Goal: Task Accomplishment & Management: Manage account settings

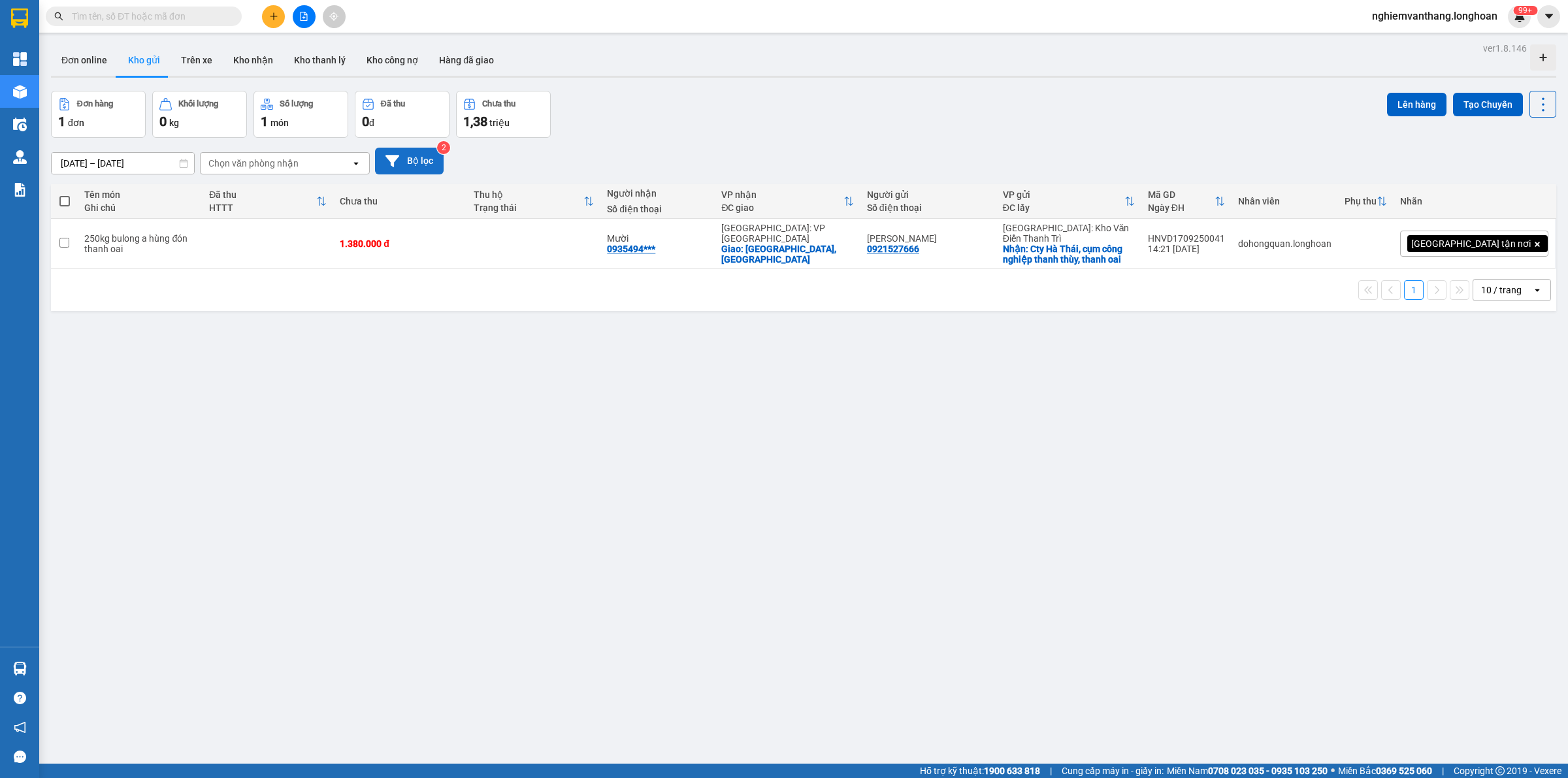
click at [414, 161] on button "Bộ lọc" at bounding box center [409, 161] width 69 height 27
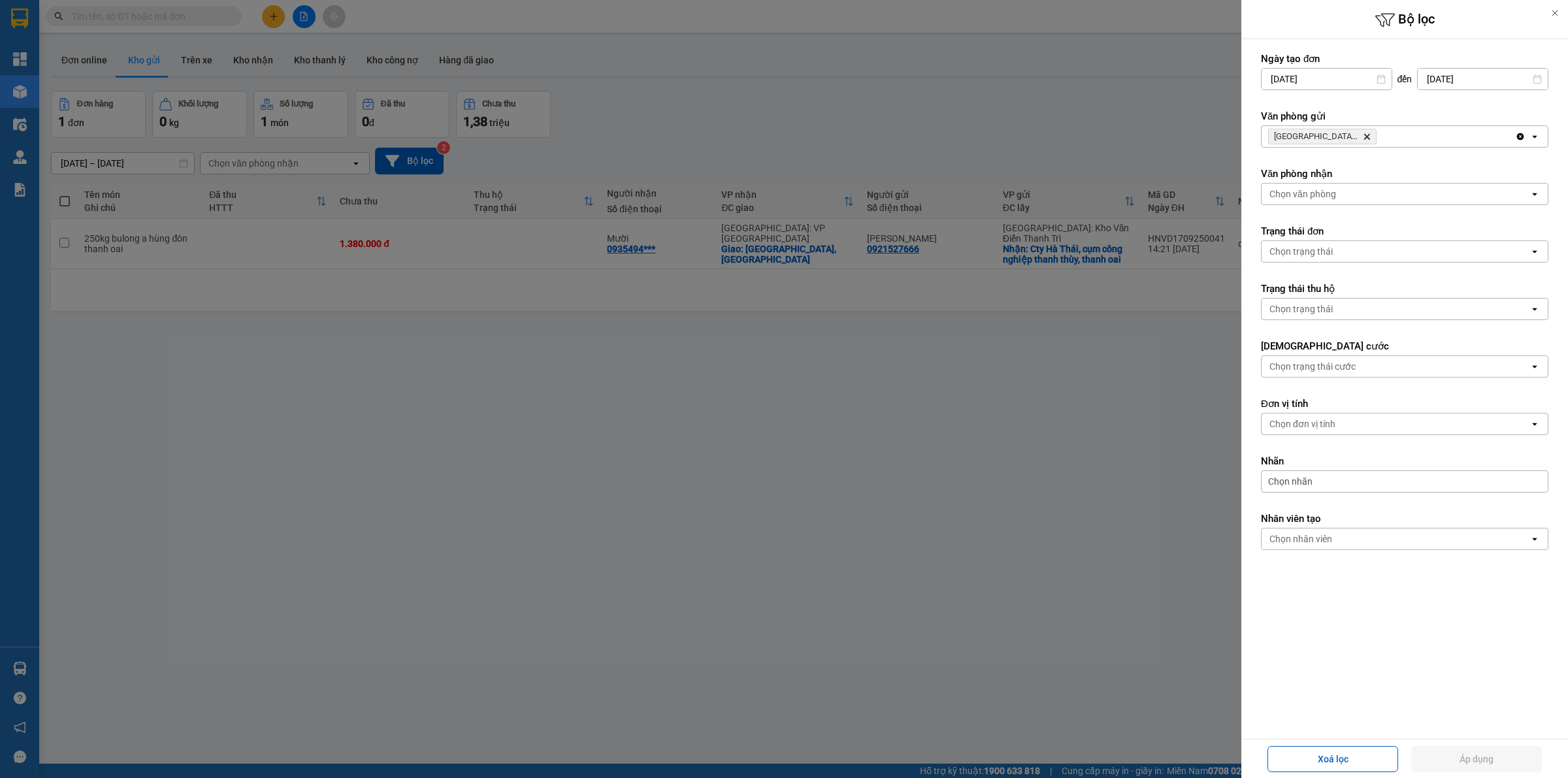
click at [1400, 136] on div "Hà Nội: Kho Văn Điển Thanh Trì Delete" at bounding box center [1388, 136] width 254 height 21
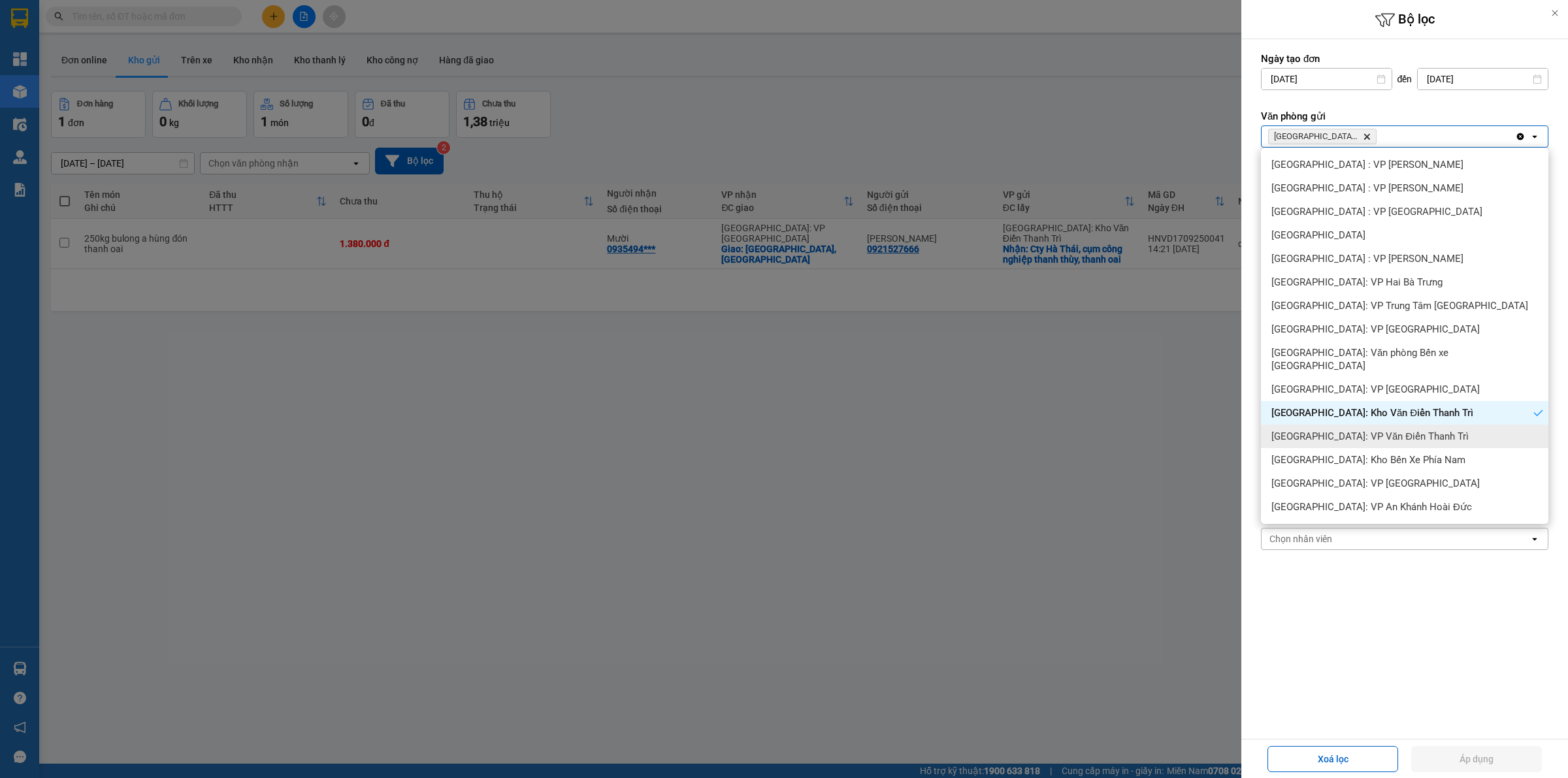
click at [1337, 430] on span "Hà Nội: VP Văn Điển Thanh Trì" at bounding box center [1370, 437] width 198 height 13
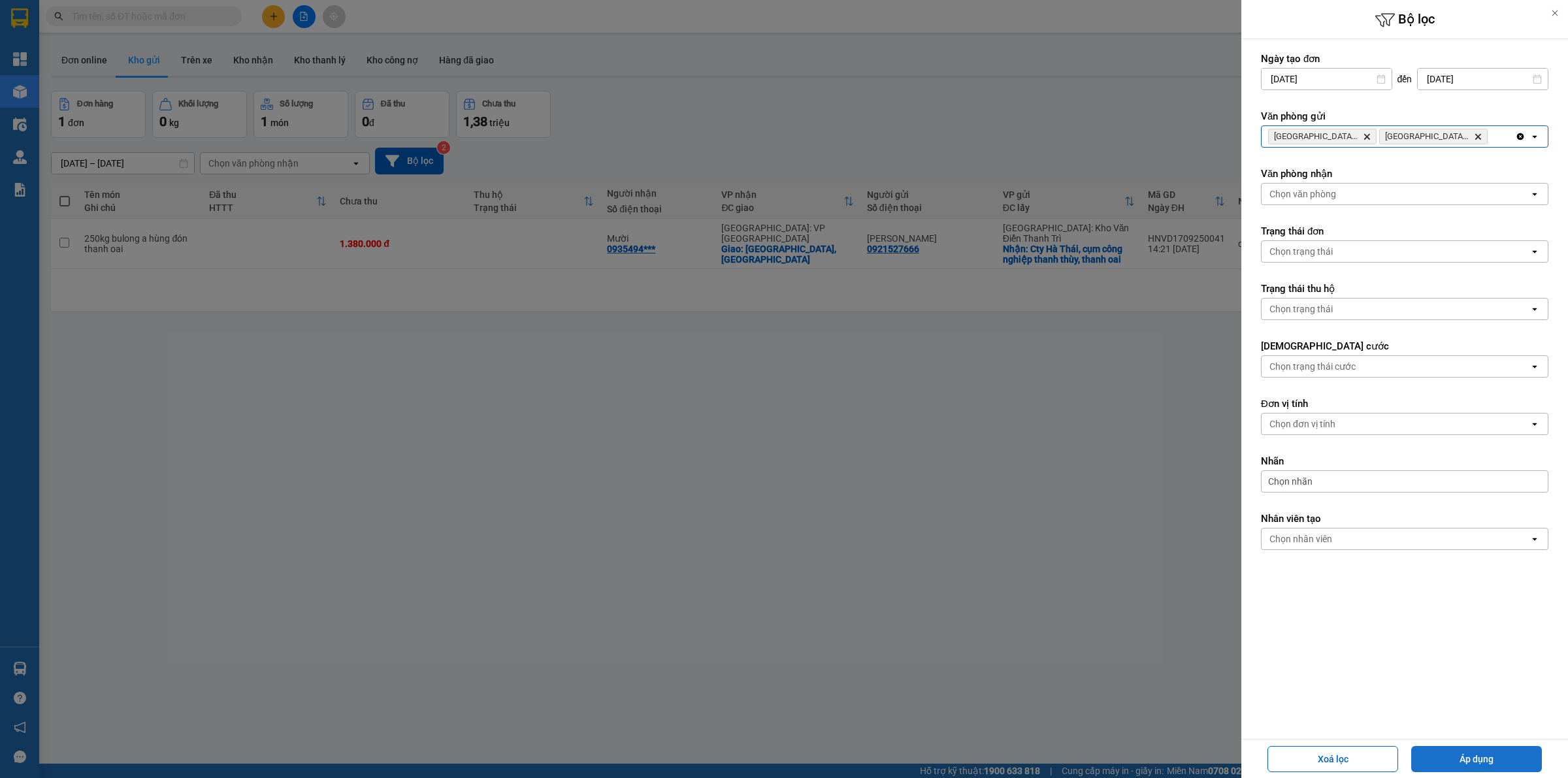
click at [1448, 755] on button "Áp dụng" at bounding box center [1476, 759] width 131 height 26
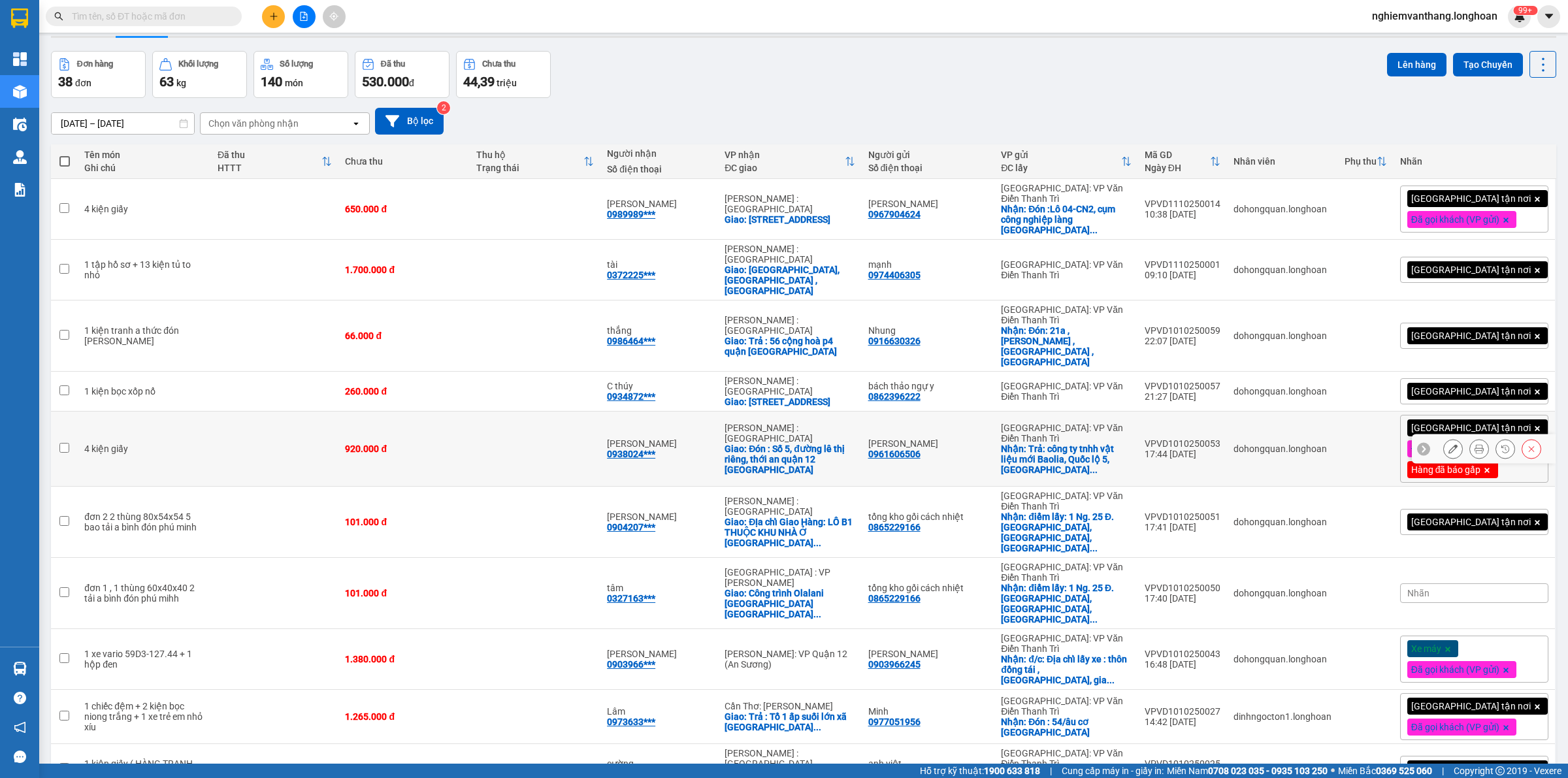
scroll to position [60, 0]
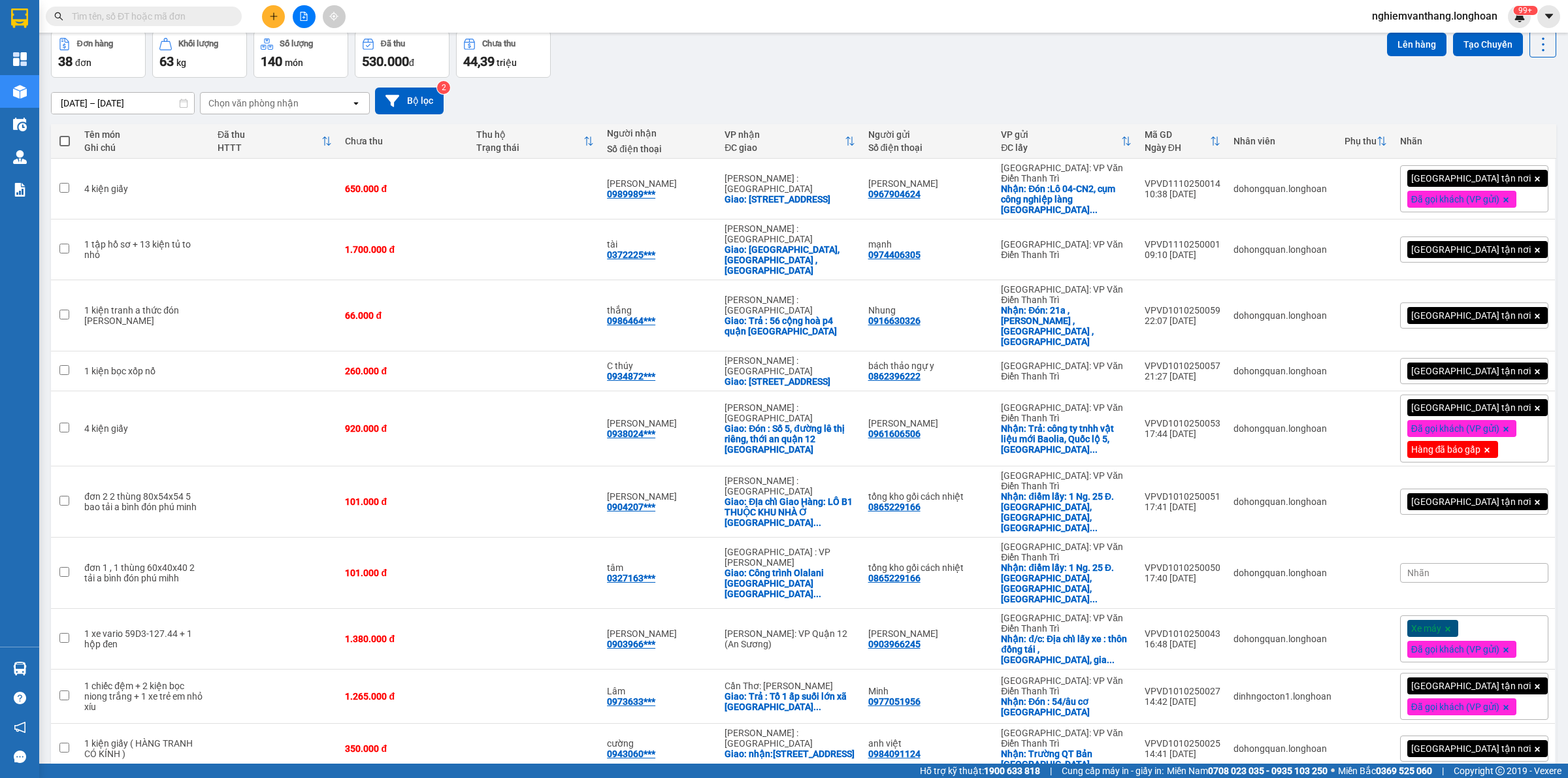
click at [1510, 660] on span "100 / trang" at bounding box center [1494, 663] width 47 height 13
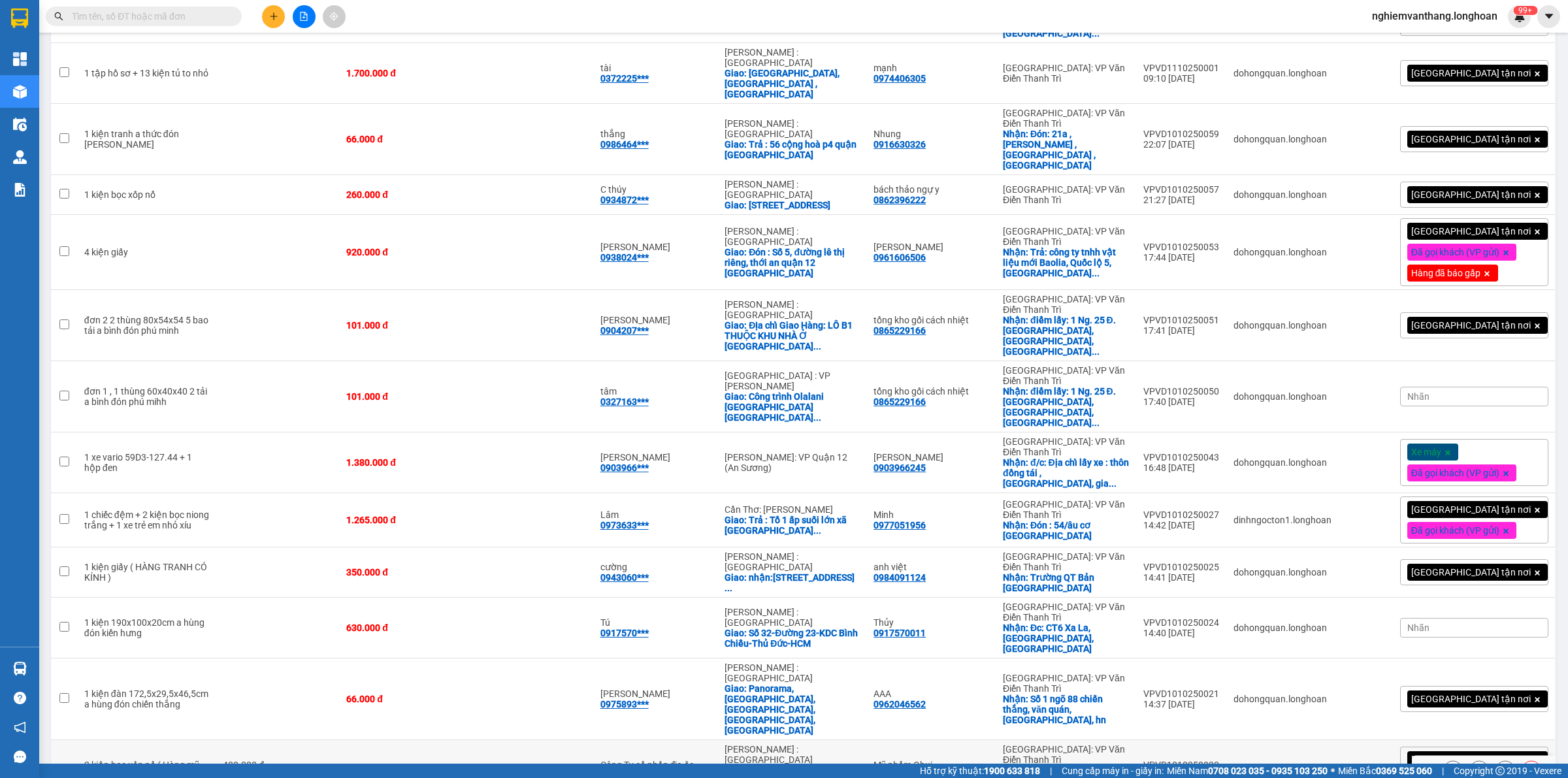
scroll to position [0, 0]
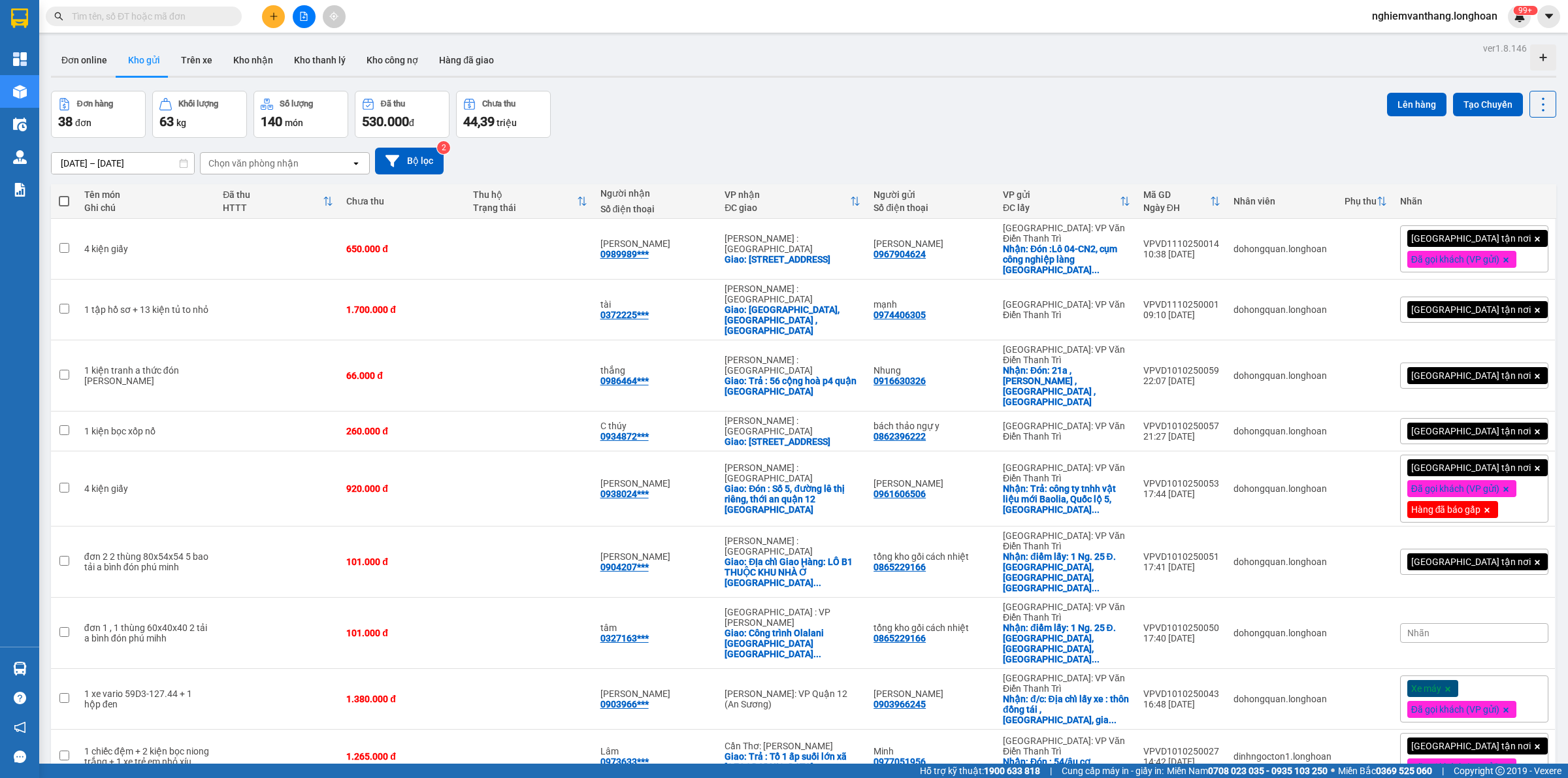
click at [301, 18] on icon "file-add" at bounding box center [304, 16] width 9 height 9
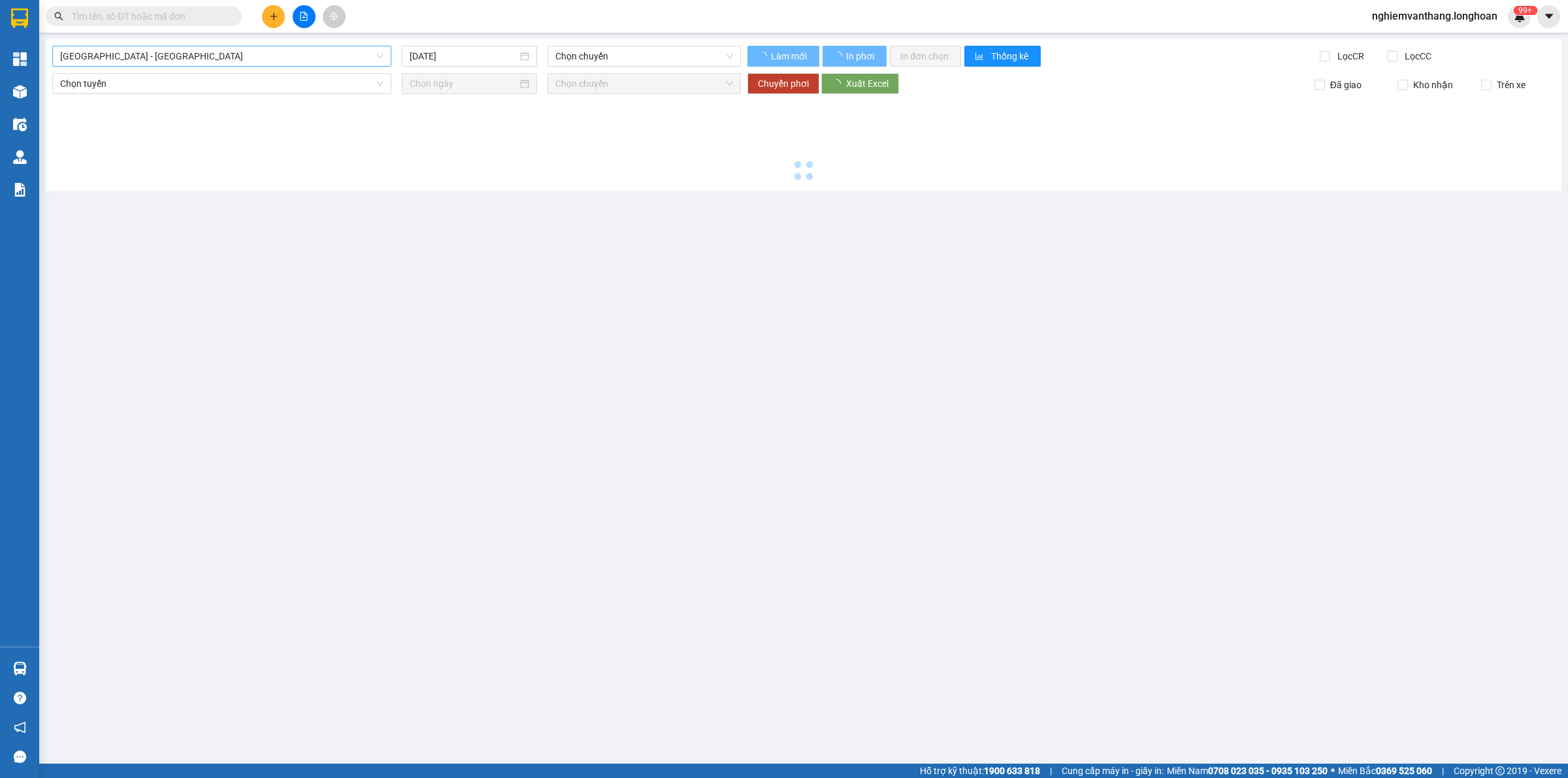
click at [191, 55] on span "[GEOGRAPHIC_DATA] - [GEOGRAPHIC_DATA]" at bounding box center [221, 56] width 323 height 20
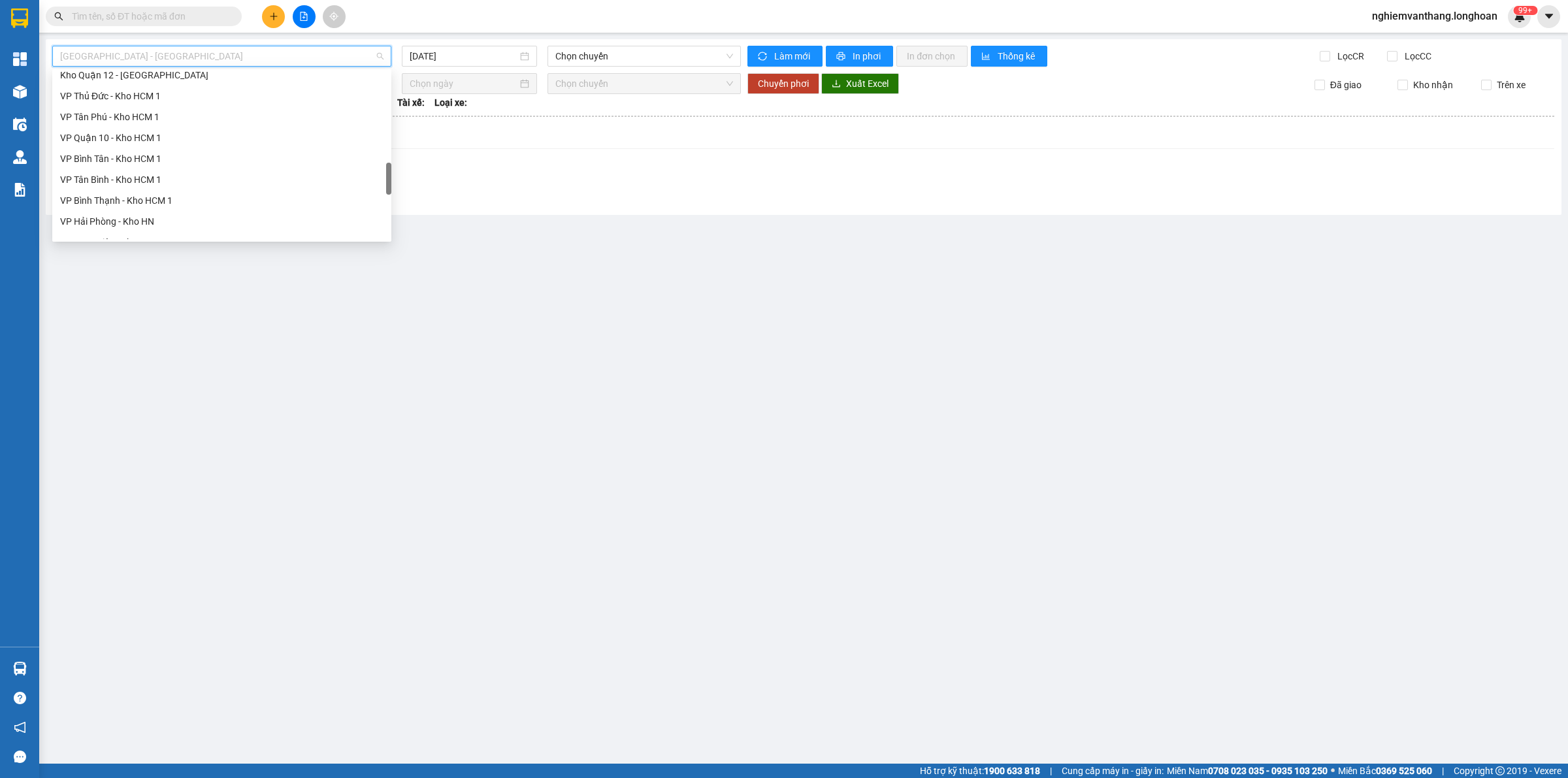
scroll to position [919, 0]
click at [156, 144] on div "Bắc [GEOGRAPHIC_DATA] QL1A" at bounding box center [221, 145] width 323 height 14
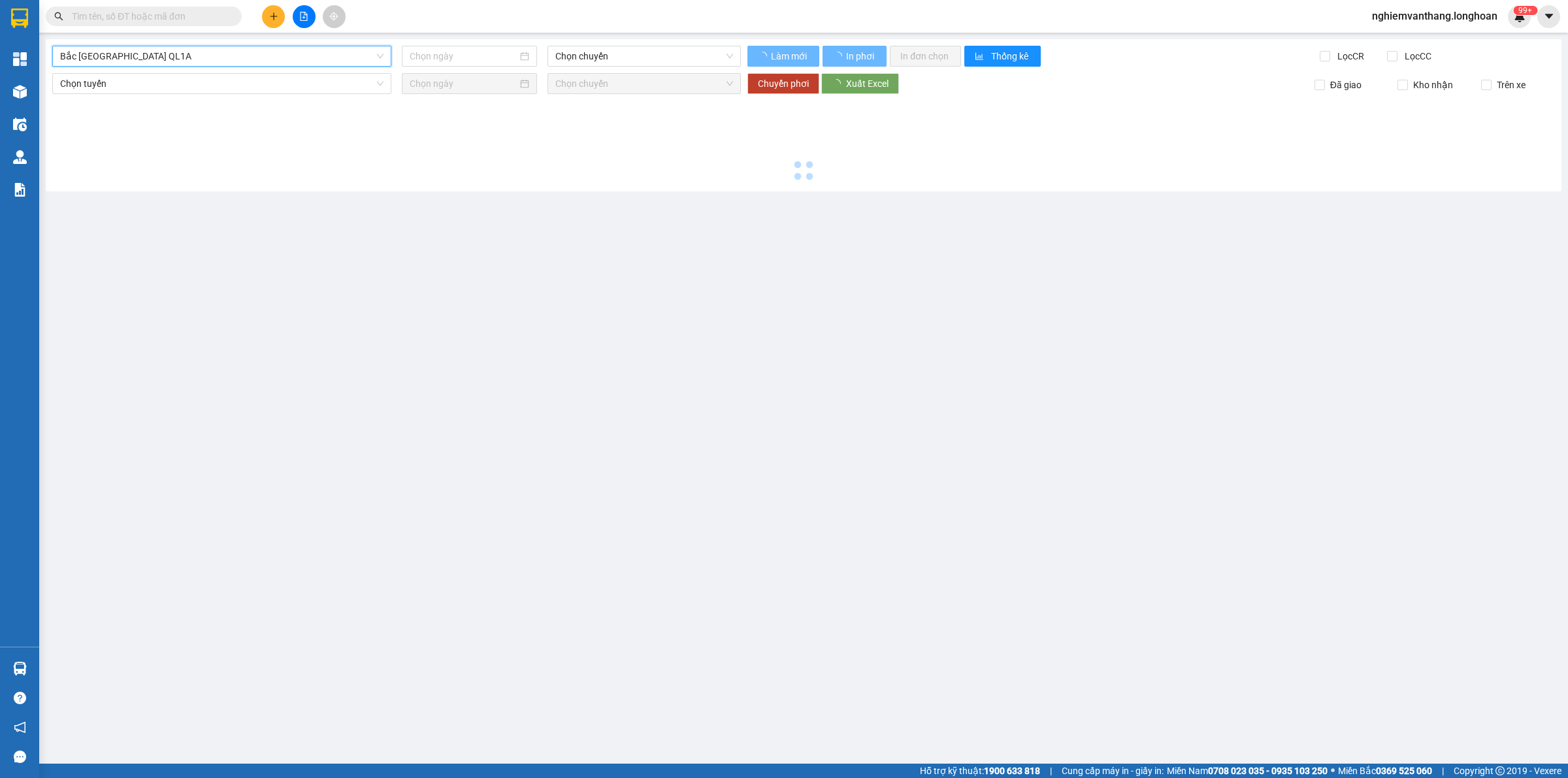
type input "[DATE]"
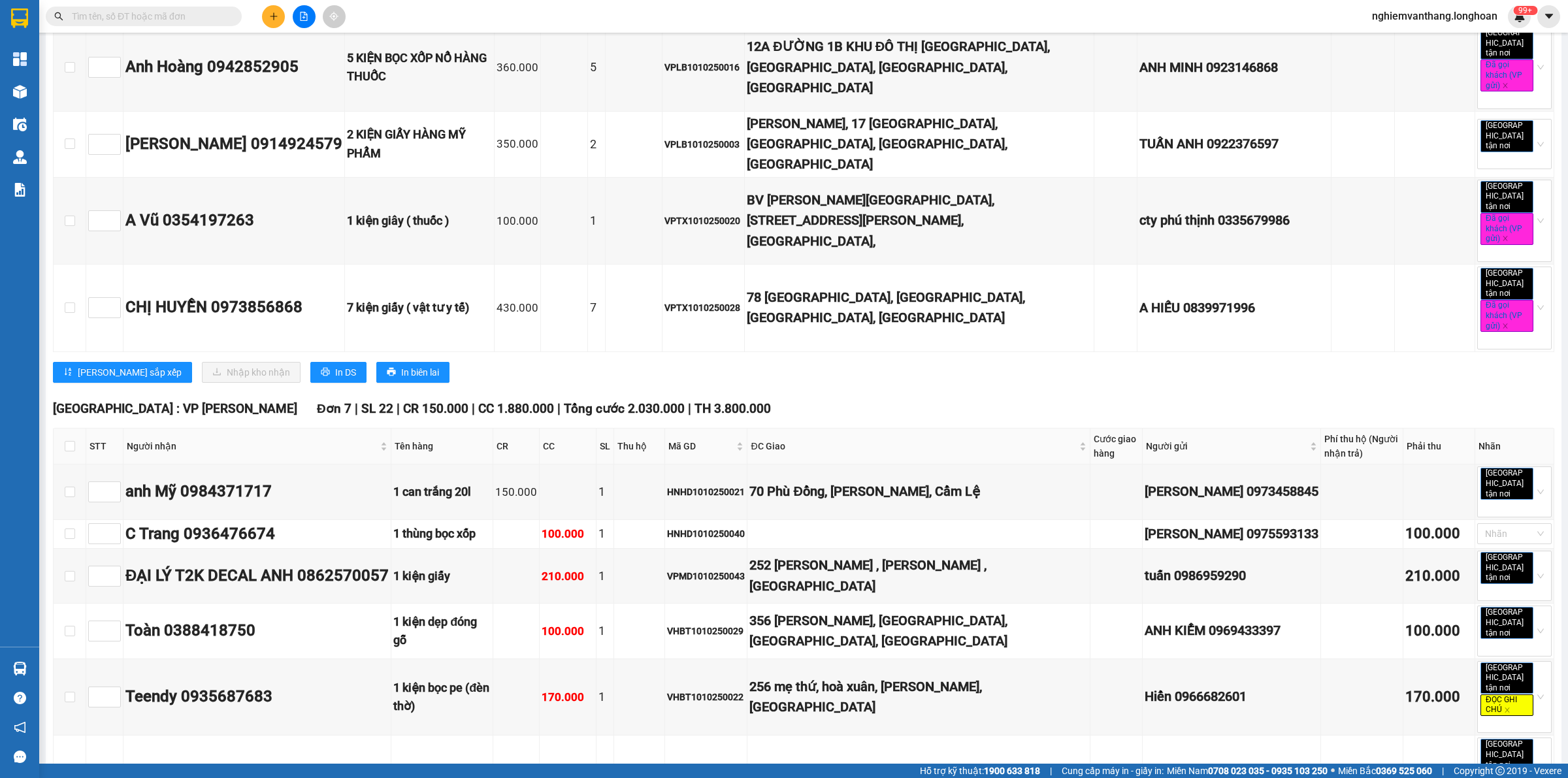
scroll to position [1175, 0]
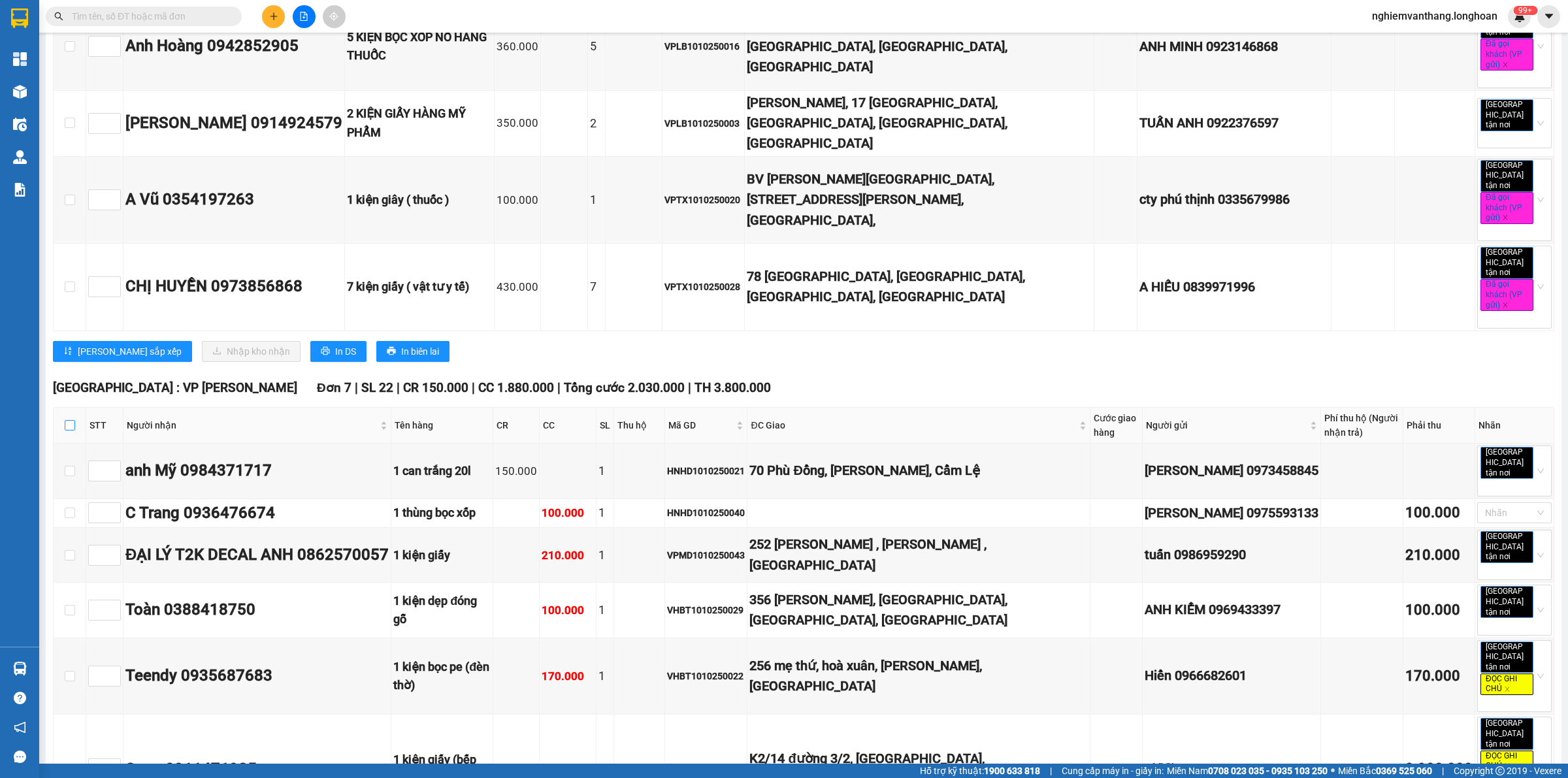
click at [67, 420] on input "checkbox" at bounding box center [70, 426] width 10 height 10
checkbox input "true"
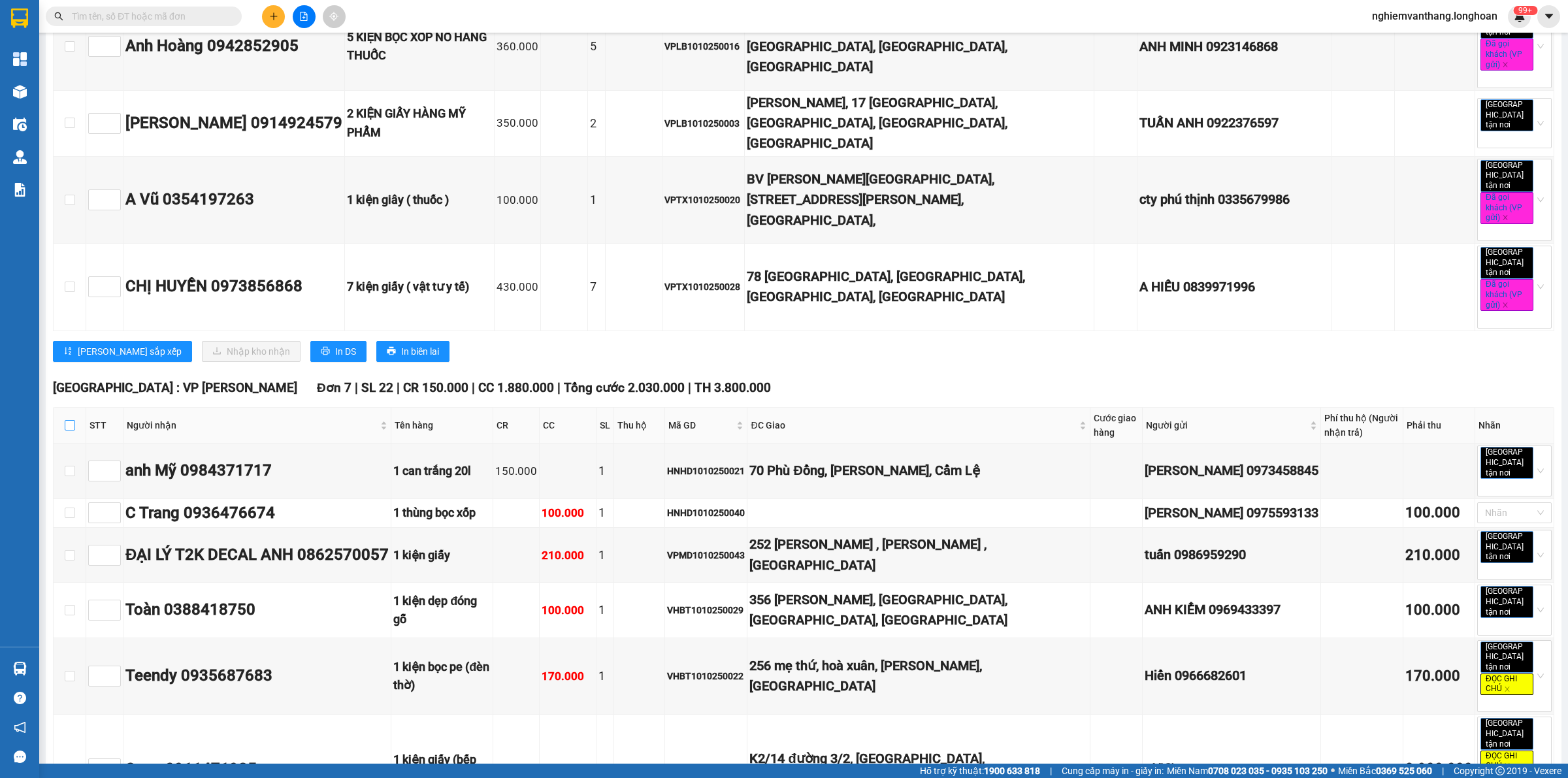
checkbox input "true"
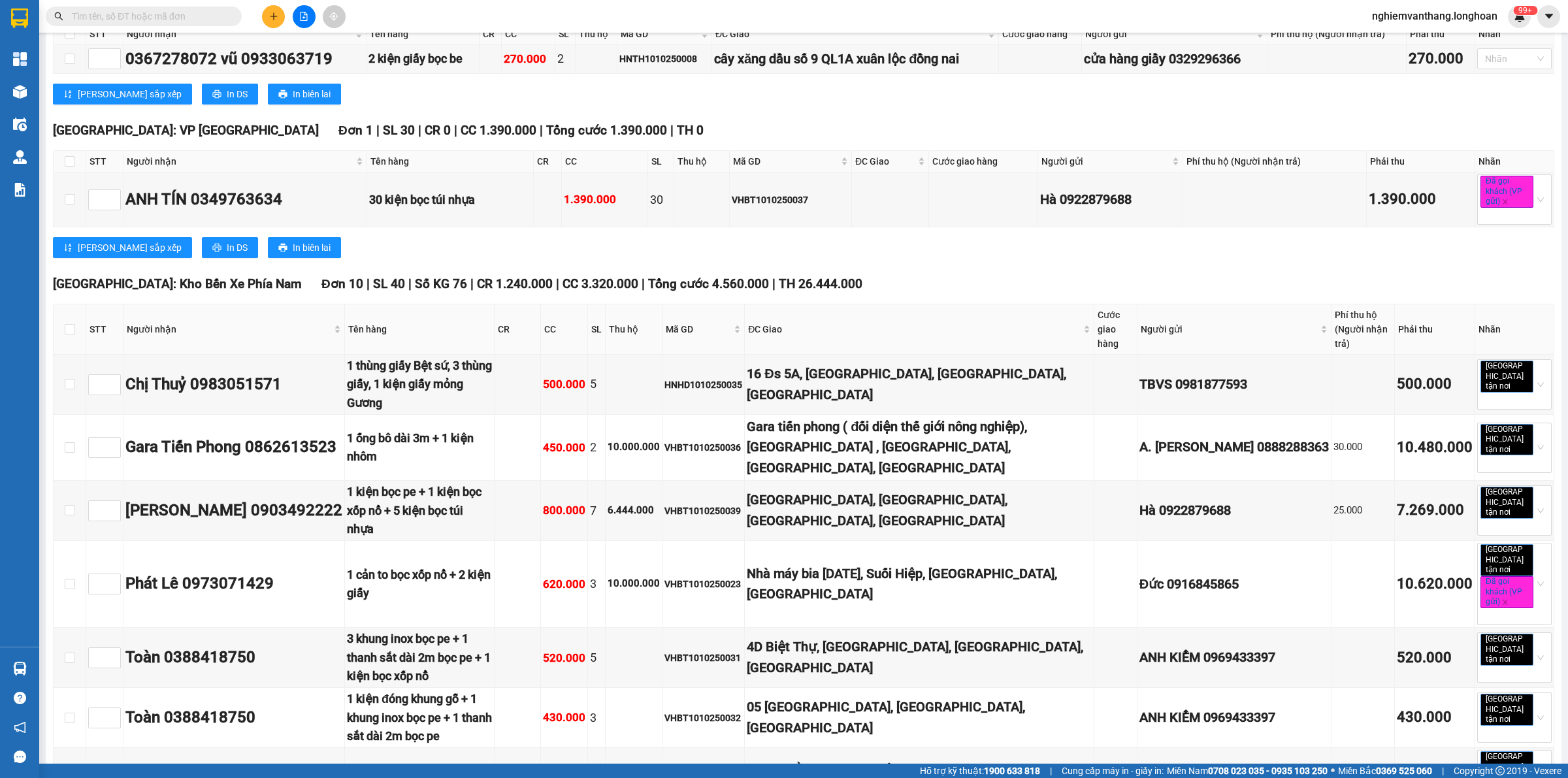
scroll to position [0, 0]
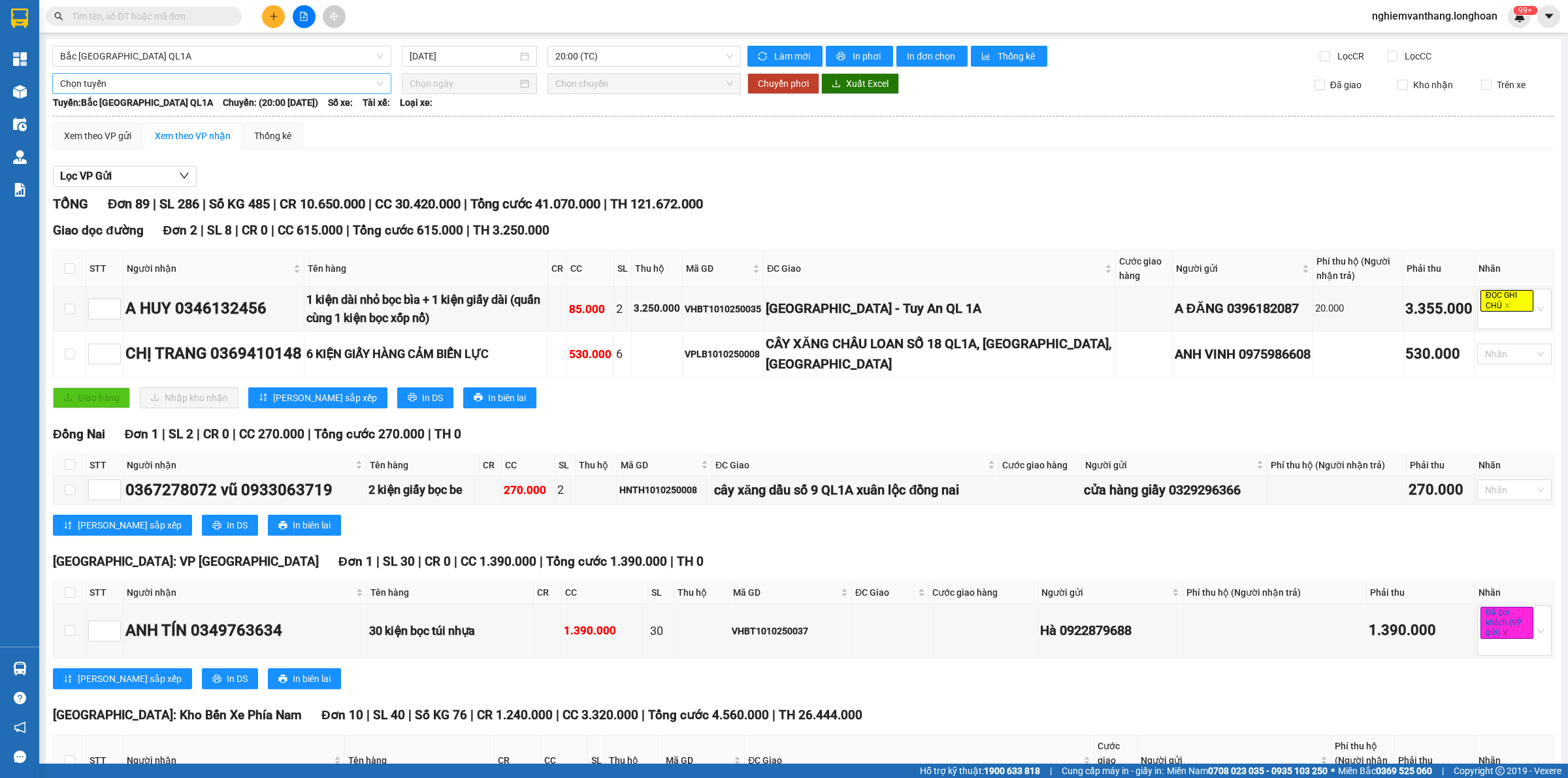
drag, startPoint x: 125, startPoint y: 83, endPoint x: 152, endPoint y: 86, distance: 27.2
click at [125, 83] on span "Chọn tuyến" at bounding box center [221, 83] width 323 height 20
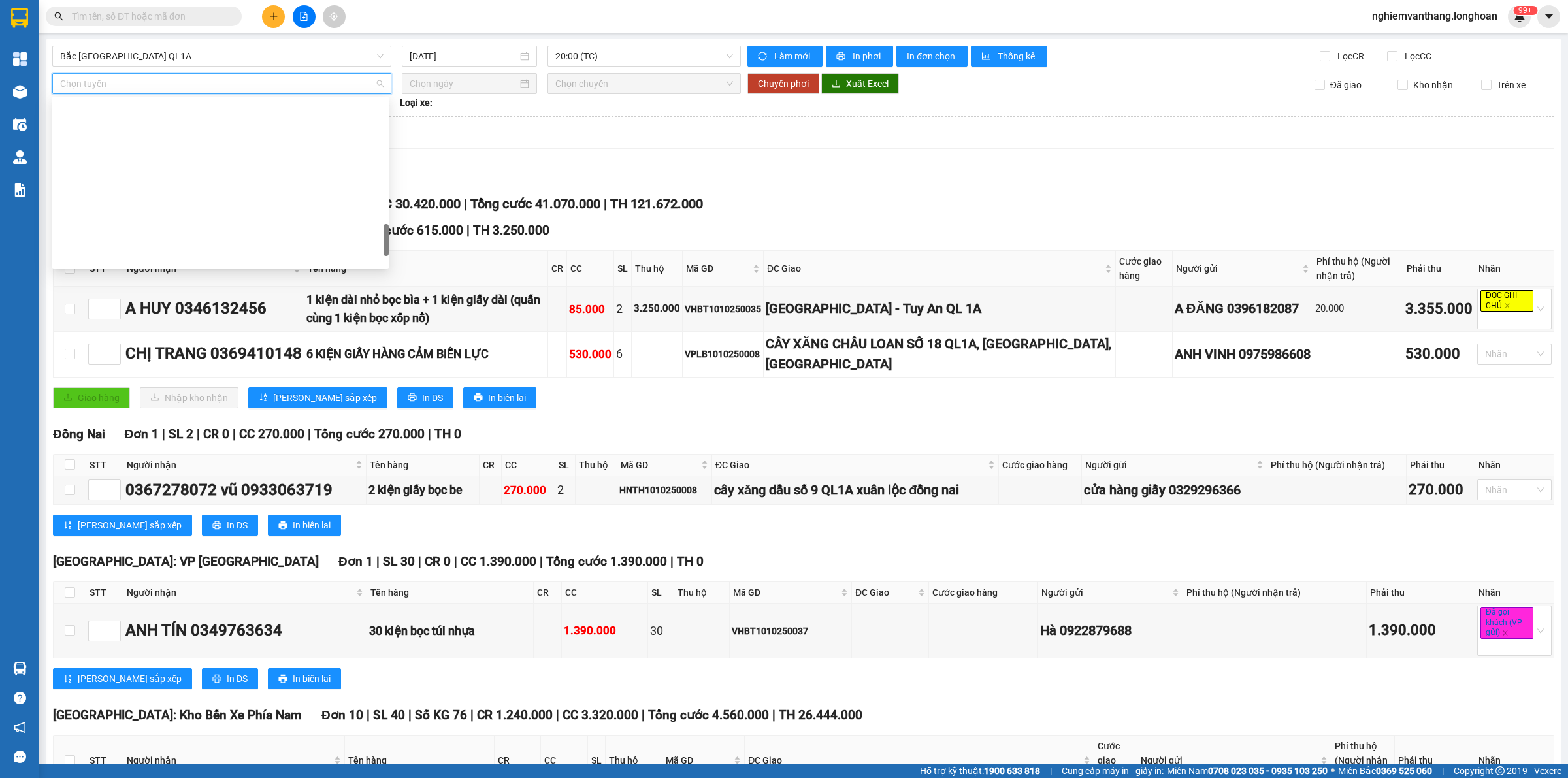
scroll to position [898, 0]
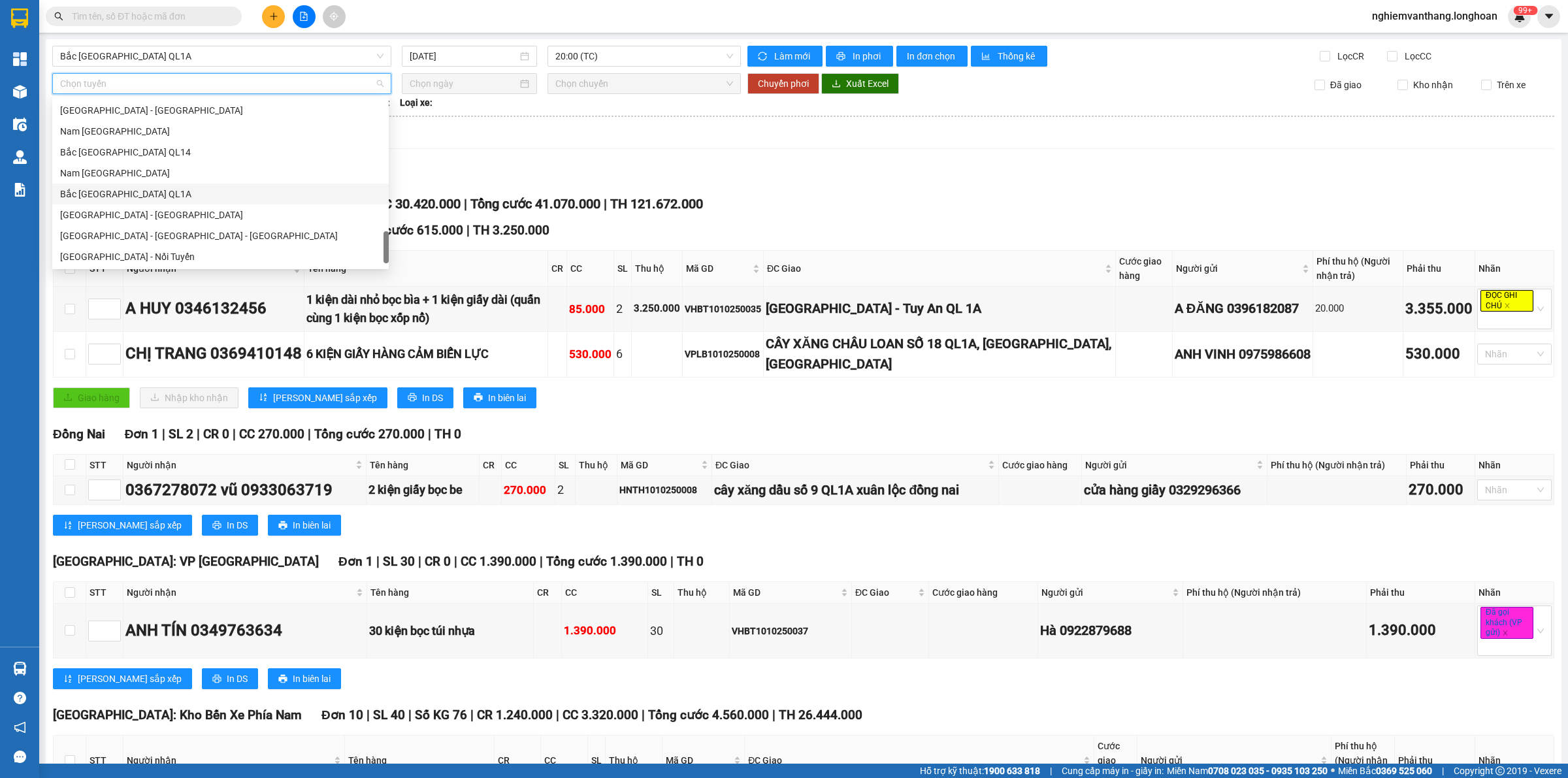
drag, startPoint x: 97, startPoint y: 190, endPoint x: 382, endPoint y: 150, distance: 287.8
click at [98, 190] on div "Bắc [GEOGRAPHIC_DATA] QL1A" at bounding box center [220, 193] width 321 height 14
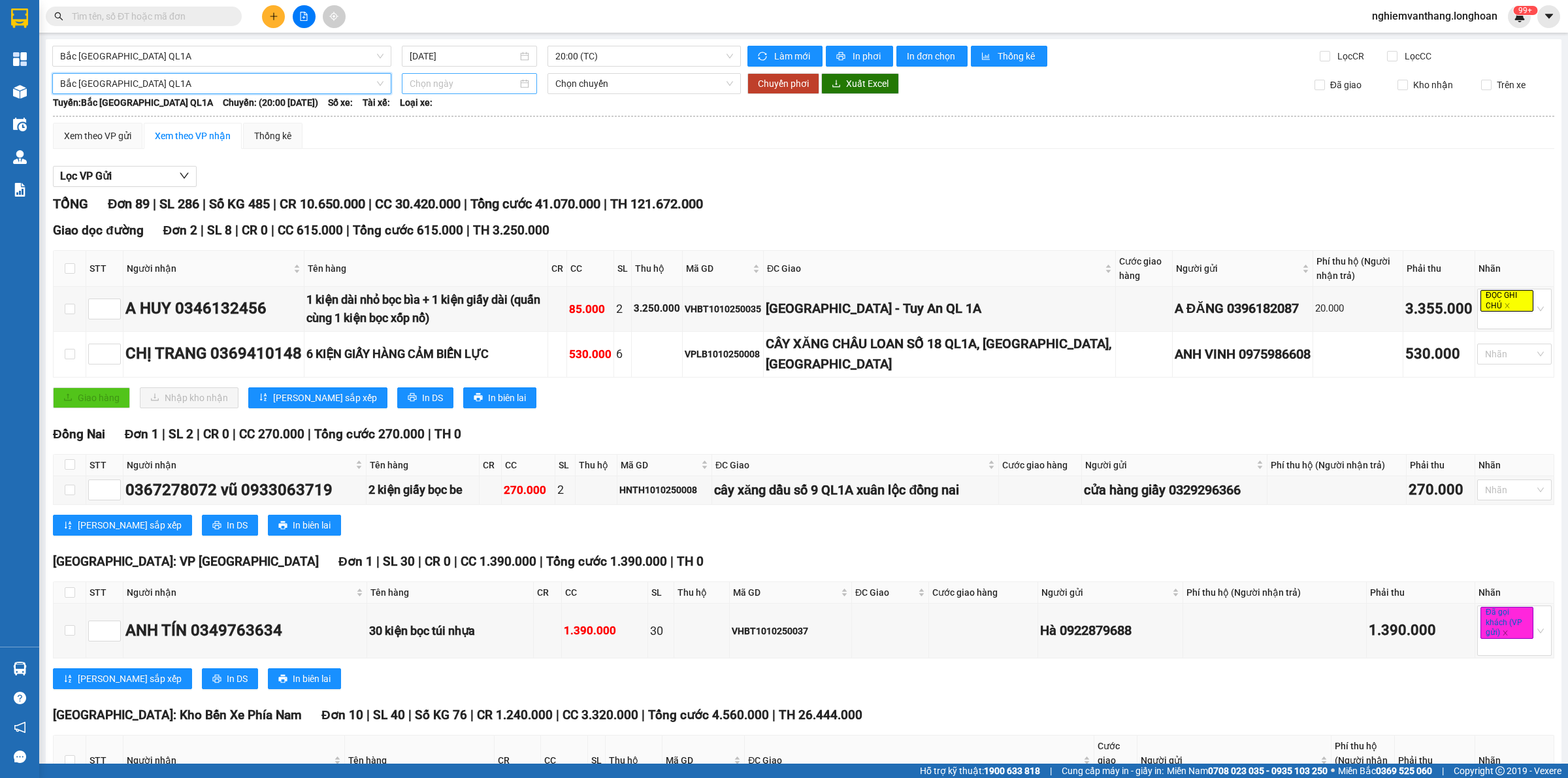
click at [479, 76] on div at bounding box center [469, 83] width 135 height 21
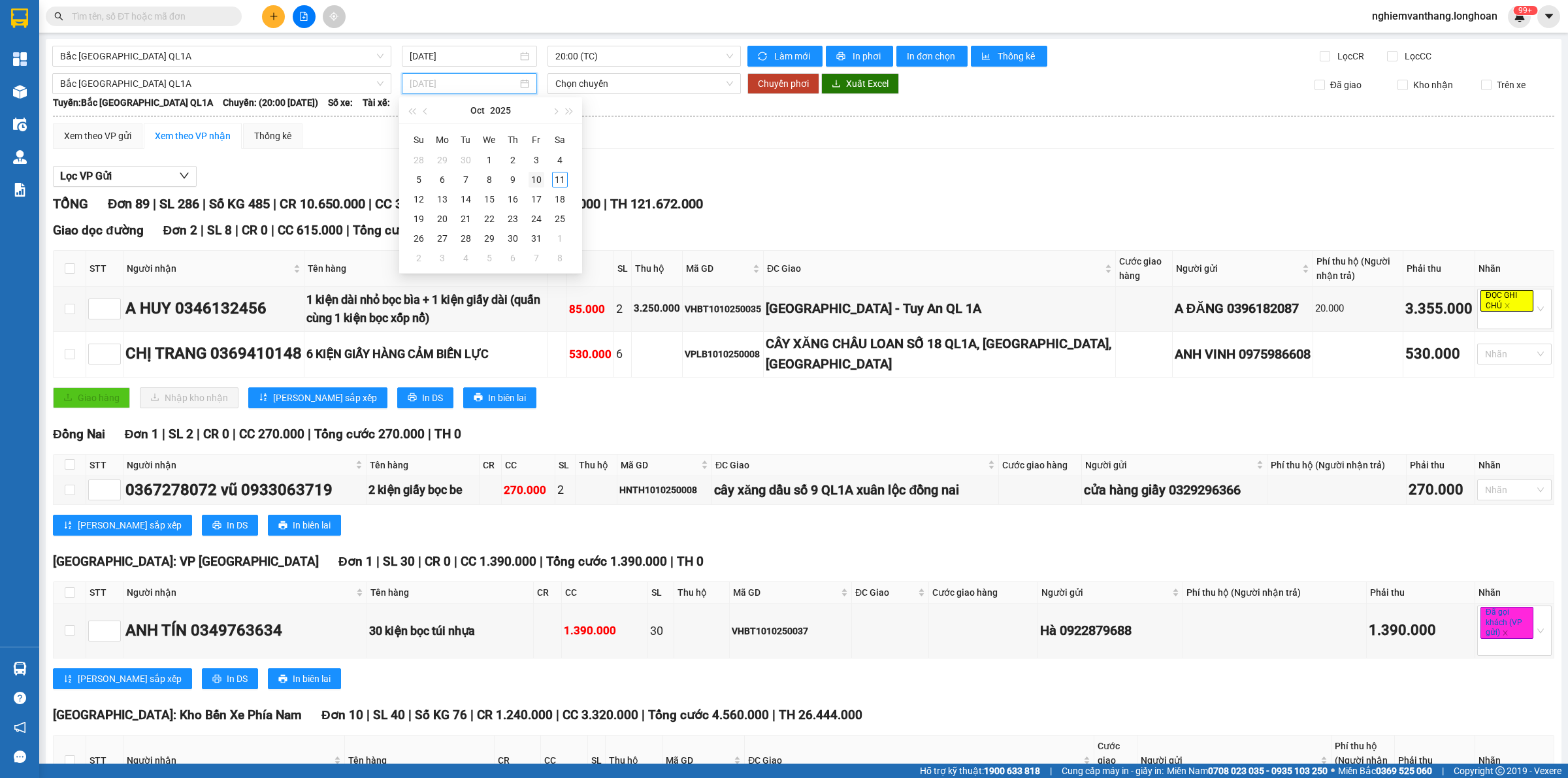
type input "10/10/2025"
click at [533, 181] on div "10" at bounding box center [536, 179] width 15 height 15
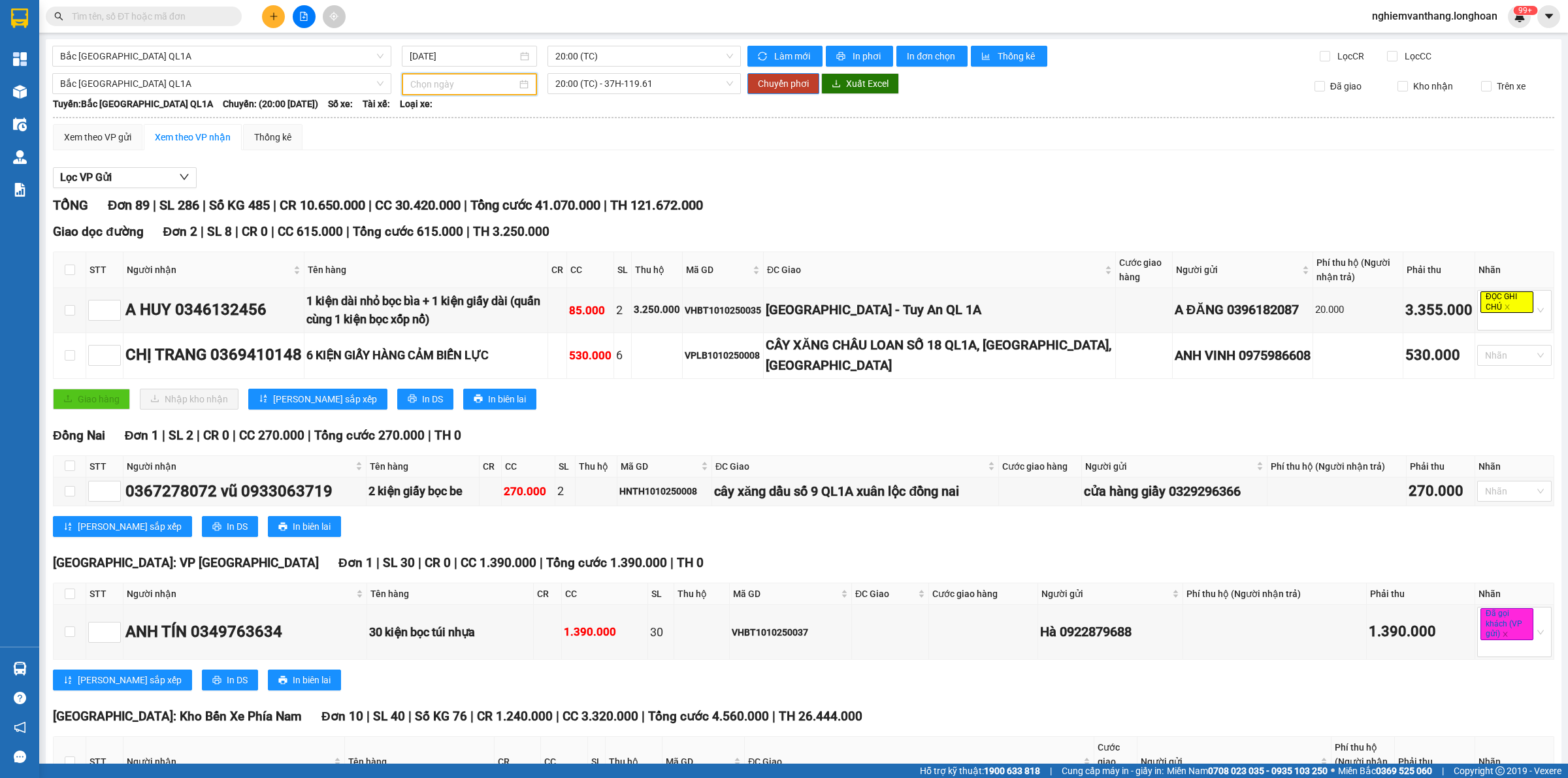
type input "10/10/2025"
click at [657, 80] on span "20:00 (TC) - 37H-119.61" at bounding box center [644, 83] width 178 height 20
click at [608, 151] on div "23:00 (TC) - 29K-024.94" at bounding box center [603, 151] width 102 height 14
click at [798, 86] on span "Chuyển phơi" at bounding box center [783, 83] width 51 height 14
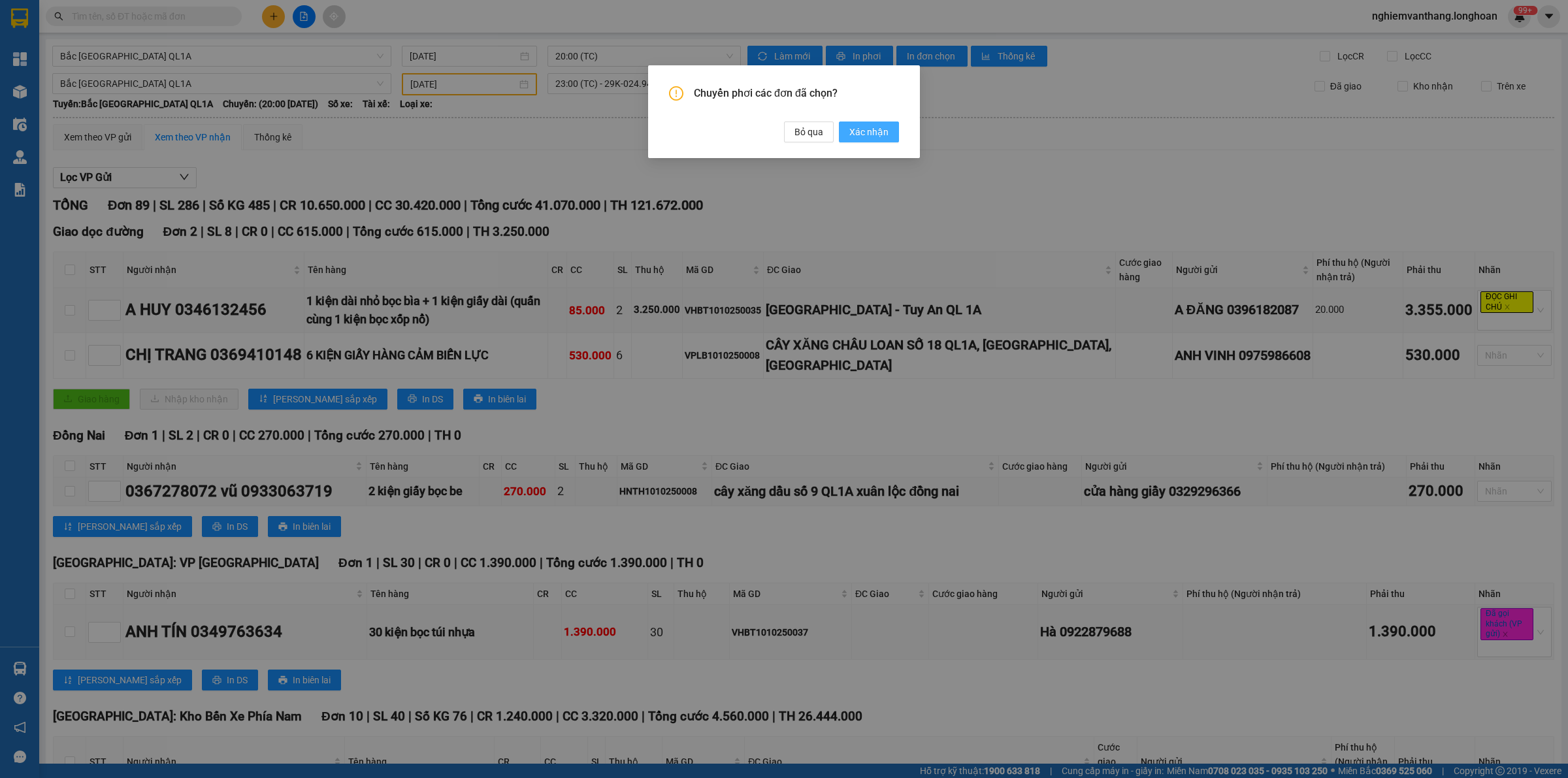
click at [876, 129] on span "Xác nhận" at bounding box center [869, 131] width 39 height 14
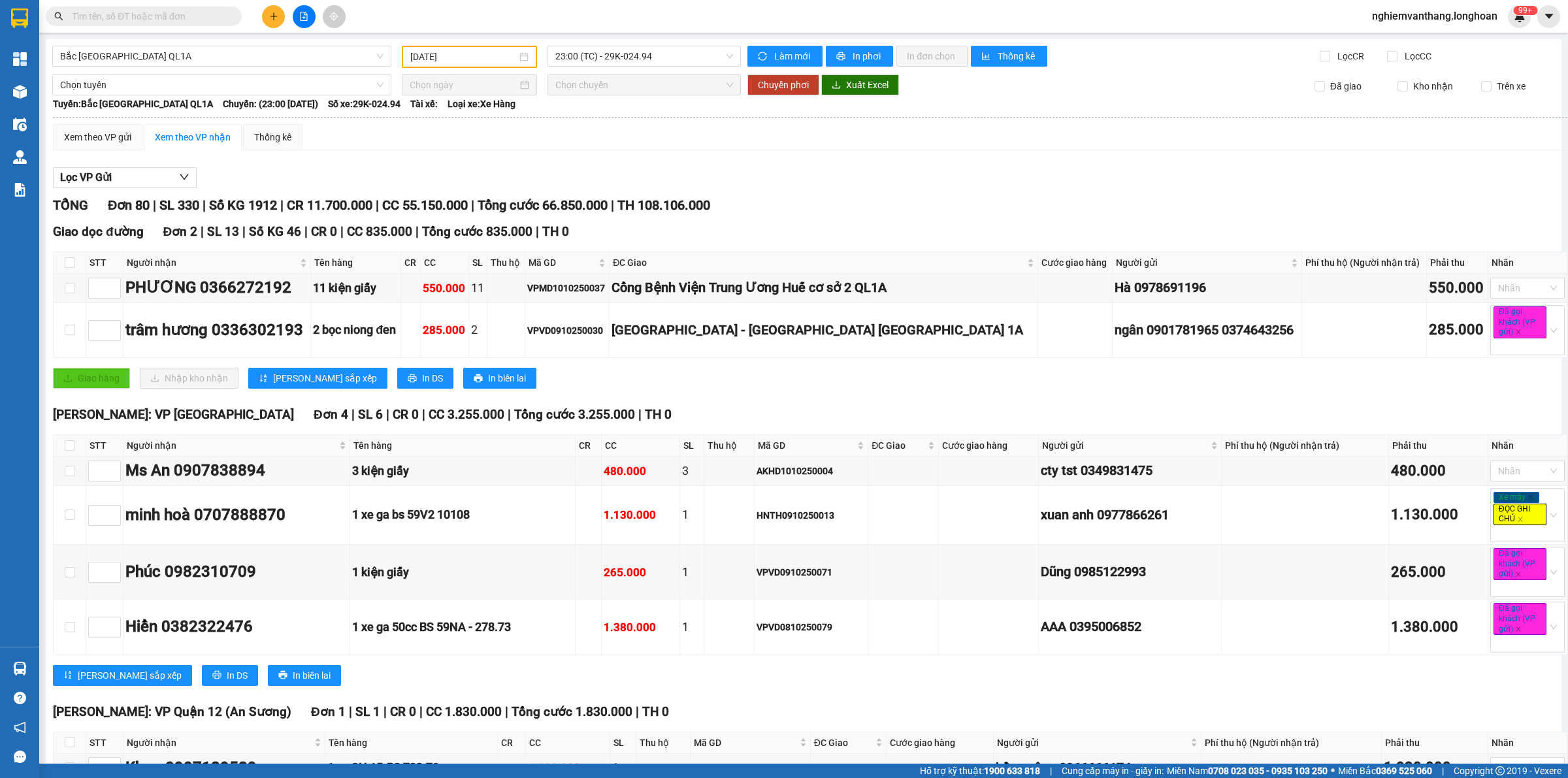
click at [482, 58] on input "10/10/2025" at bounding box center [463, 56] width 106 height 14
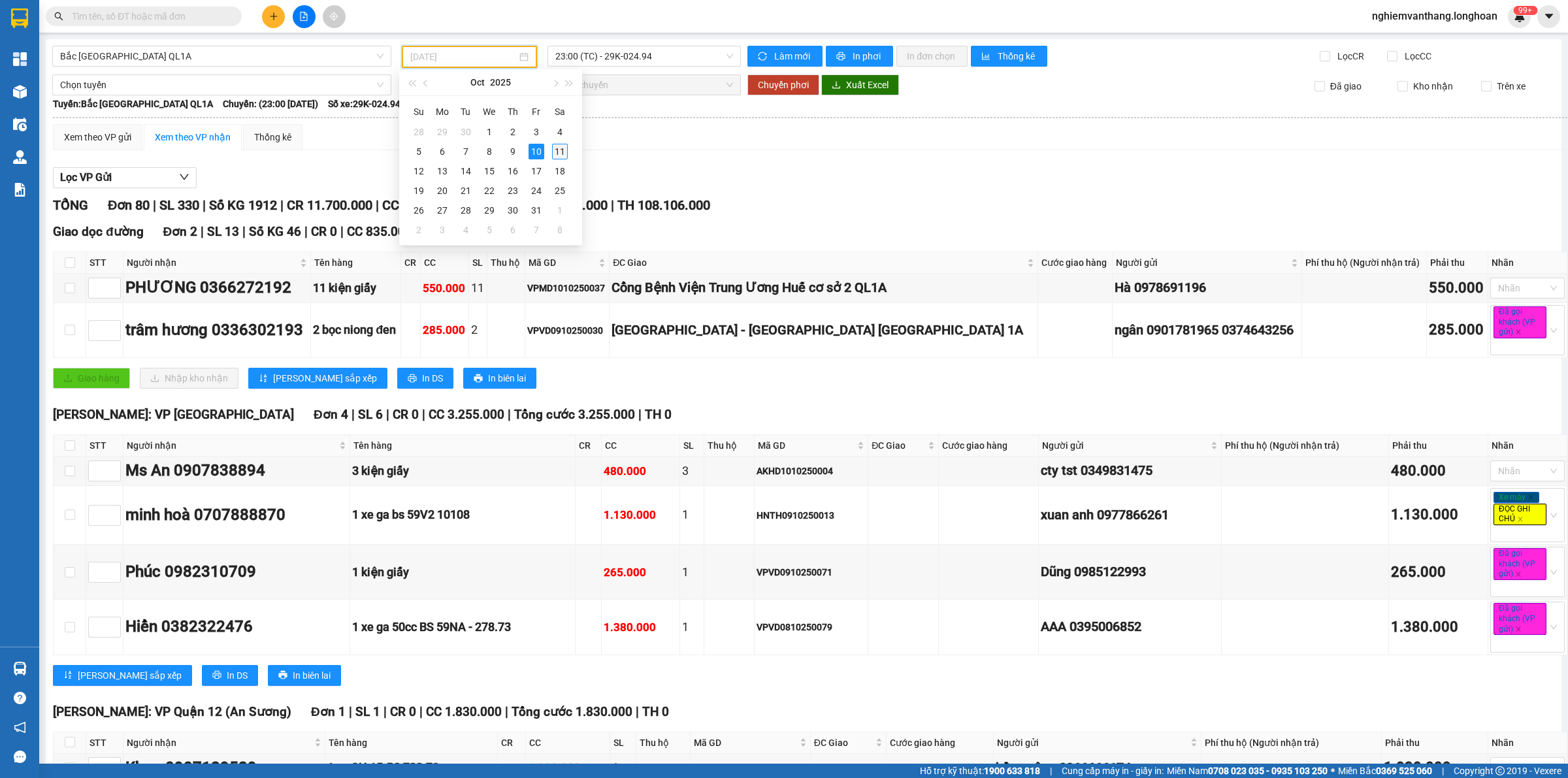
click at [563, 150] on div "11" at bounding box center [559, 151] width 15 height 15
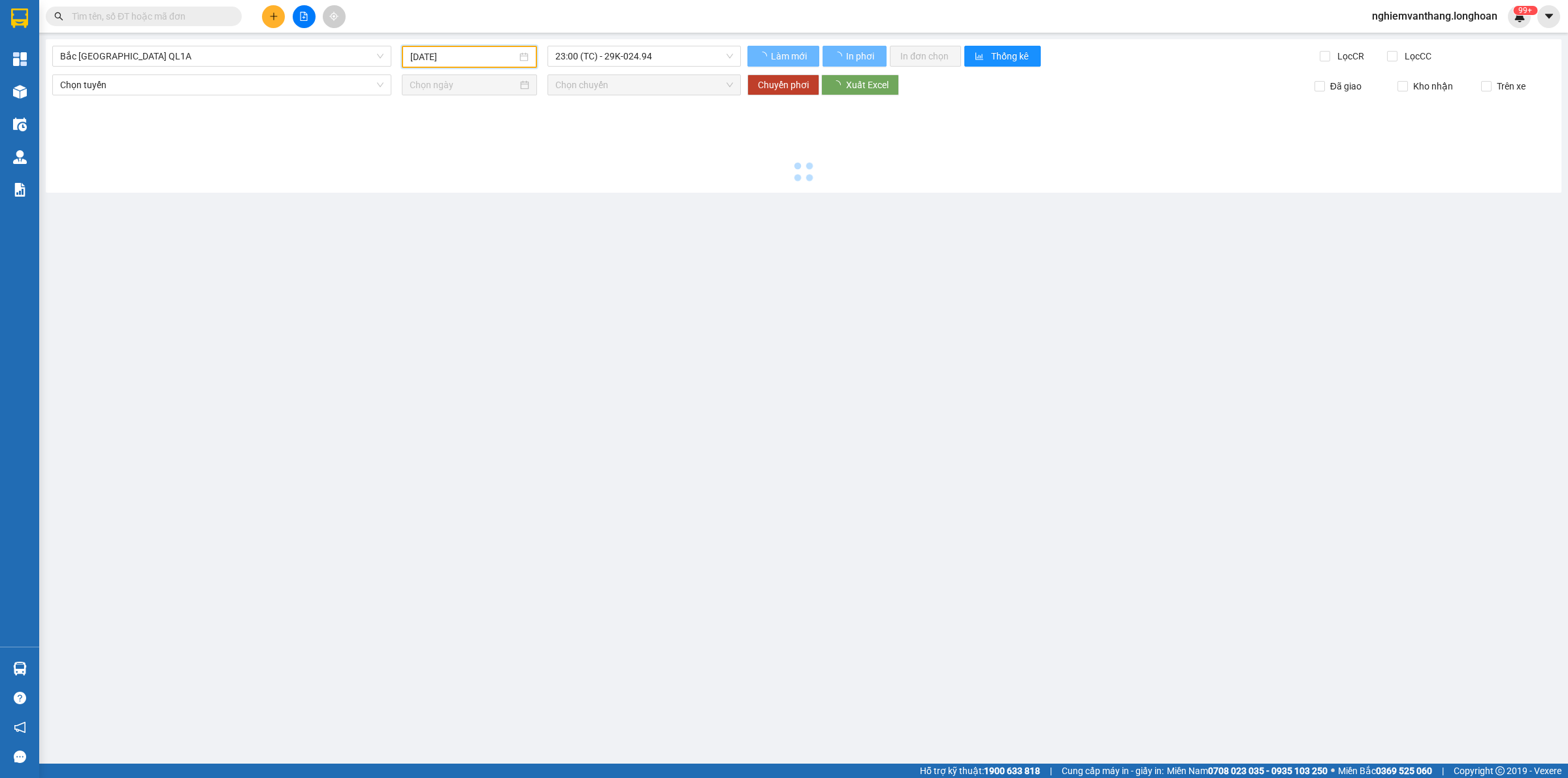
type input "[DATE]"
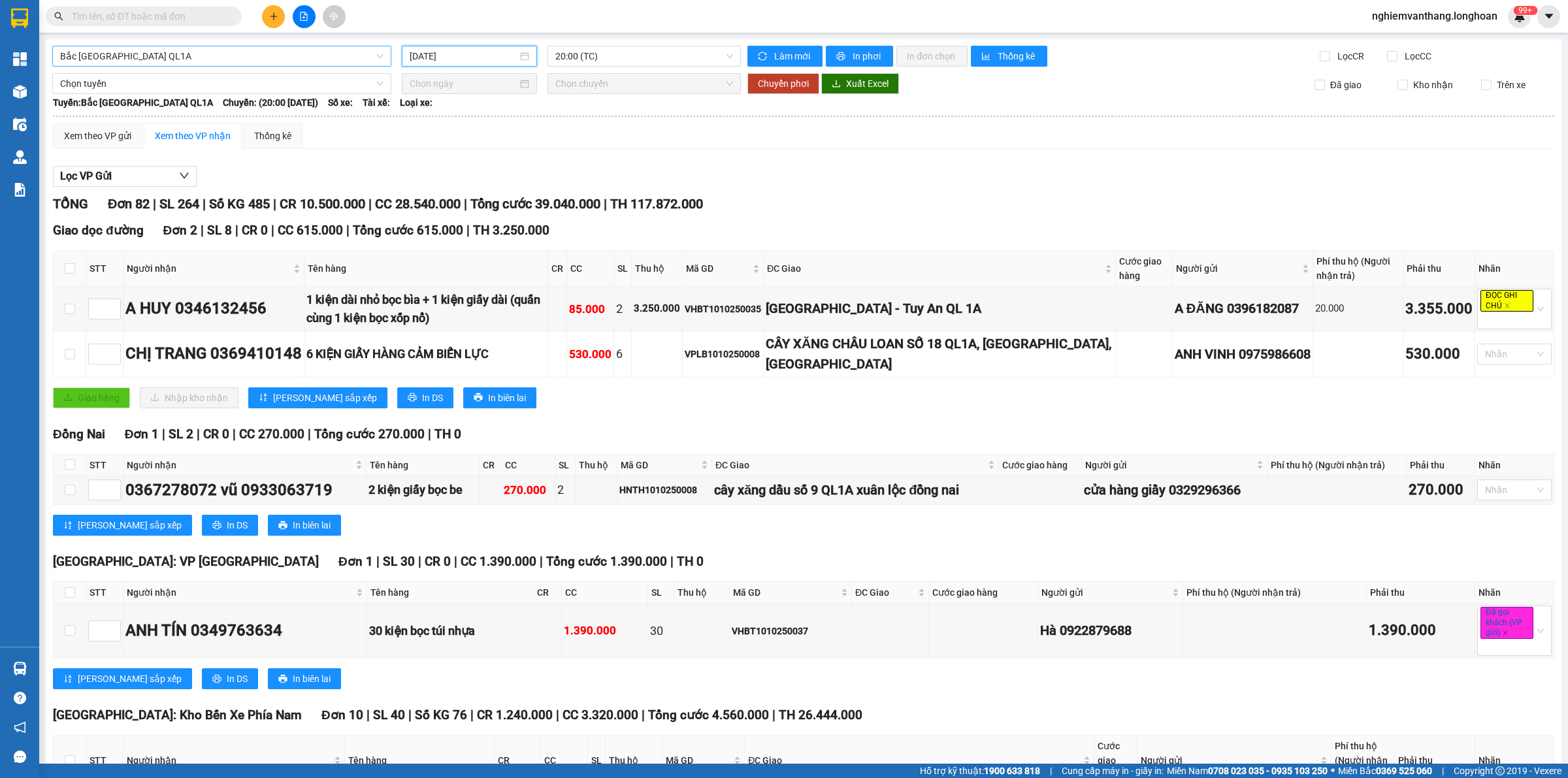
click at [101, 57] on span "Bắc [GEOGRAPHIC_DATA] QL1A" at bounding box center [221, 56] width 323 height 20
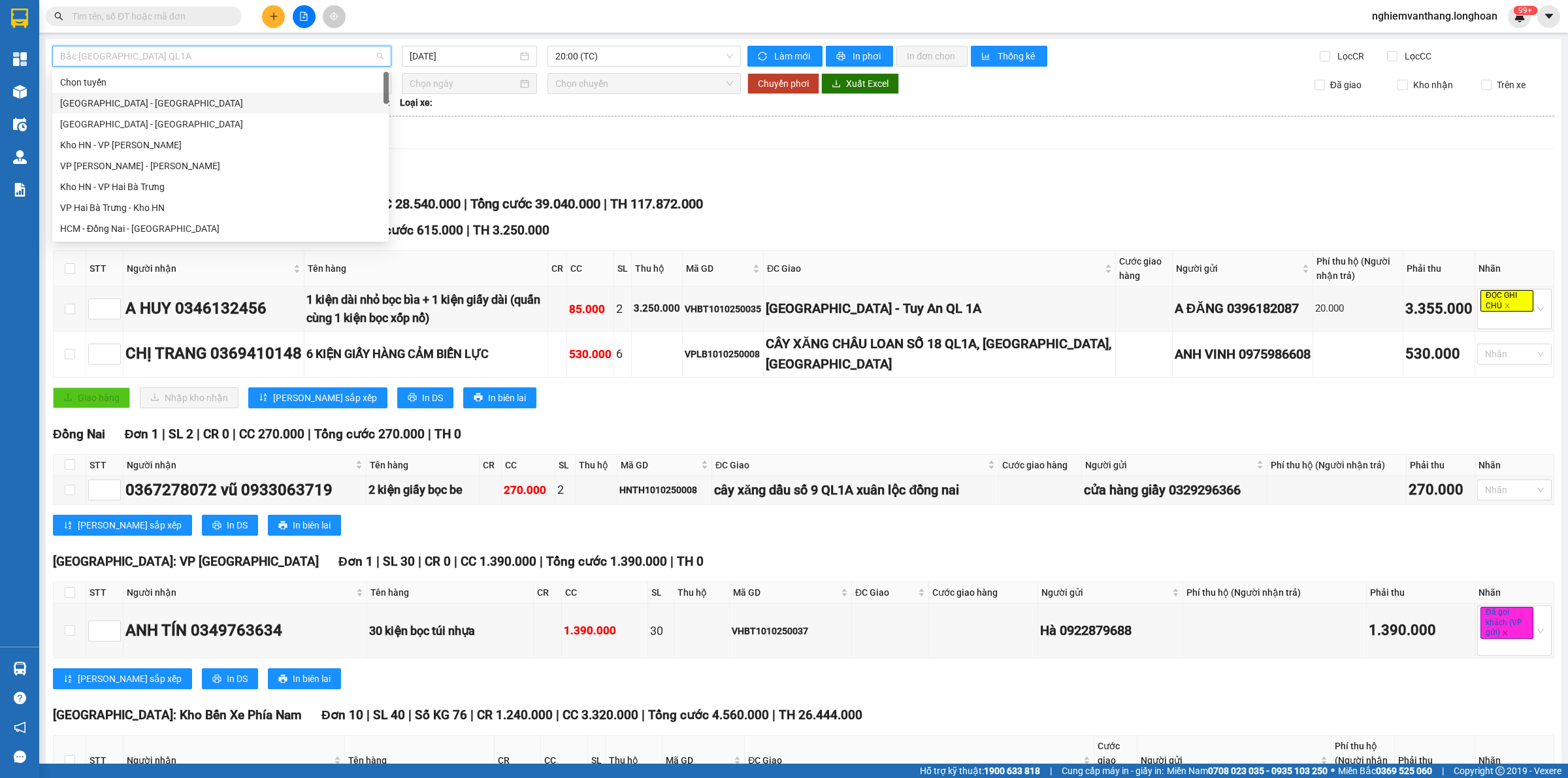
click at [145, 110] on div "[GEOGRAPHIC_DATA] - [GEOGRAPHIC_DATA]" at bounding box center [220, 103] width 321 height 14
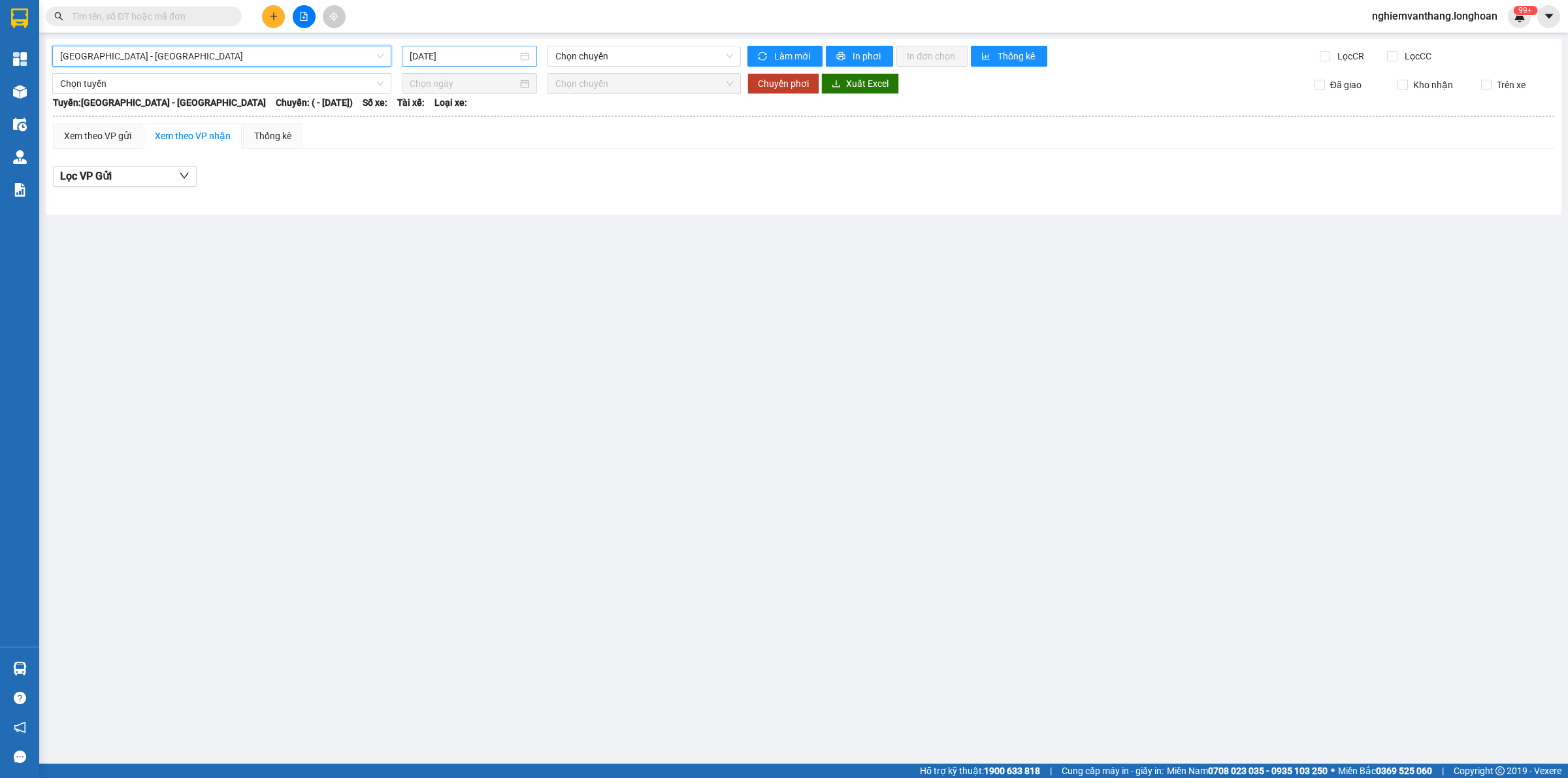
click at [485, 47] on div "[DATE]" at bounding box center [469, 56] width 135 height 21
click at [530, 142] on td "10" at bounding box center [539, 151] width 24 height 20
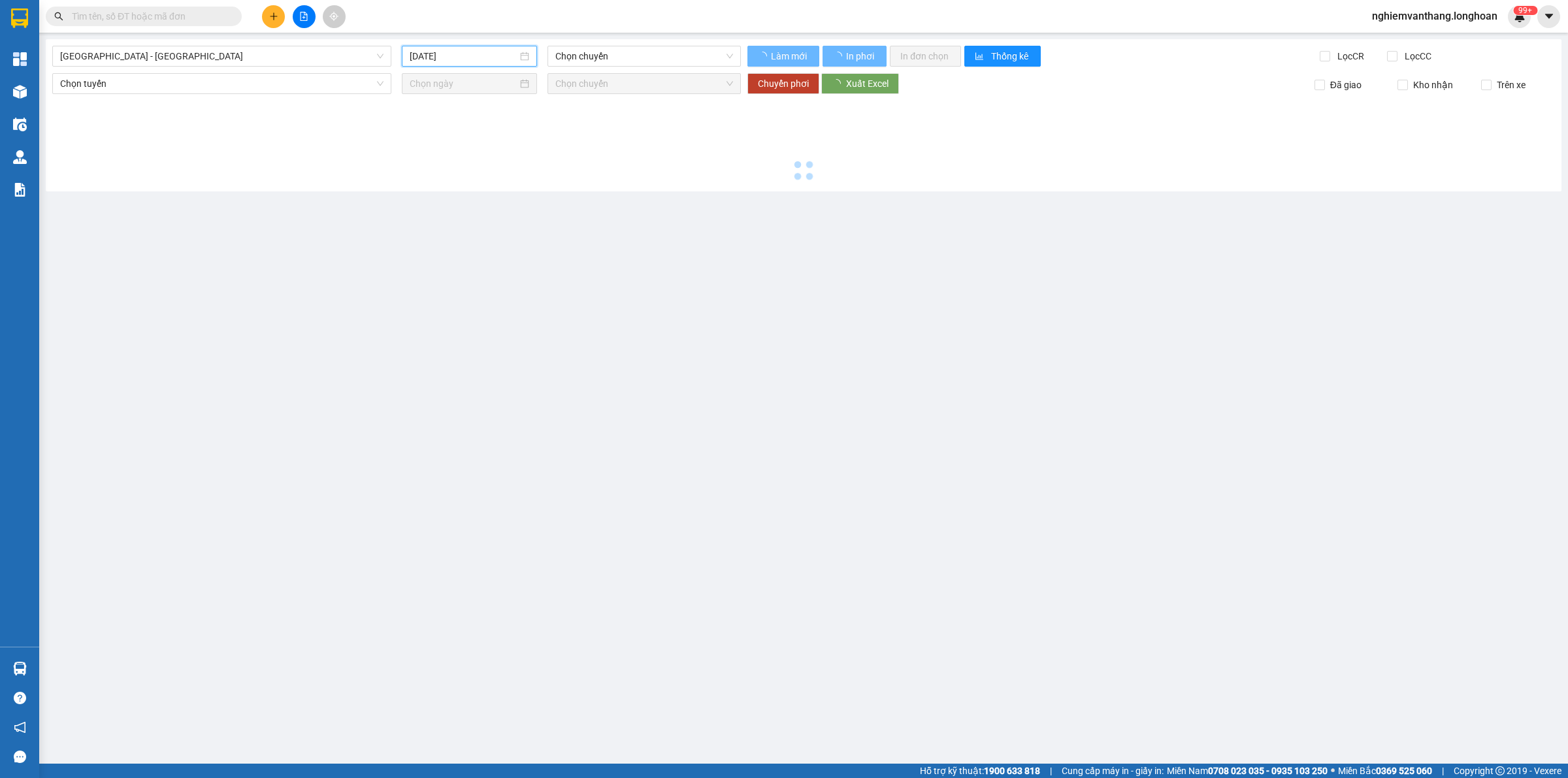
type input "10/10/2025"
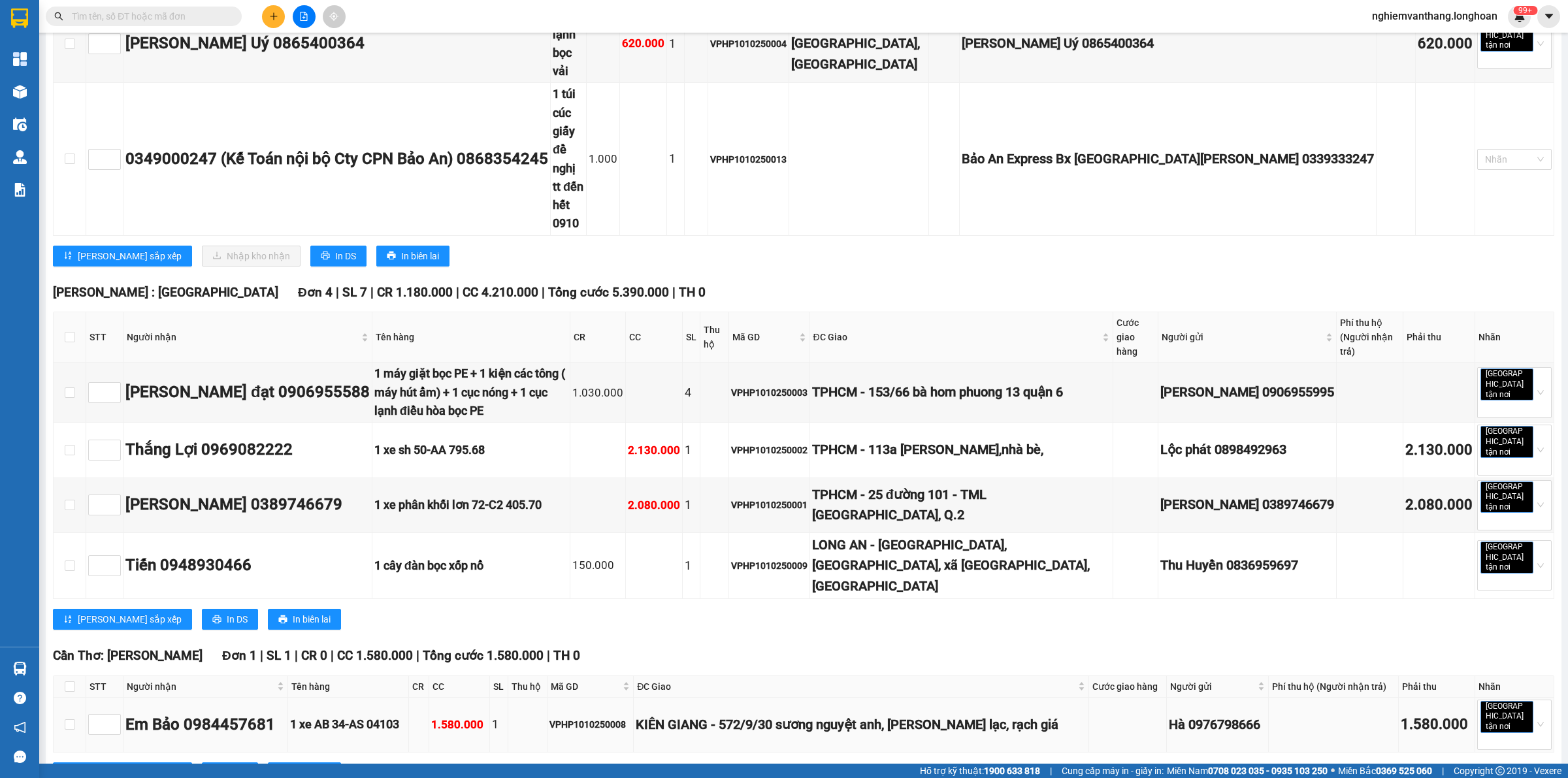
scroll to position [464, 0]
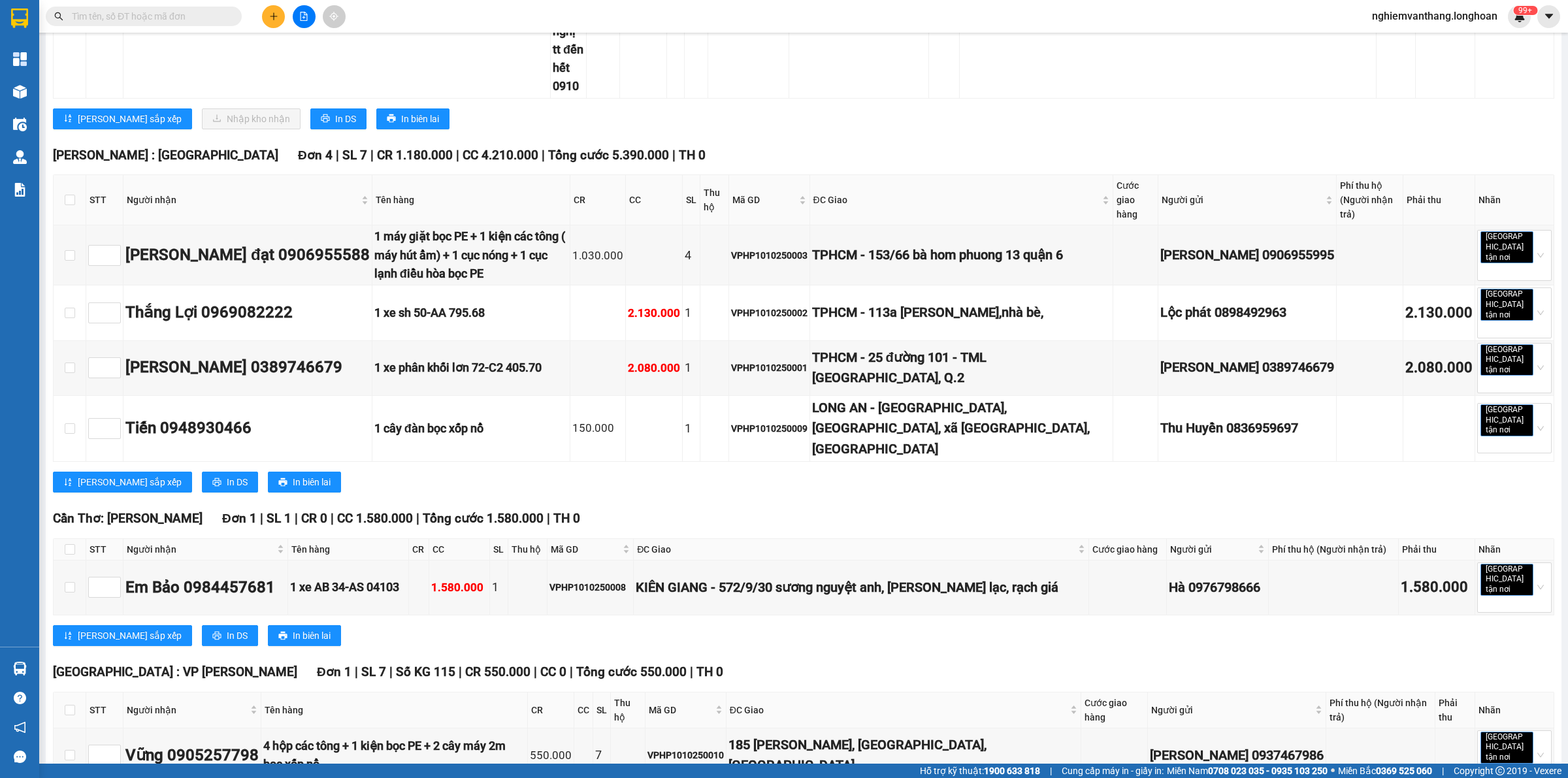
checkbox input "true"
click at [72, 692] on th at bounding box center [70, 710] width 32 height 36
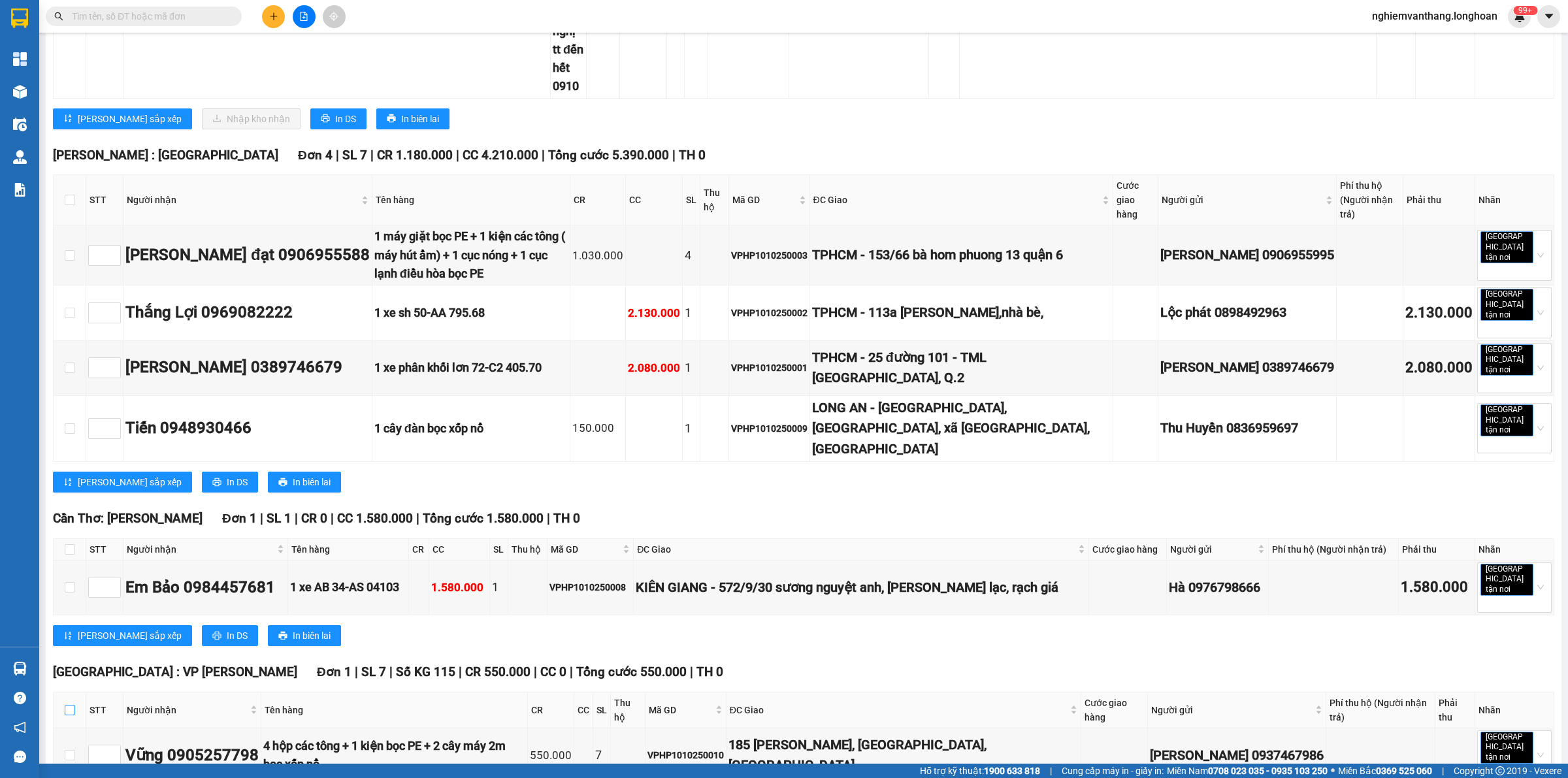
click at [72, 705] on input "checkbox" at bounding box center [70, 710] width 10 height 10
checkbox input "true"
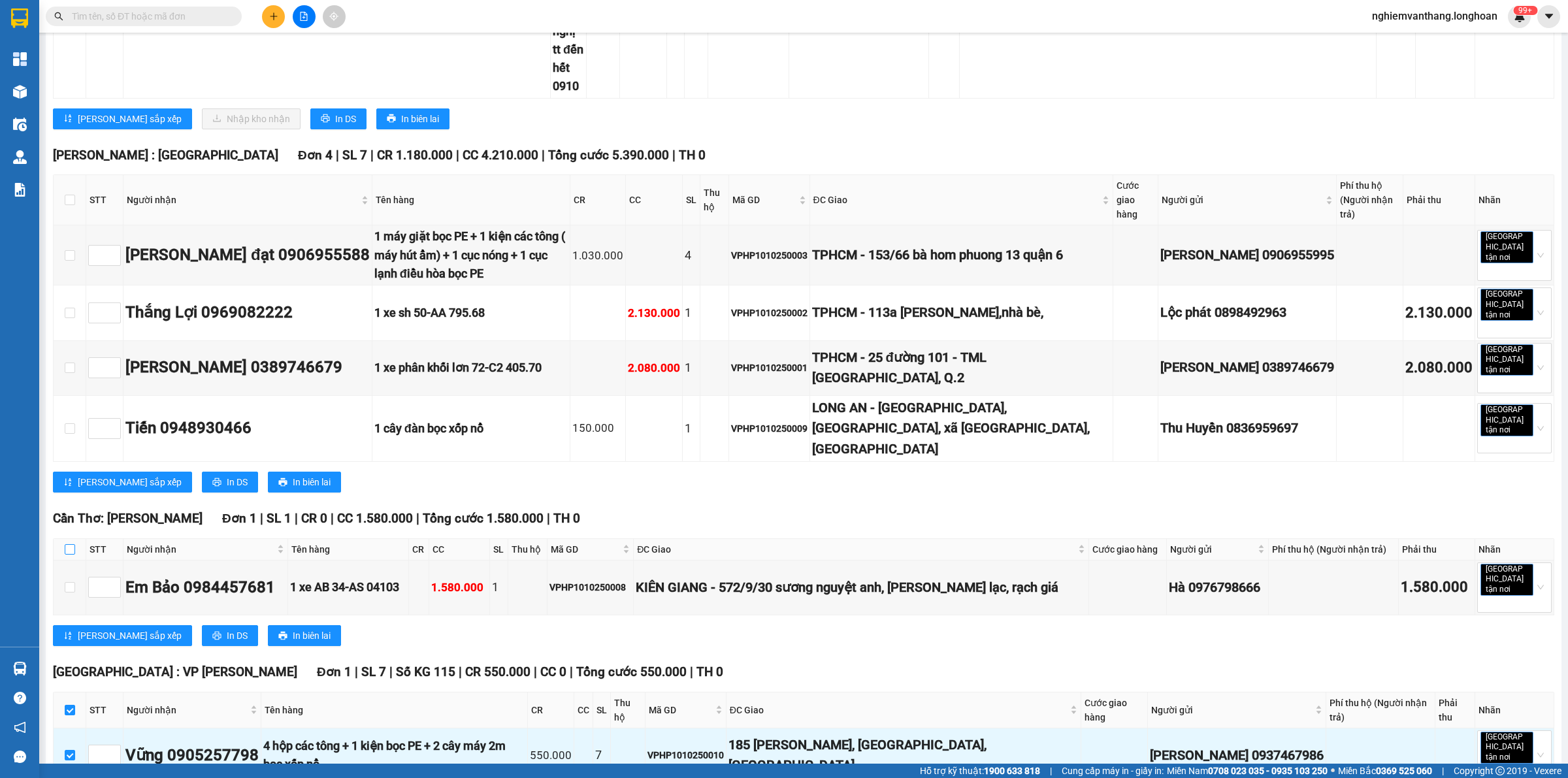
click at [66, 544] on input "checkbox" at bounding box center [70, 549] width 10 height 10
checkbox input "true"
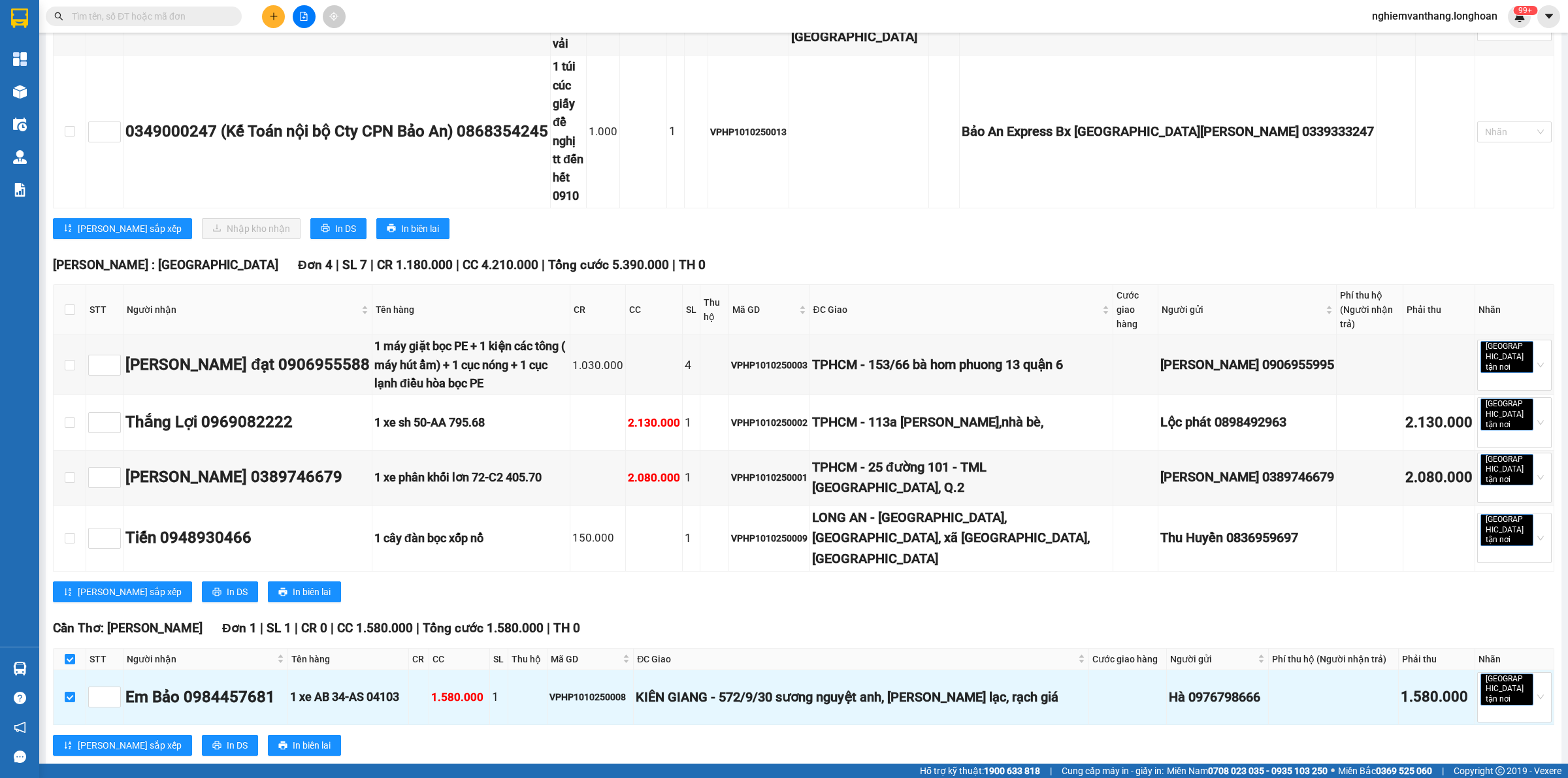
scroll to position [219, 0]
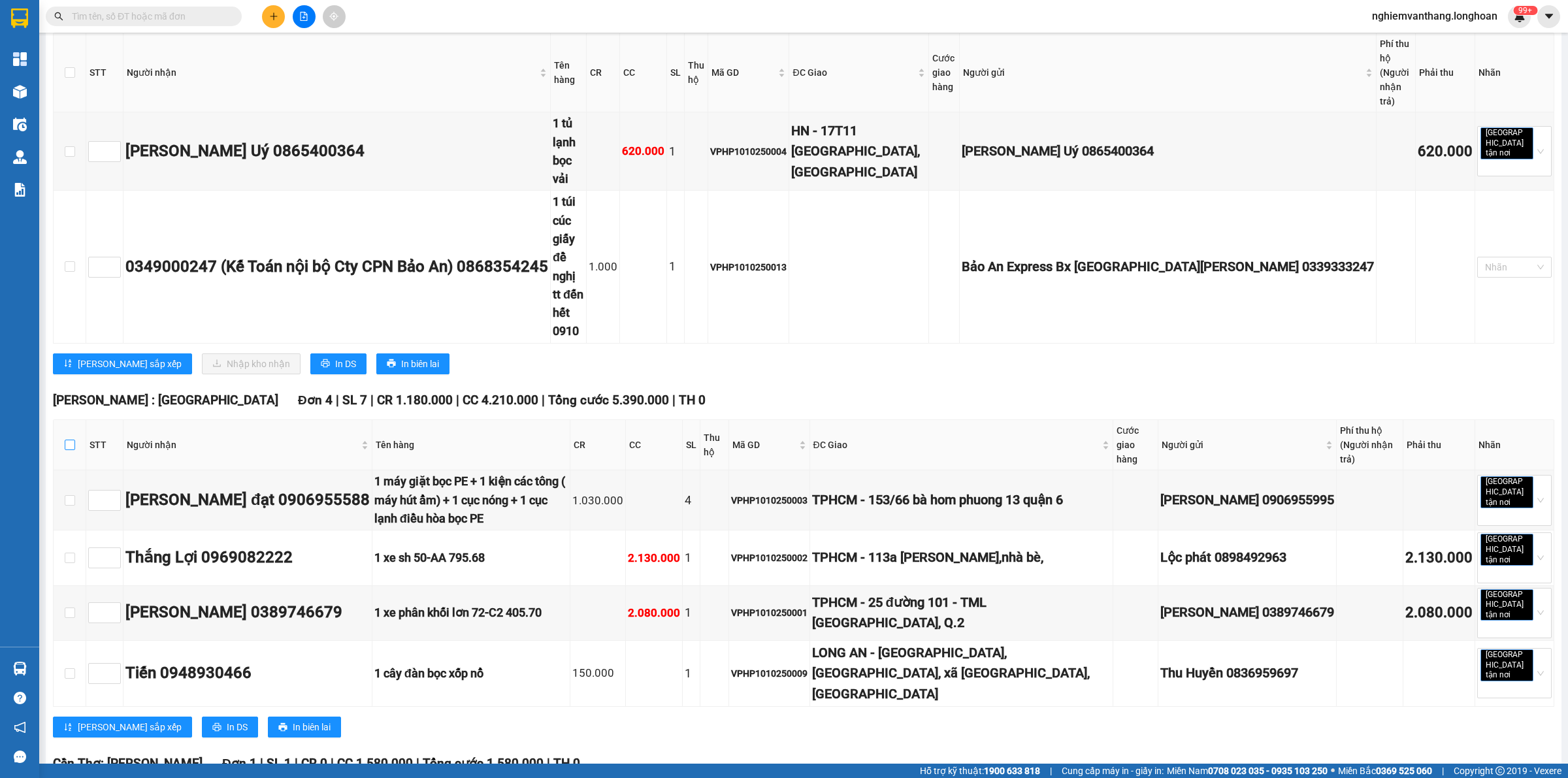
click at [70, 440] on input "checkbox" at bounding box center [70, 445] width 10 height 10
checkbox input "true"
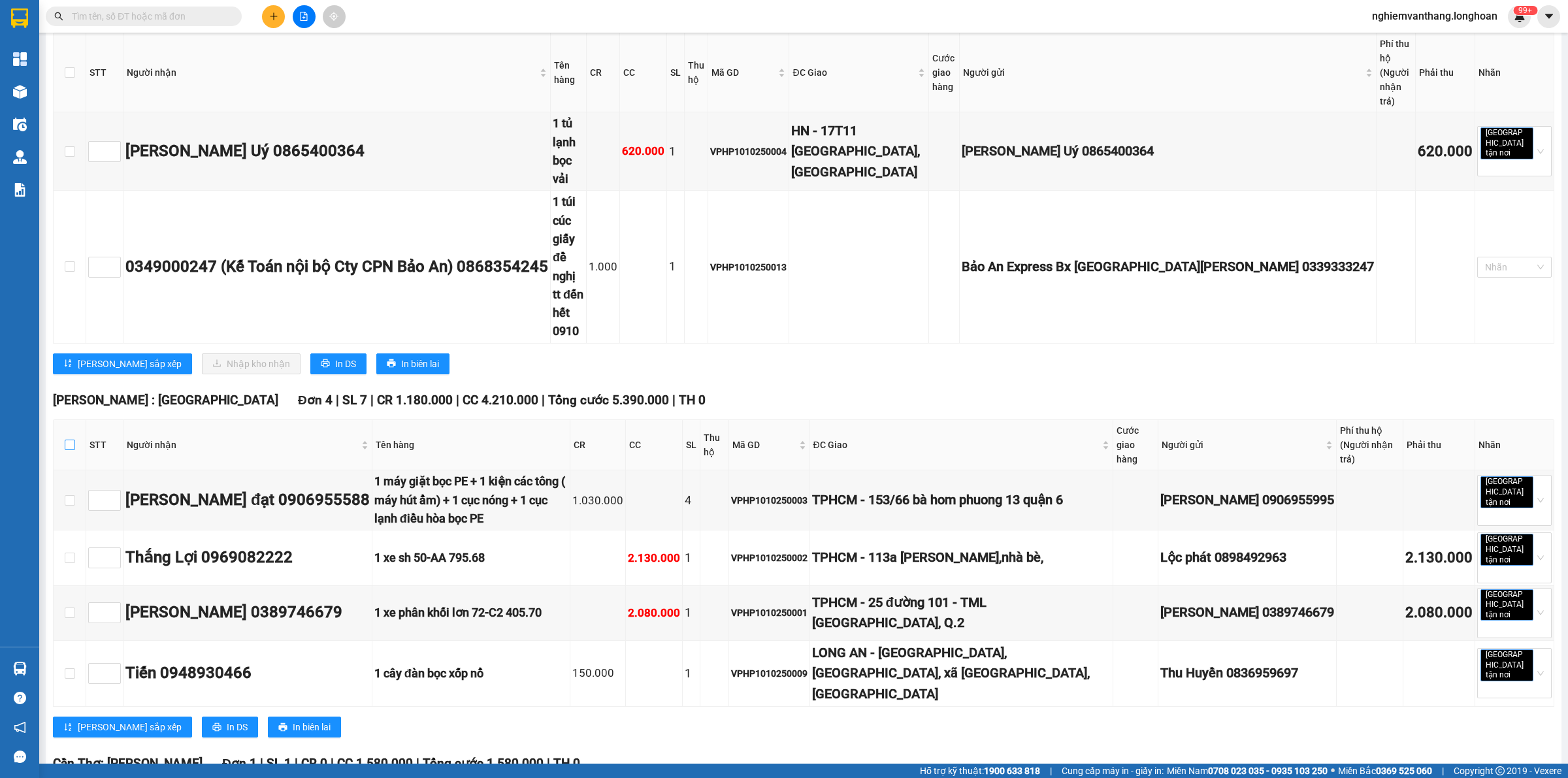
checkbox input "true"
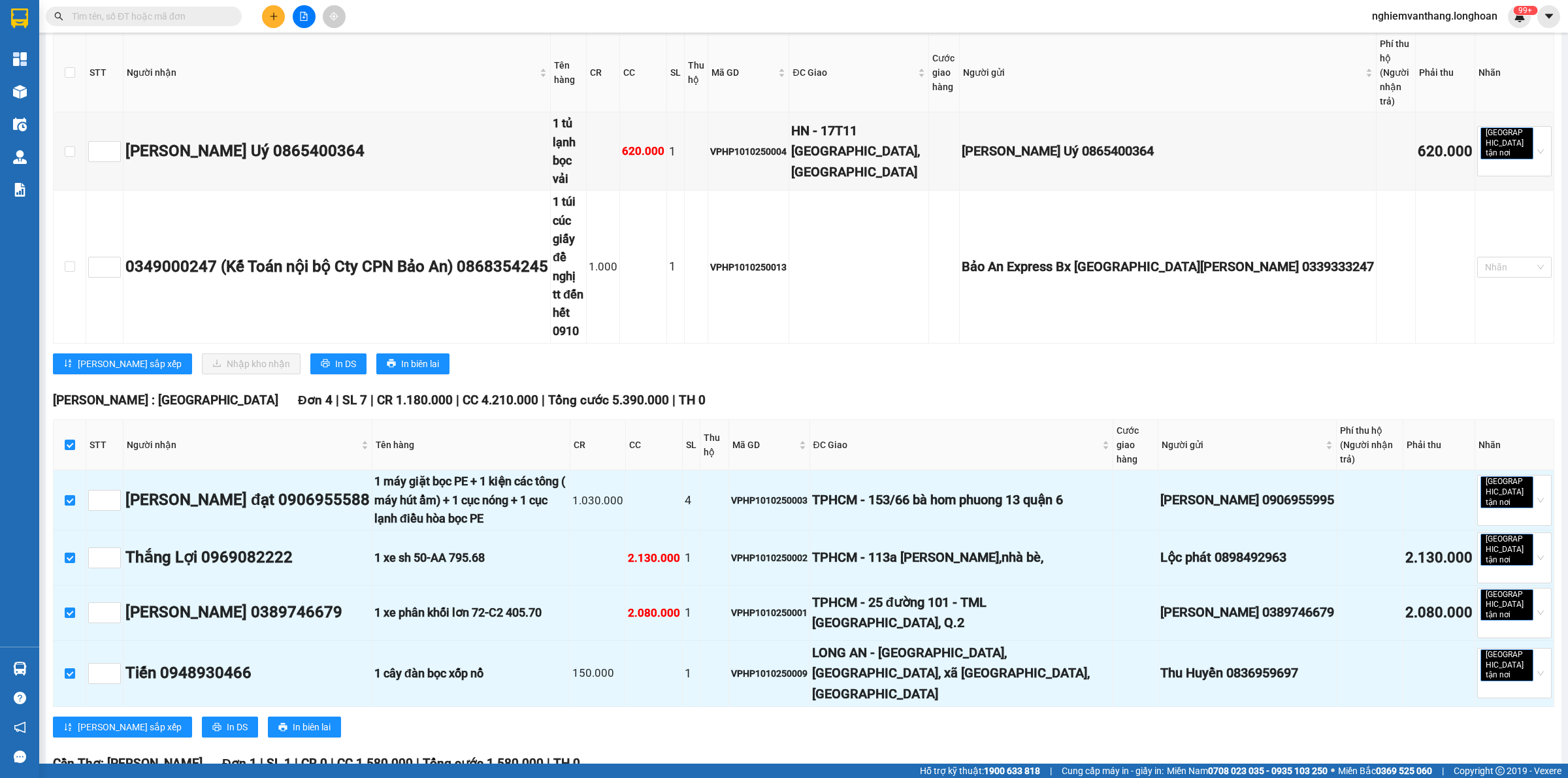
scroll to position [0, 0]
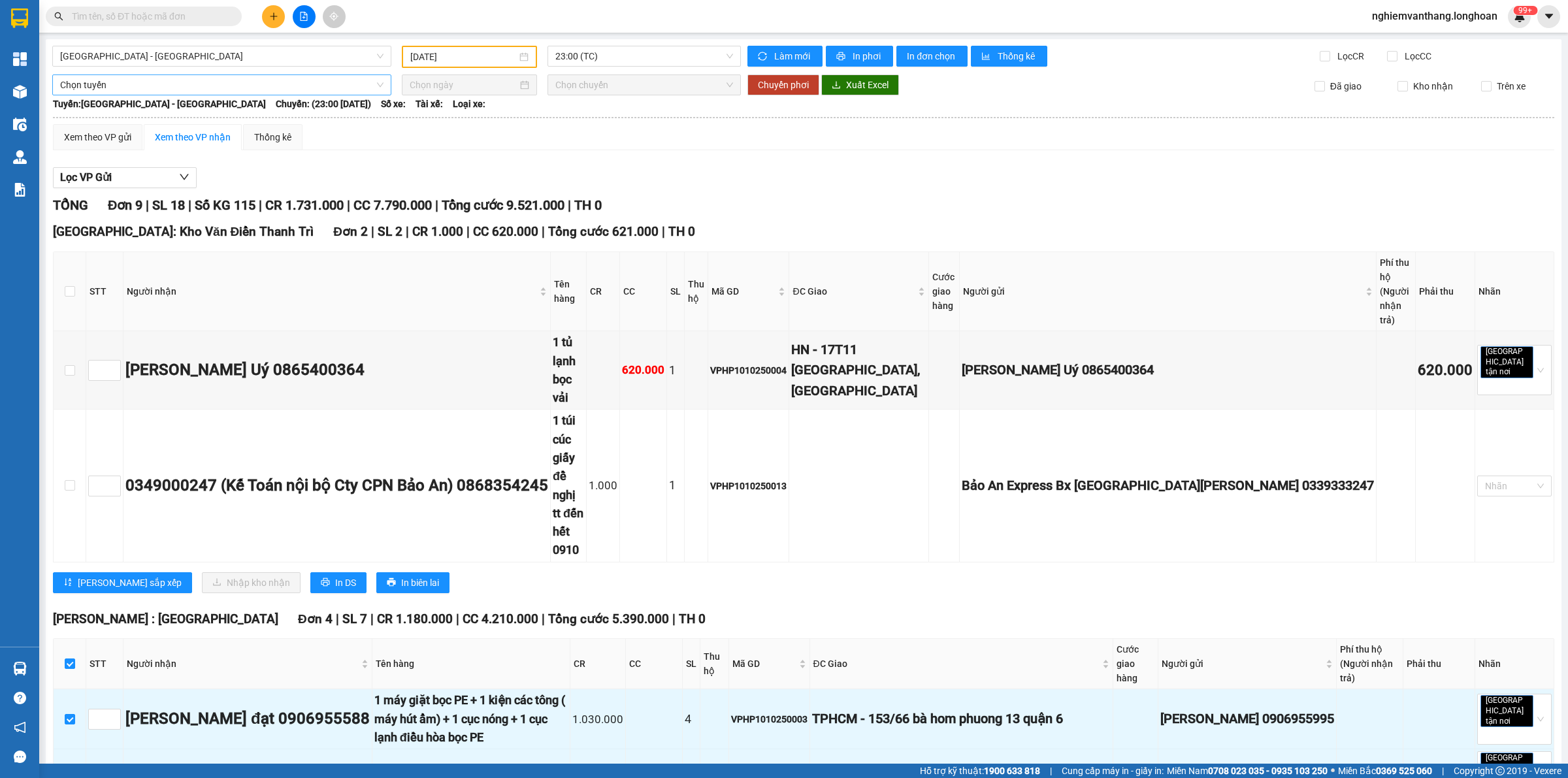
click at [132, 87] on span "Chọn tuyến" at bounding box center [221, 85] width 323 height 20
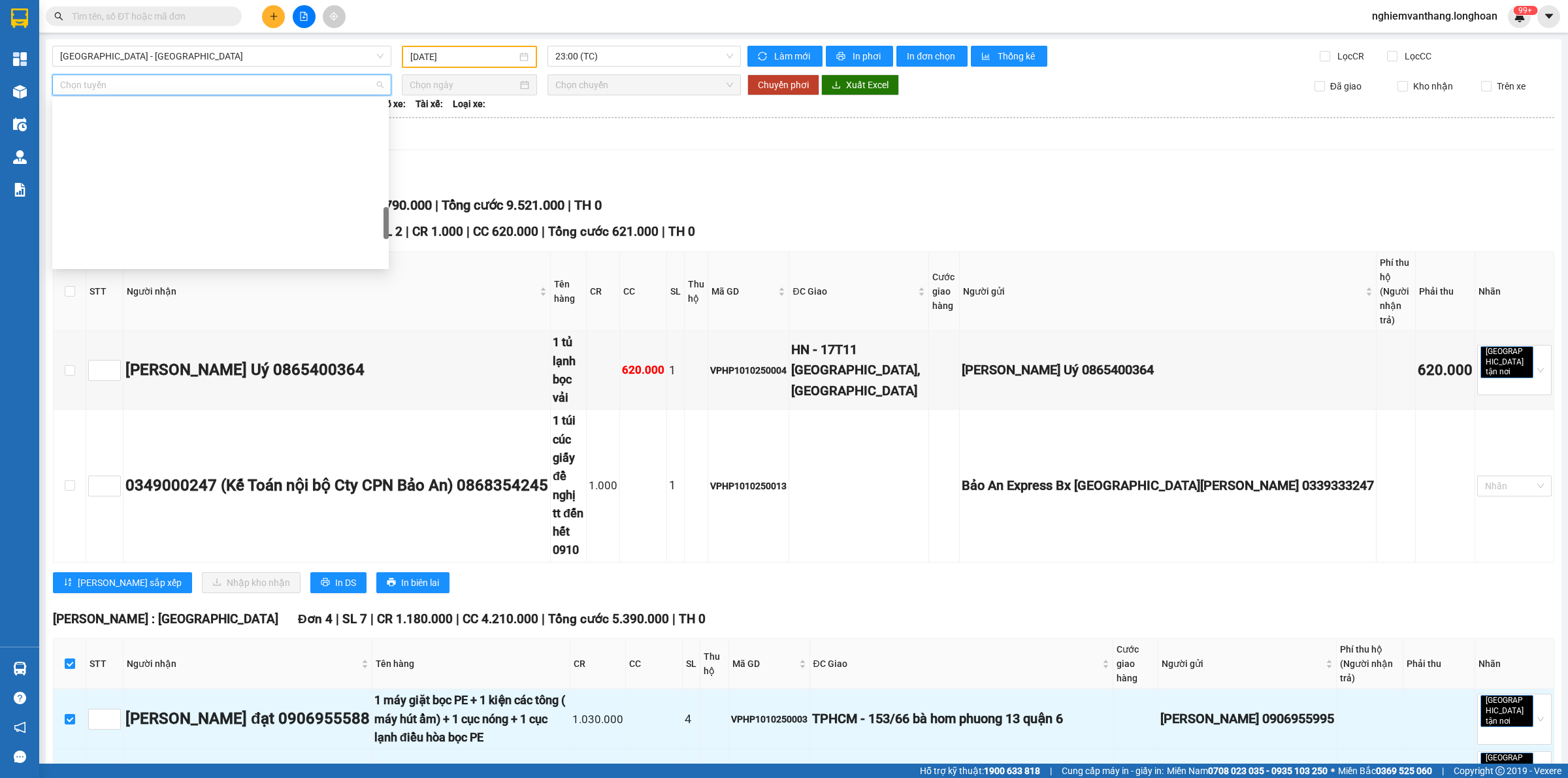
scroll to position [919, 0]
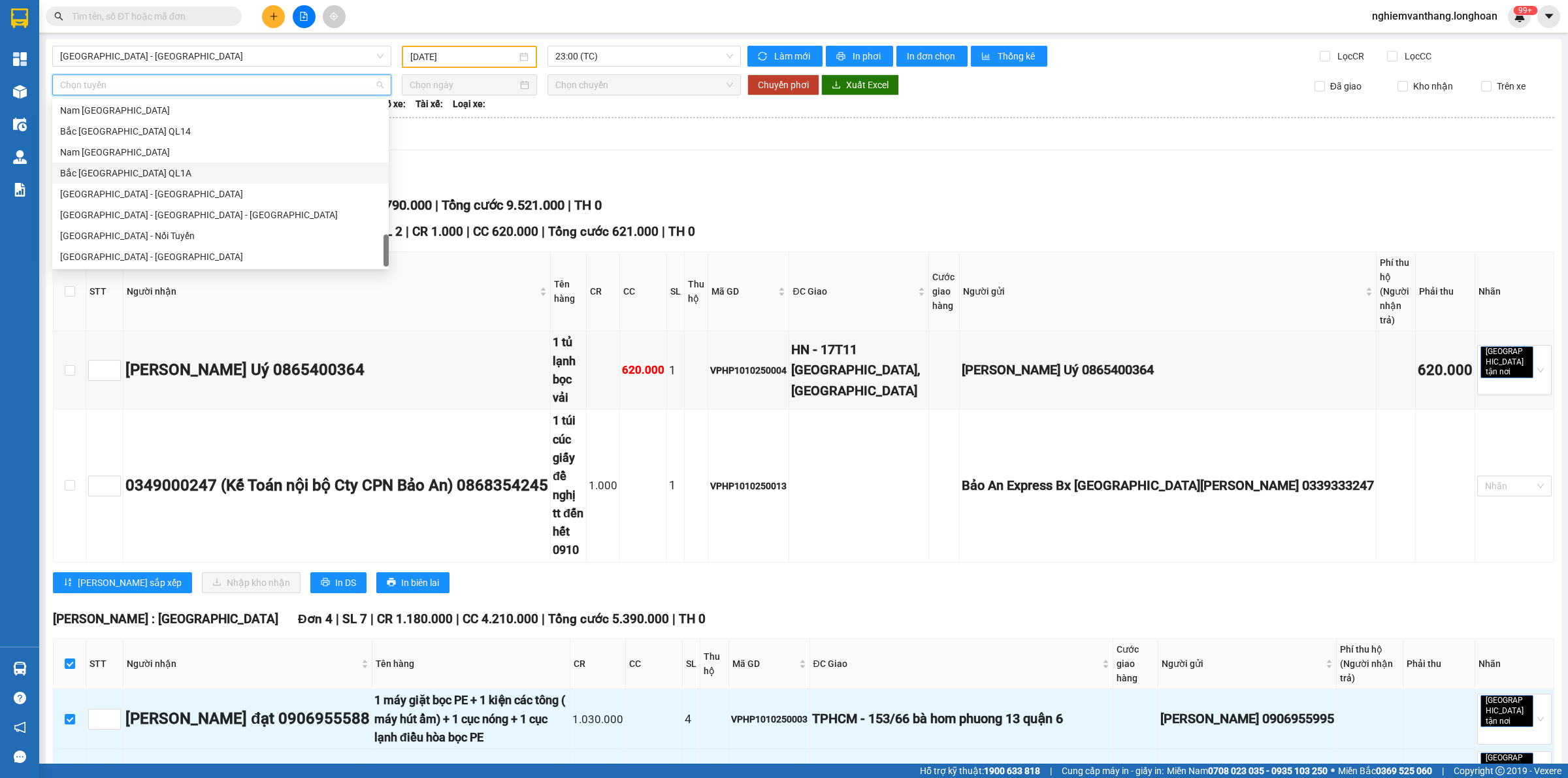
drag, startPoint x: 163, startPoint y: 175, endPoint x: 145, endPoint y: 174, distance: 18.0
click at [163, 174] on div "Bắc [GEOGRAPHIC_DATA] QL1A" at bounding box center [220, 173] width 321 height 14
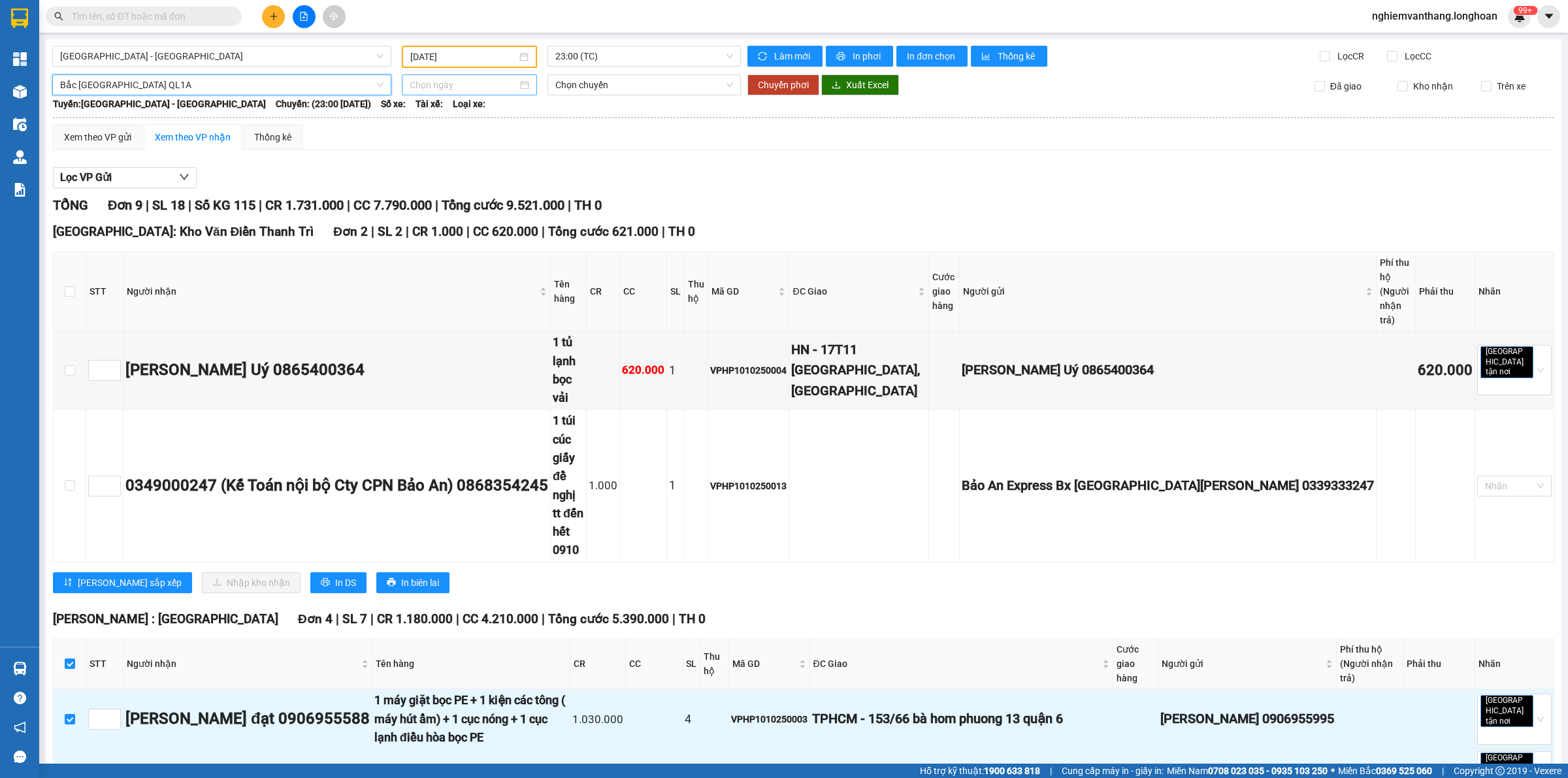
click at [422, 86] on input at bounding box center [463, 84] width 108 height 14
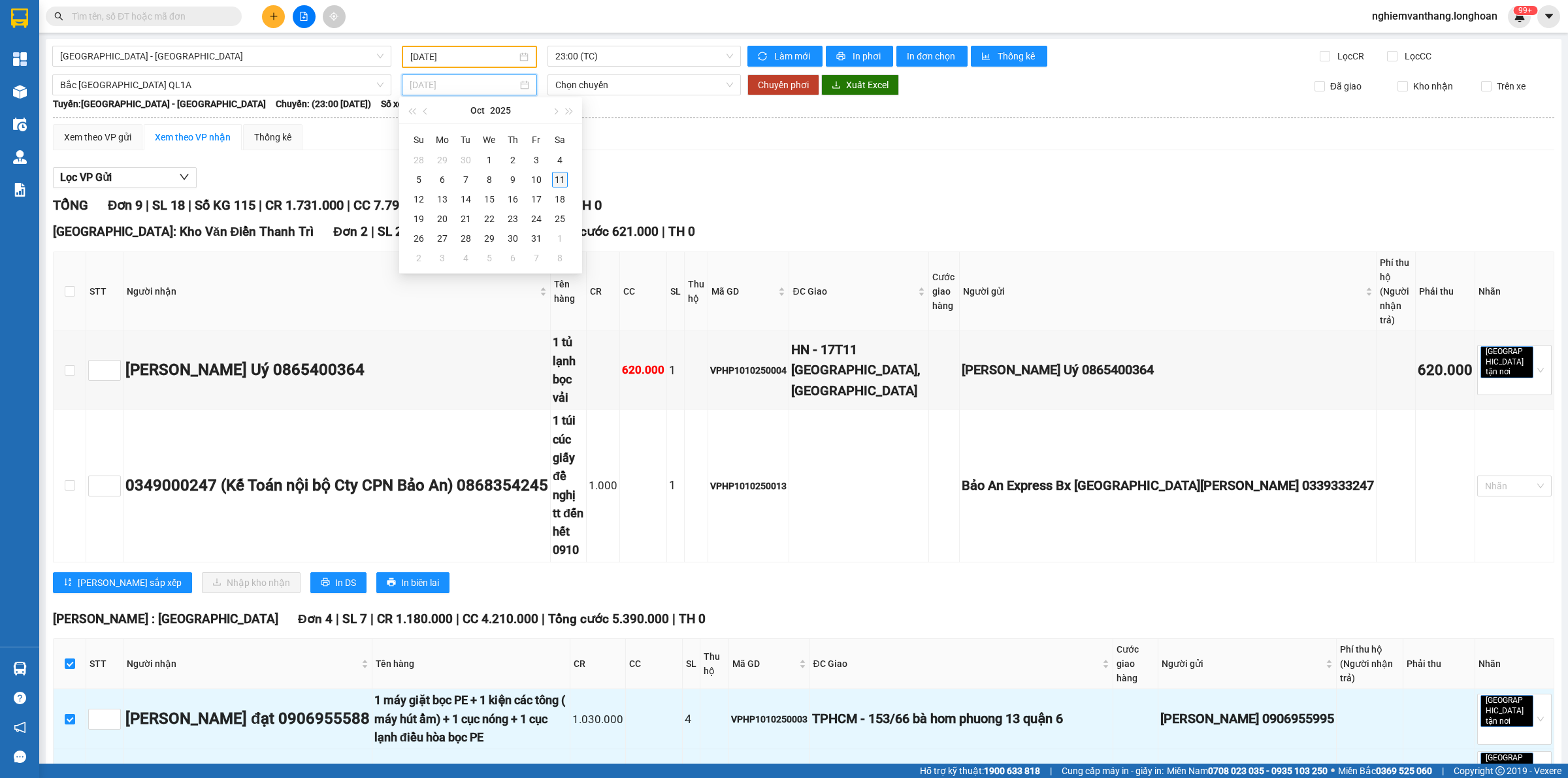
type input "[DATE]"
drag, startPoint x: 556, startPoint y: 181, endPoint x: 549, endPoint y: 177, distance: 8.1
click at [557, 183] on div "11" at bounding box center [559, 179] width 15 height 15
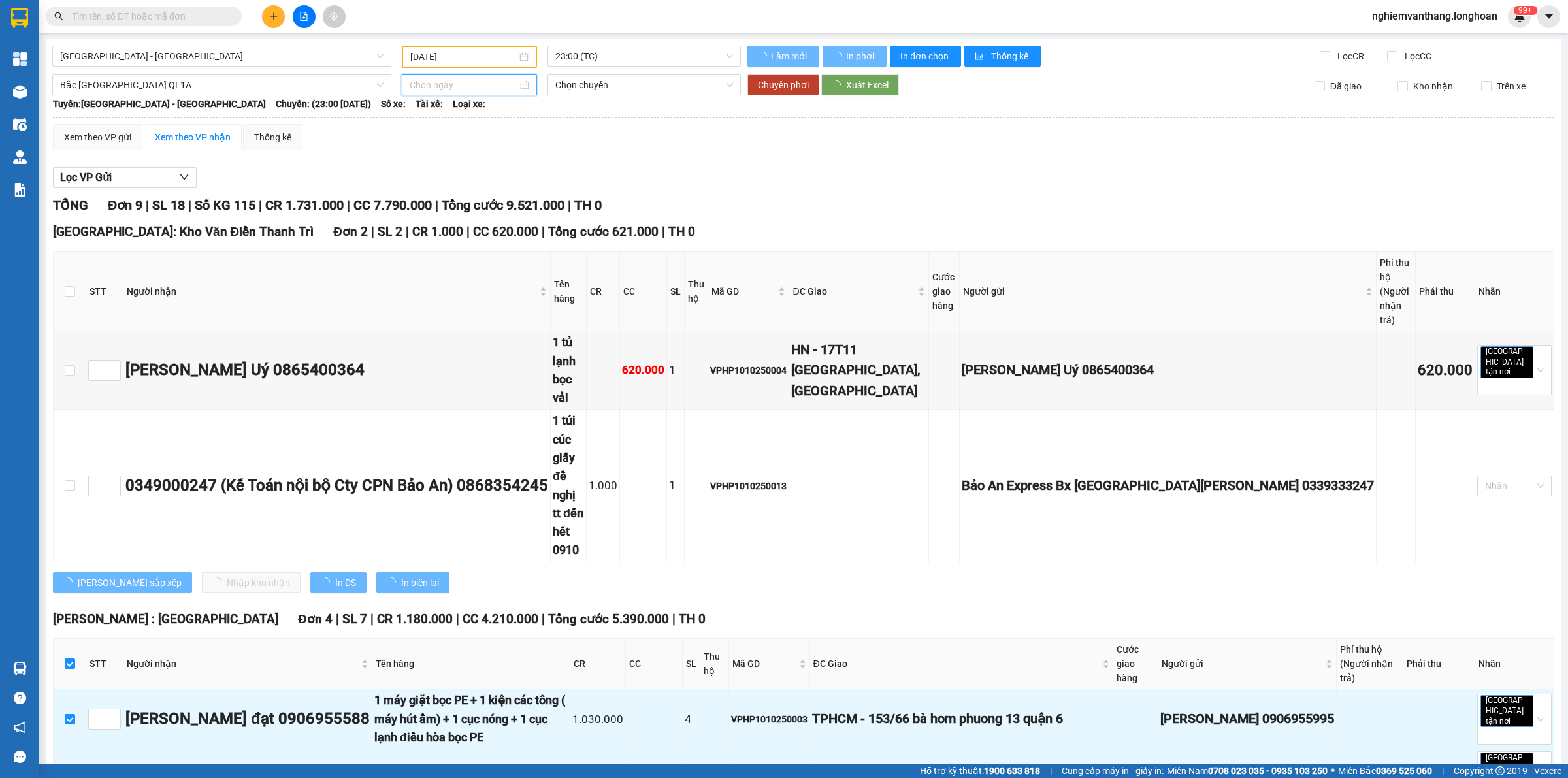
type input "[DATE]"
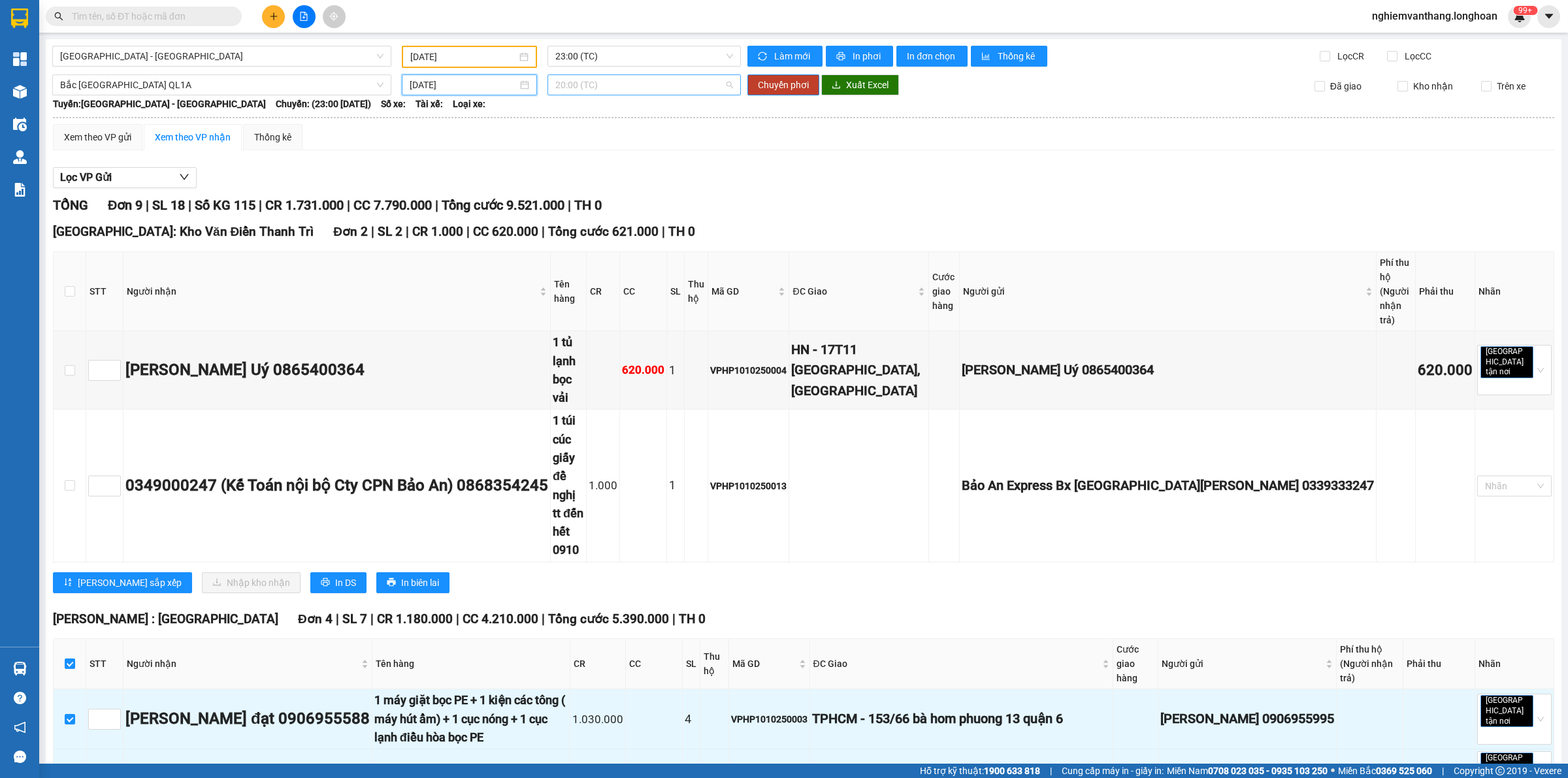
click at [603, 88] on span "20:00 (TC)" at bounding box center [644, 85] width 178 height 20
click at [592, 128] on div "20:00 (TC)" at bounding box center [603, 130] width 102 height 14
click at [774, 80] on span "Chuyển phơi" at bounding box center [783, 84] width 51 height 14
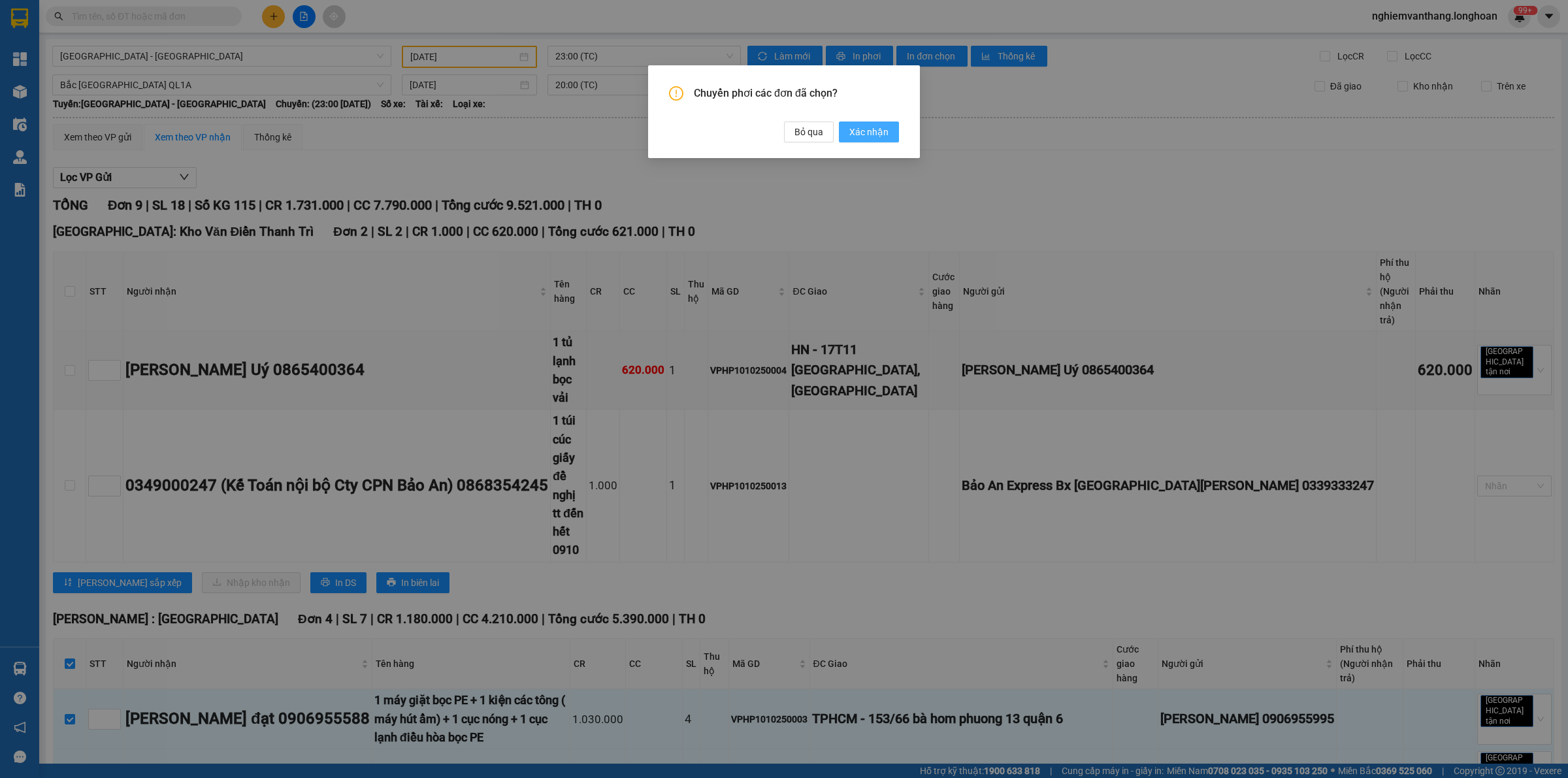
click at [855, 128] on span "Xác nhận" at bounding box center [869, 131] width 39 height 14
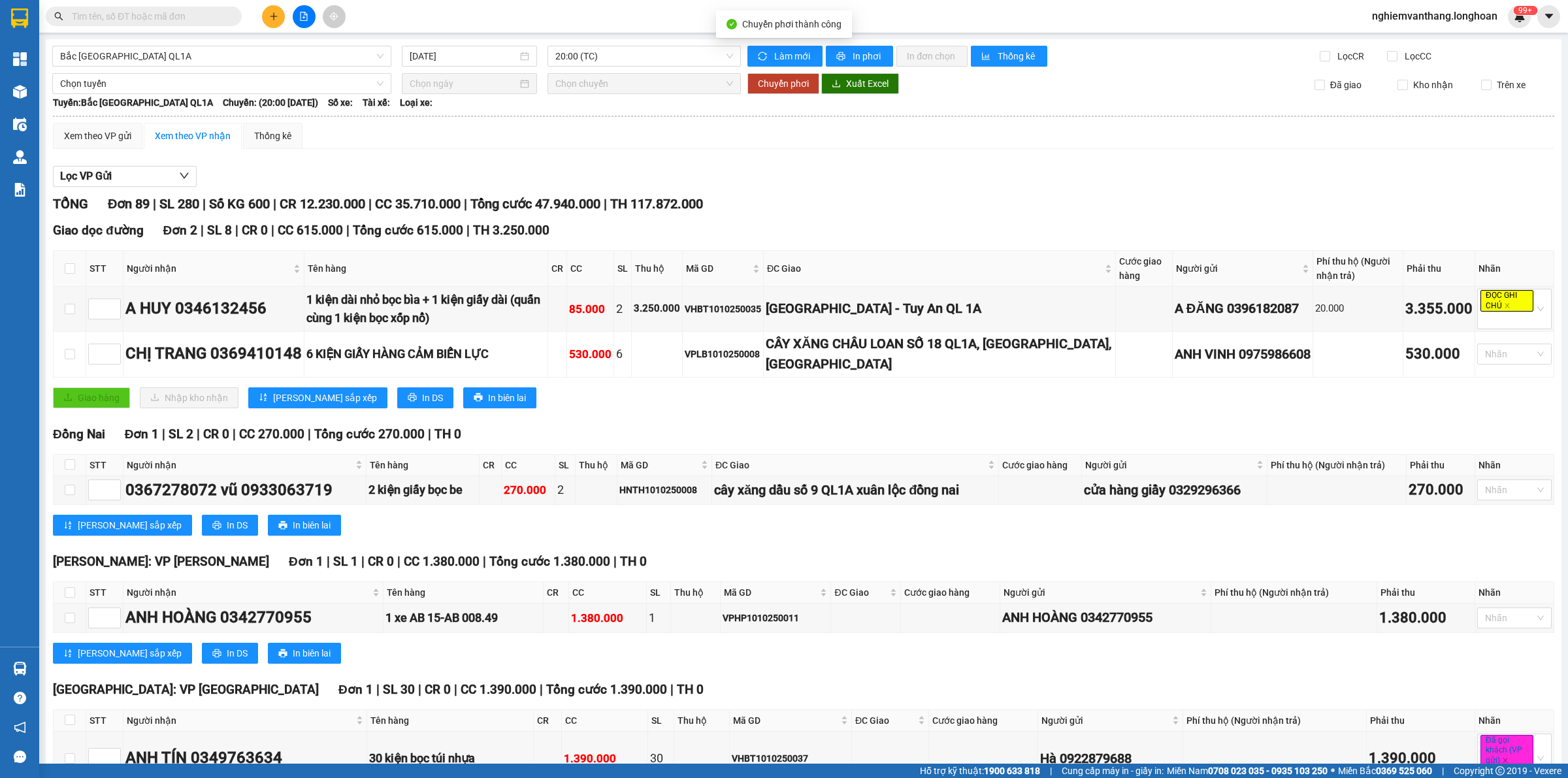
type input "[DATE]"
click at [128, 76] on span "Chọn tuyến" at bounding box center [221, 83] width 323 height 20
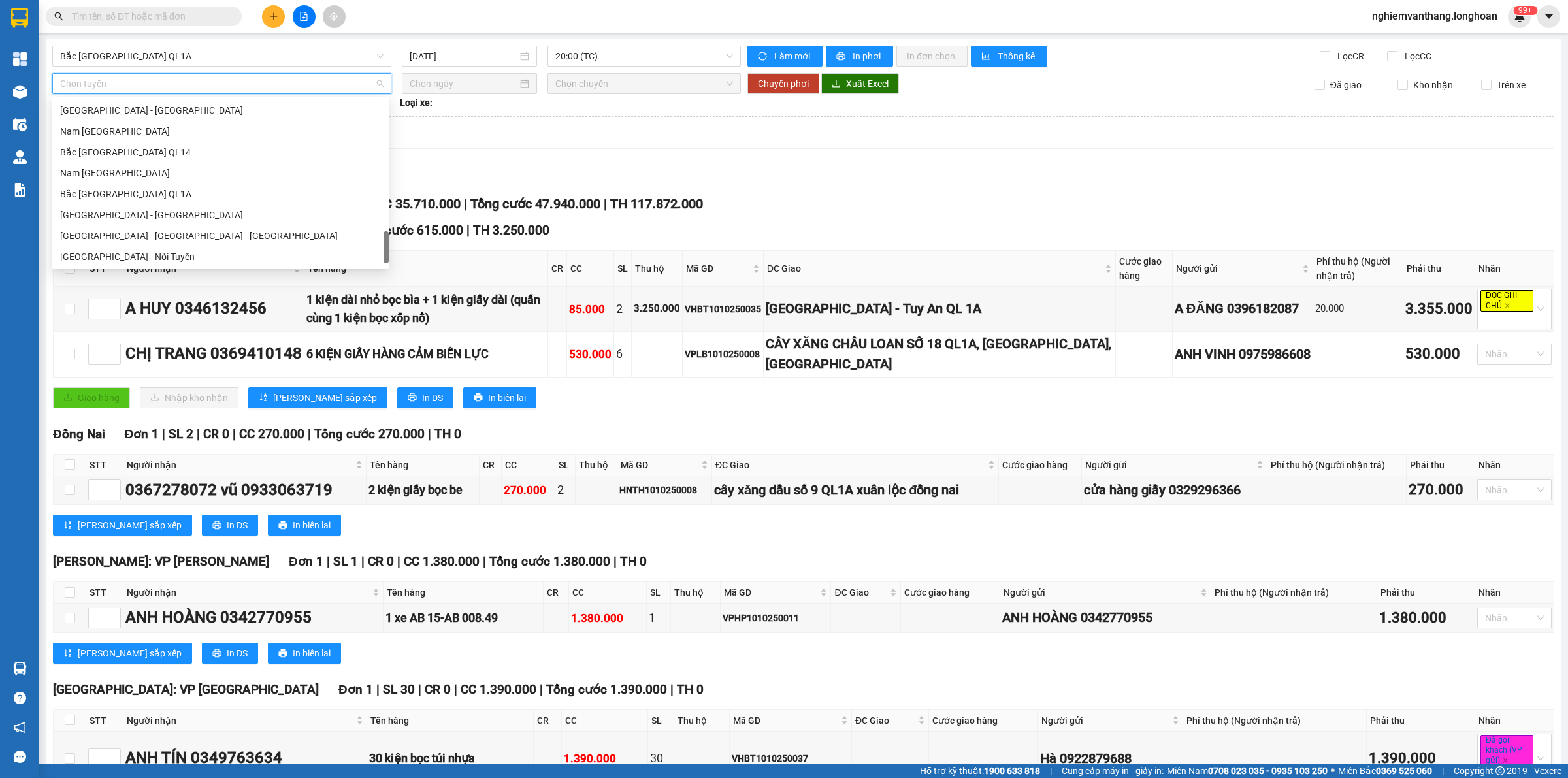
scroll to position [919, 0]
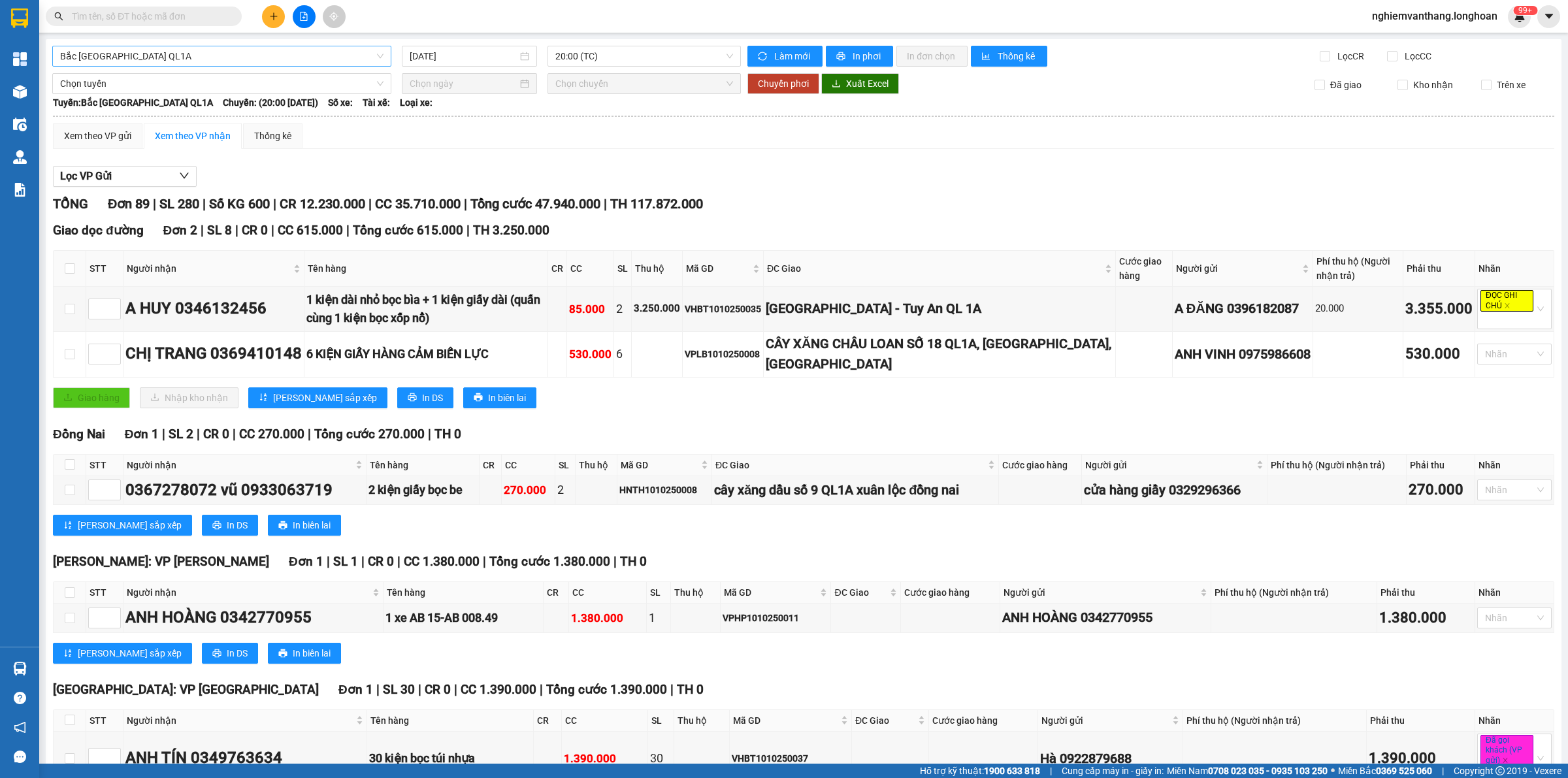
click at [298, 56] on span "Bắc [GEOGRAPHIC_DATA] QL1A" at bounding box center [221, 56] width 323 height 20
click at [139, 56] on span "Bắc [GEOGRAPHIC_DATA] QL1A" at bounding box center [221, 56] width 323 height 20
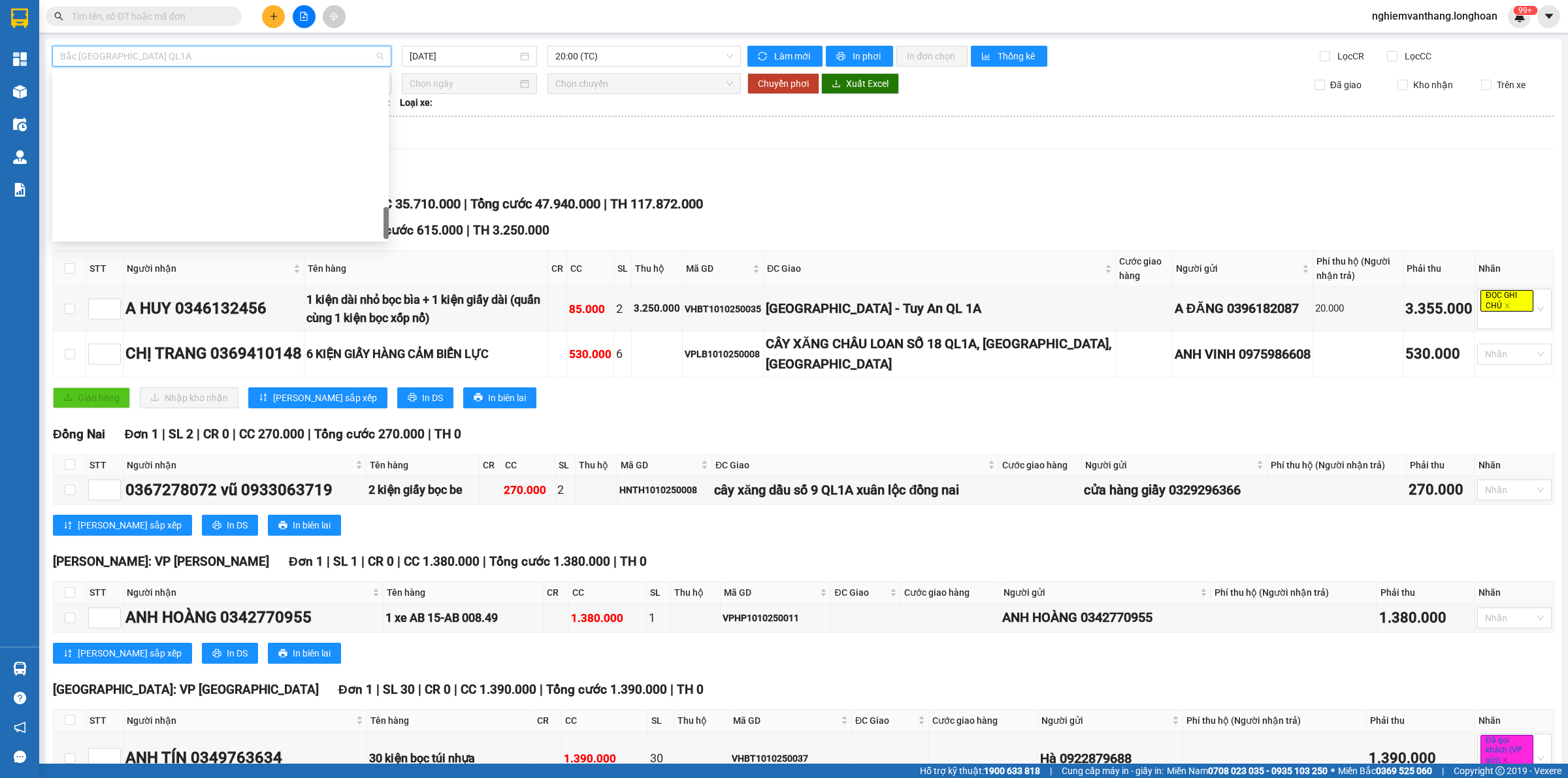
scroll to position [919, 0]
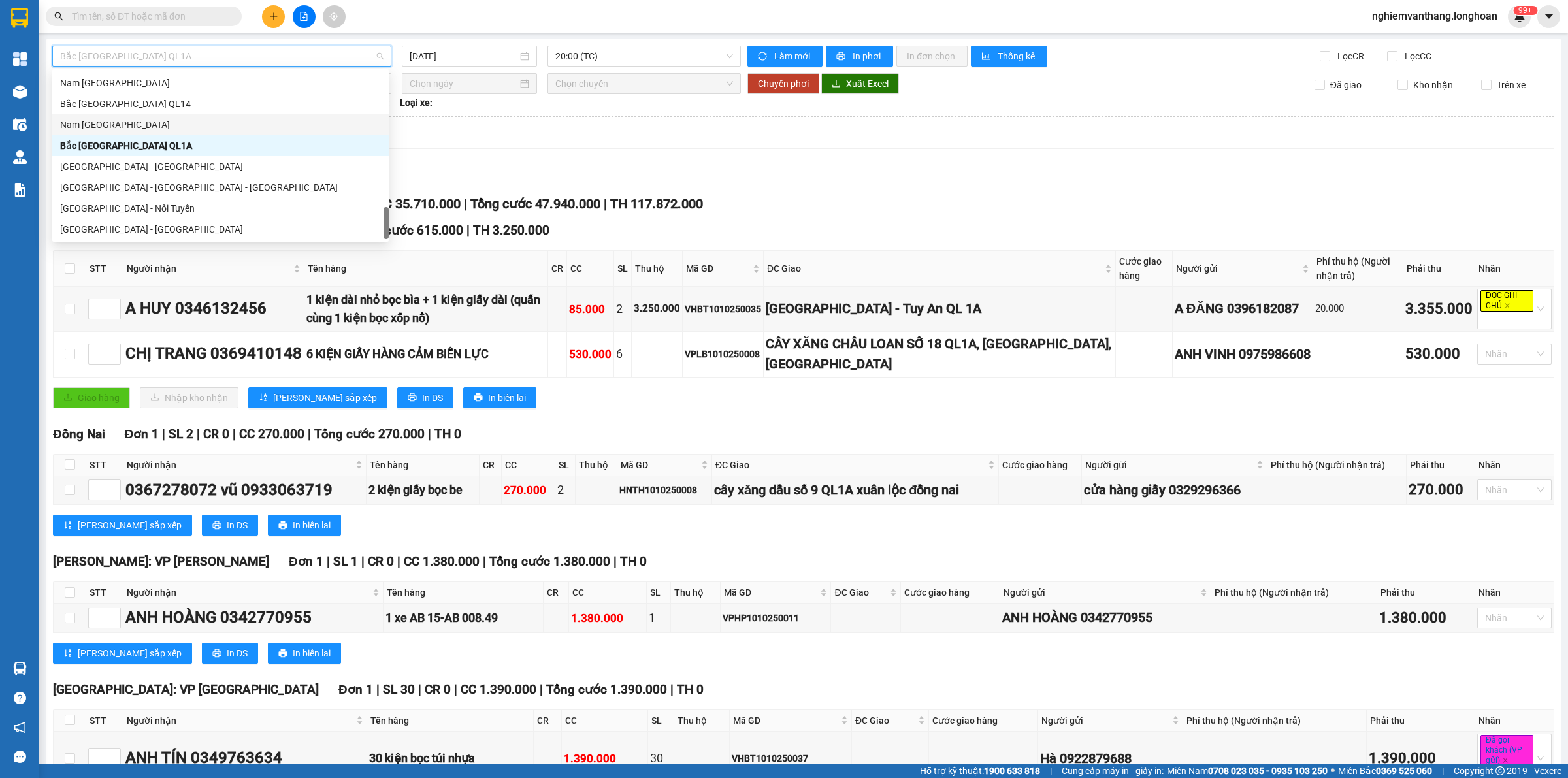
click at [139, 126] on div "Nam [GEOGRAPHIC_DATA]" at bounding box center [220, 124] width 321 height 14
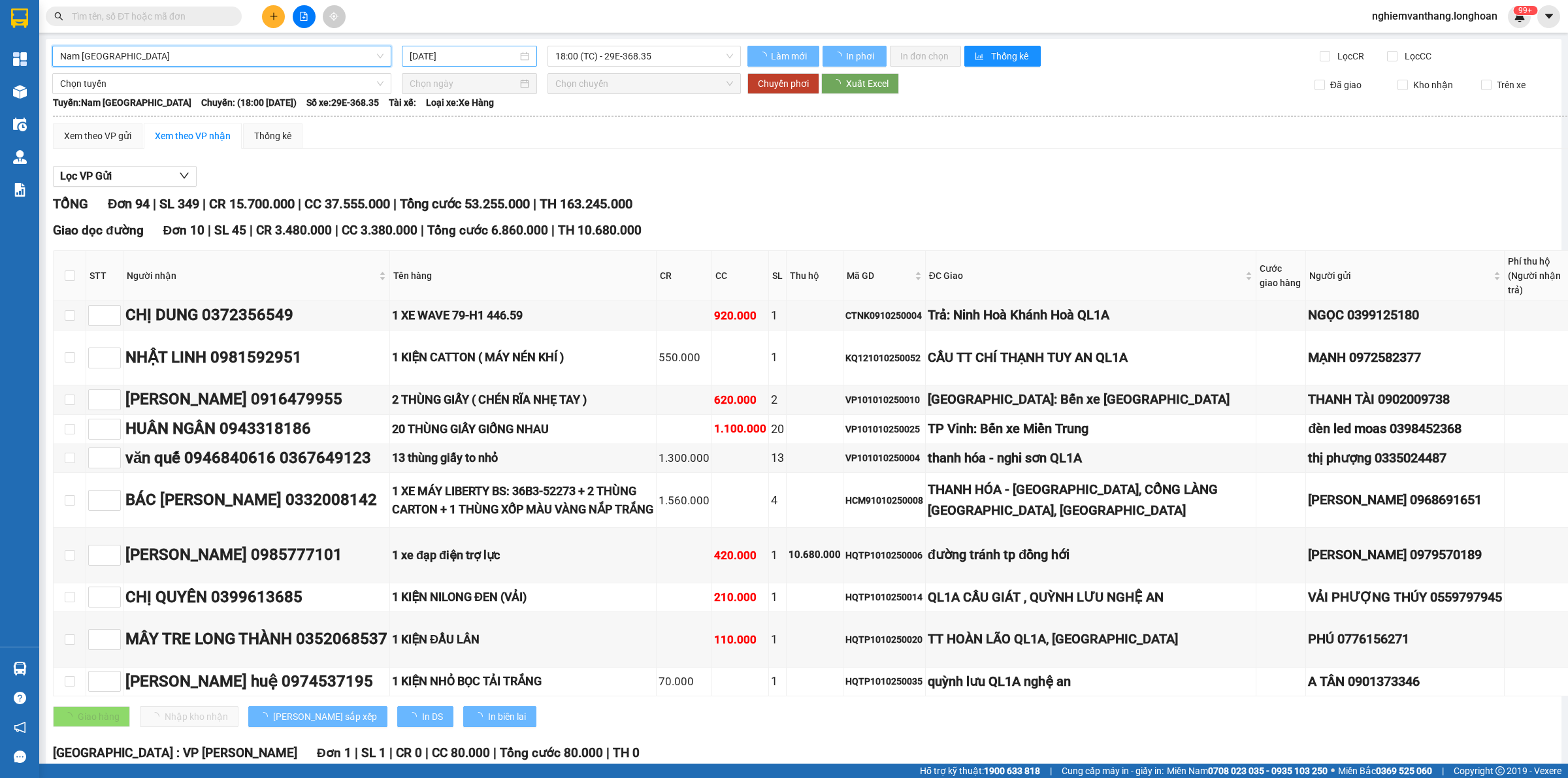
click at [495, 63] on div "[DATE]" at bounding box center [469, 56] width 135 height 21
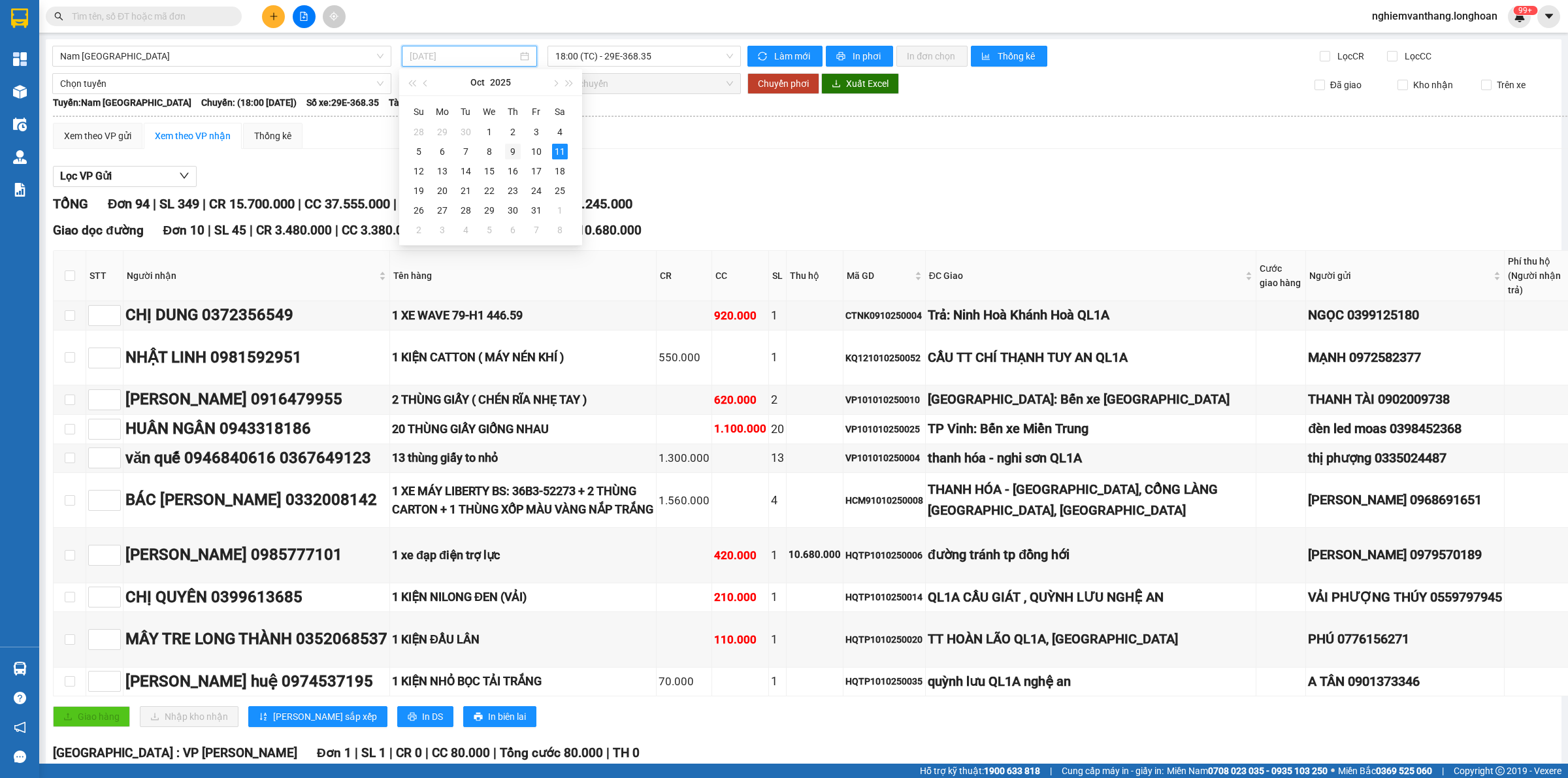
click at [507, 151] on div "9" at bounding box center [513, 151] width 15 height 15
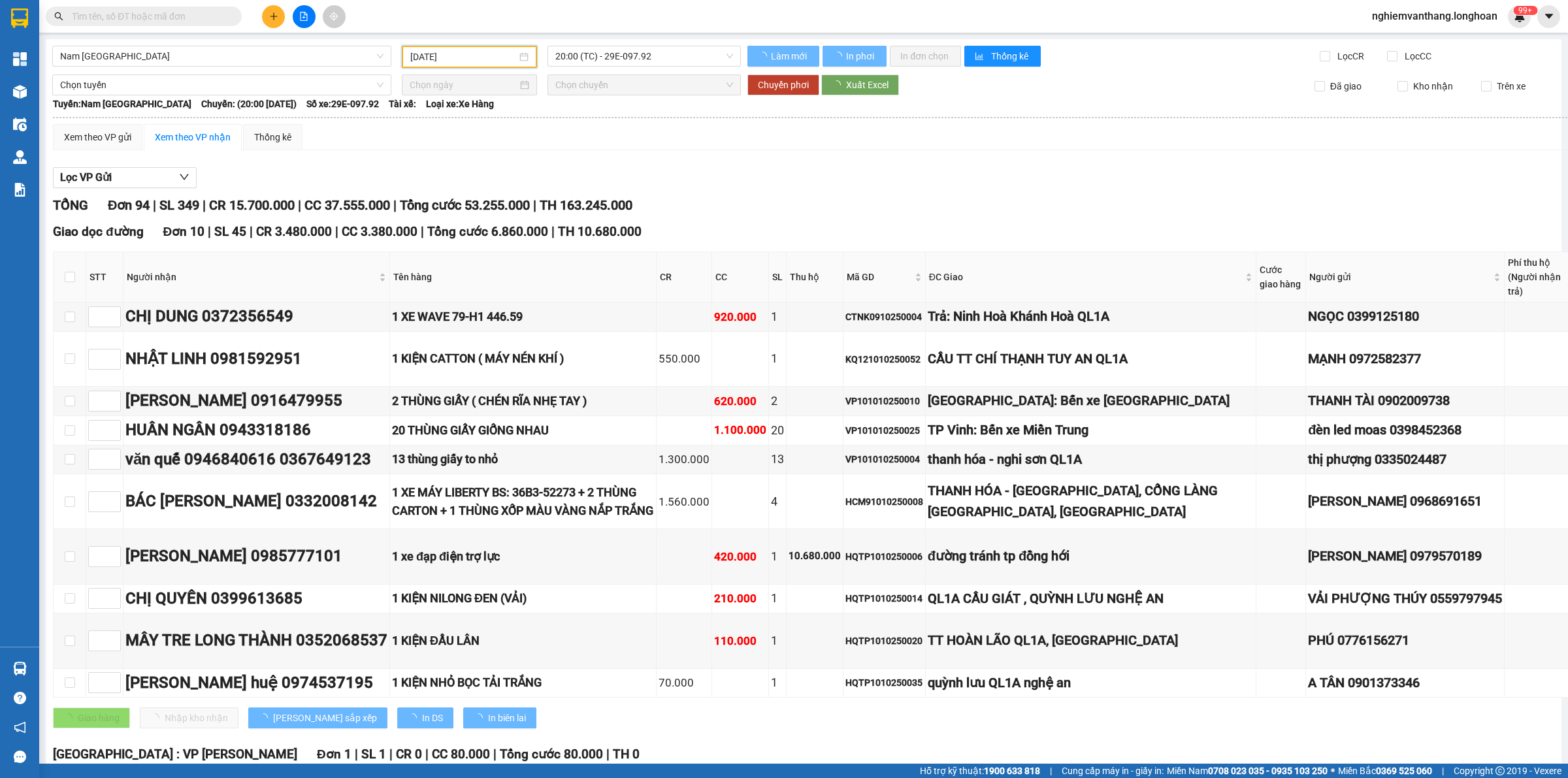
type input "09/10/2025"
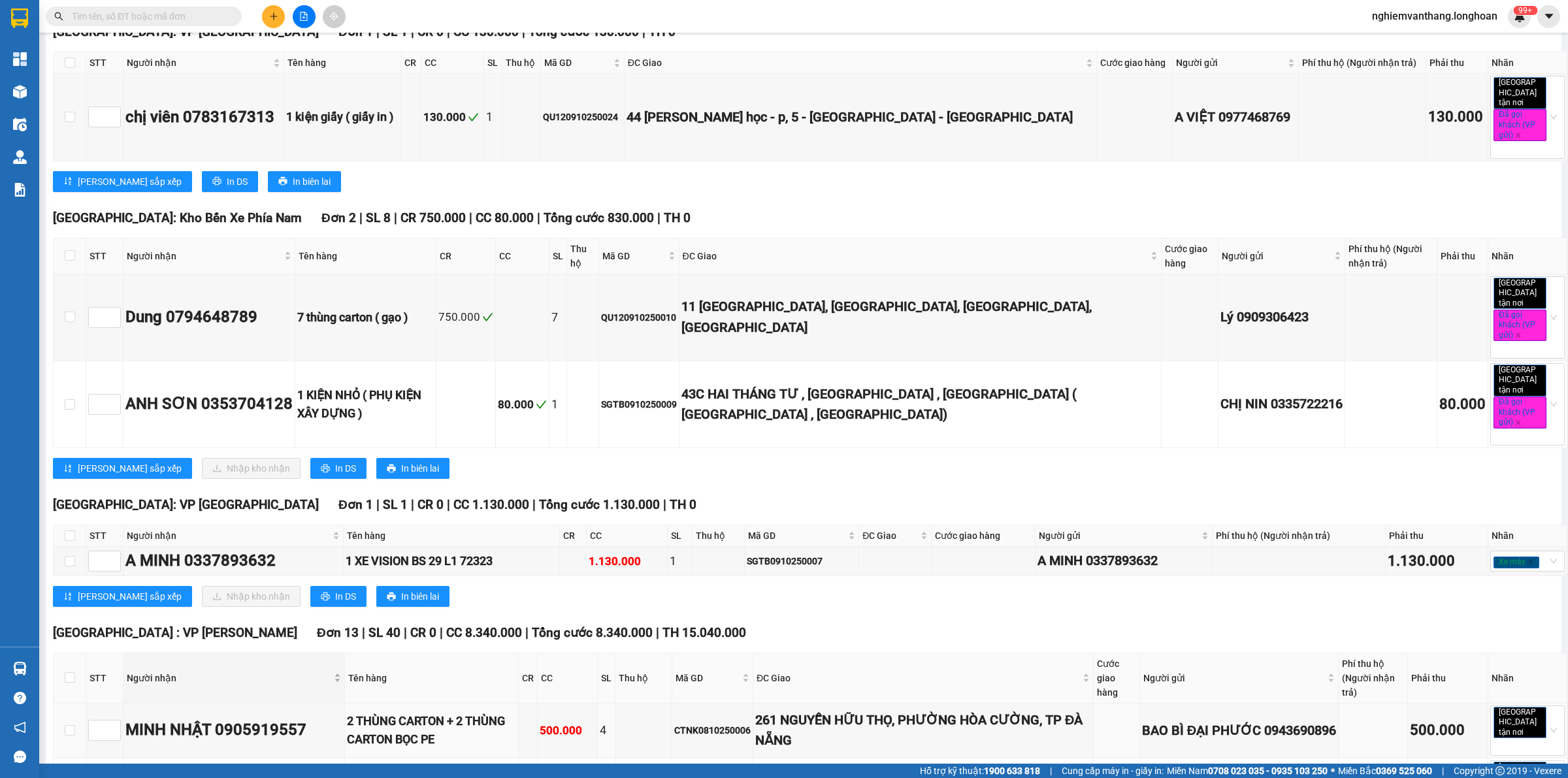
scroll to position [5189, 0]
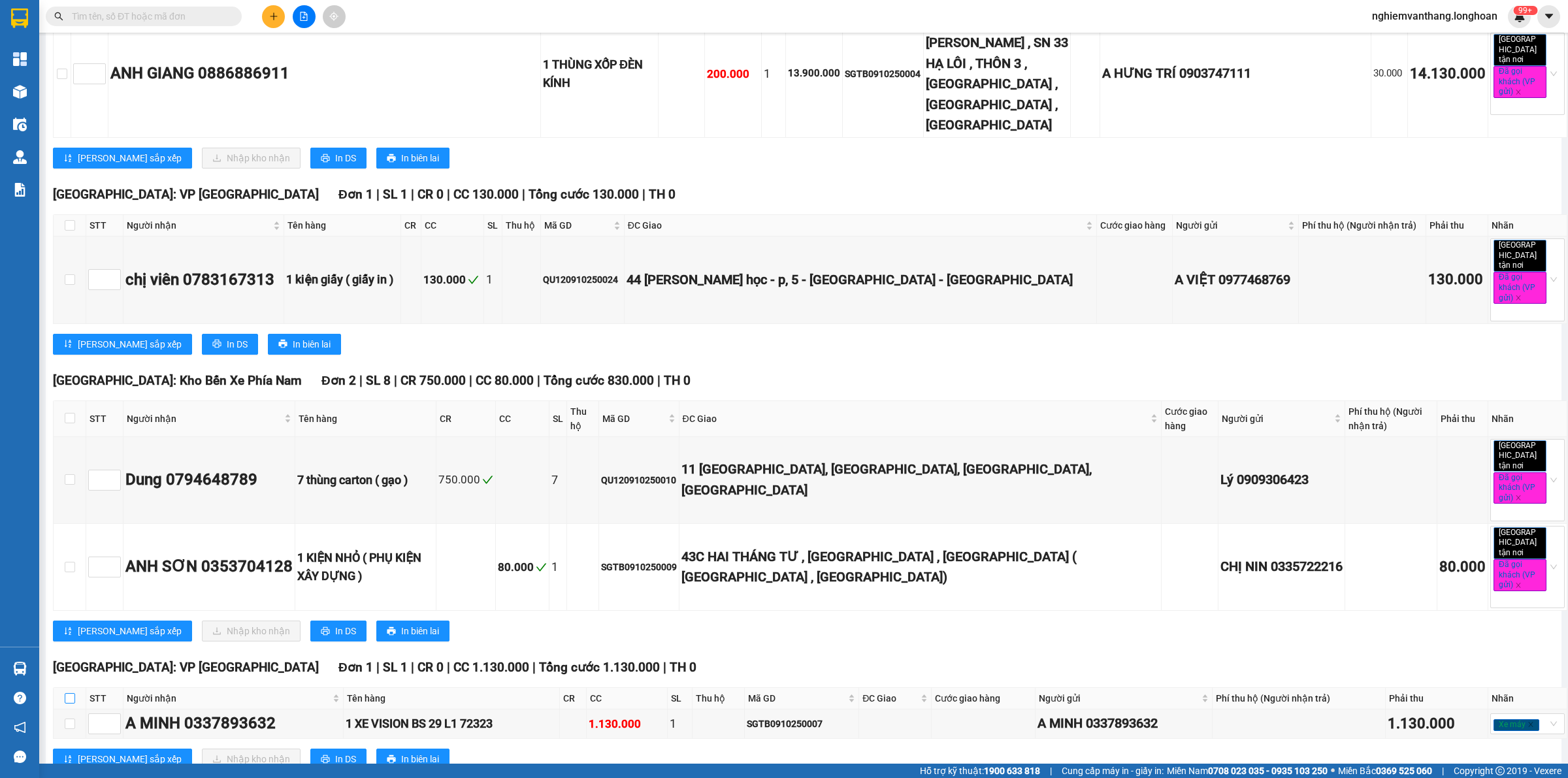
click at [69, 693] on input "checkbox" at bounding box center [70, 698] width 10 height 10
checkbox input "true"
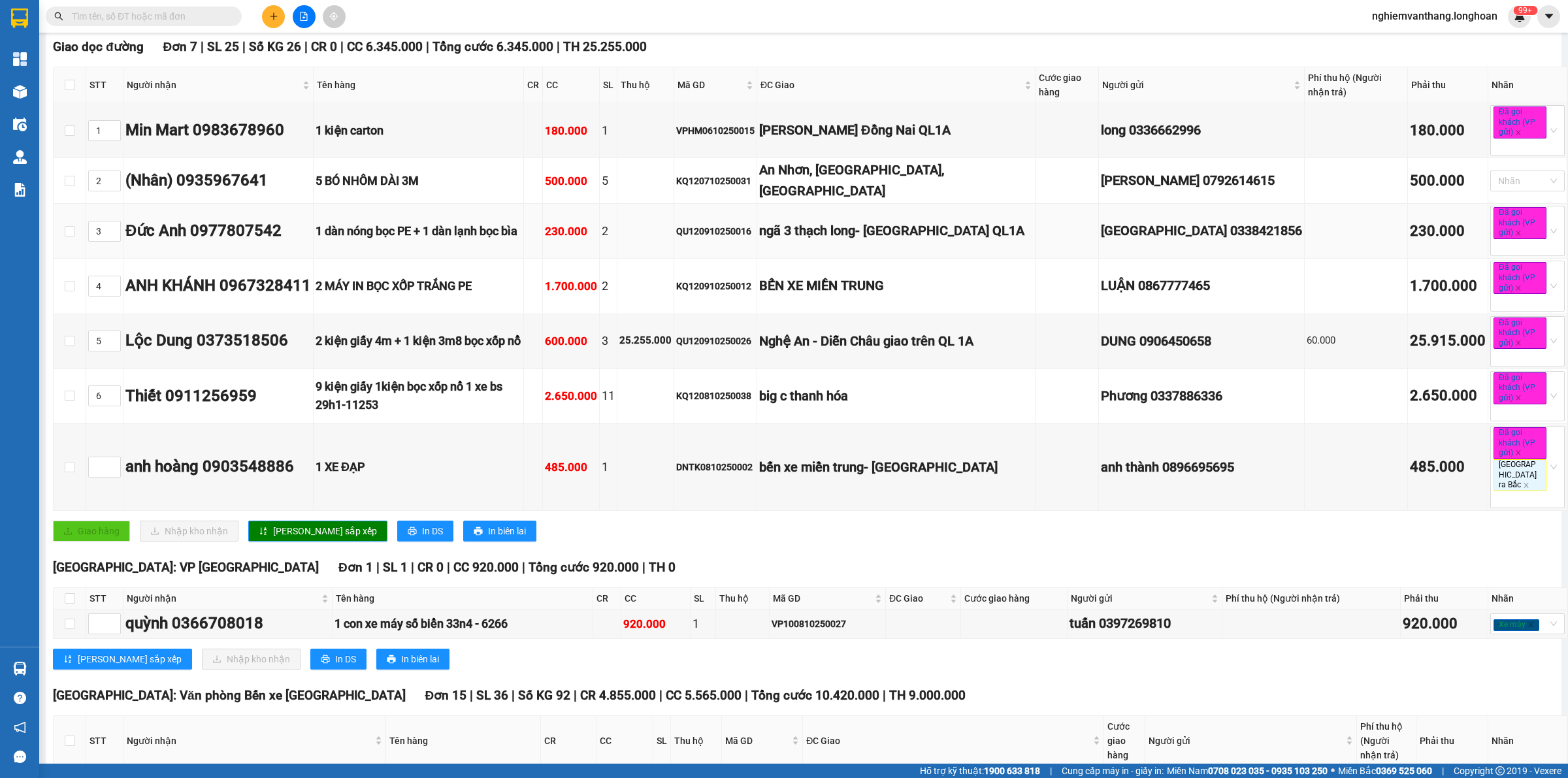
scroll to position [0, 0]
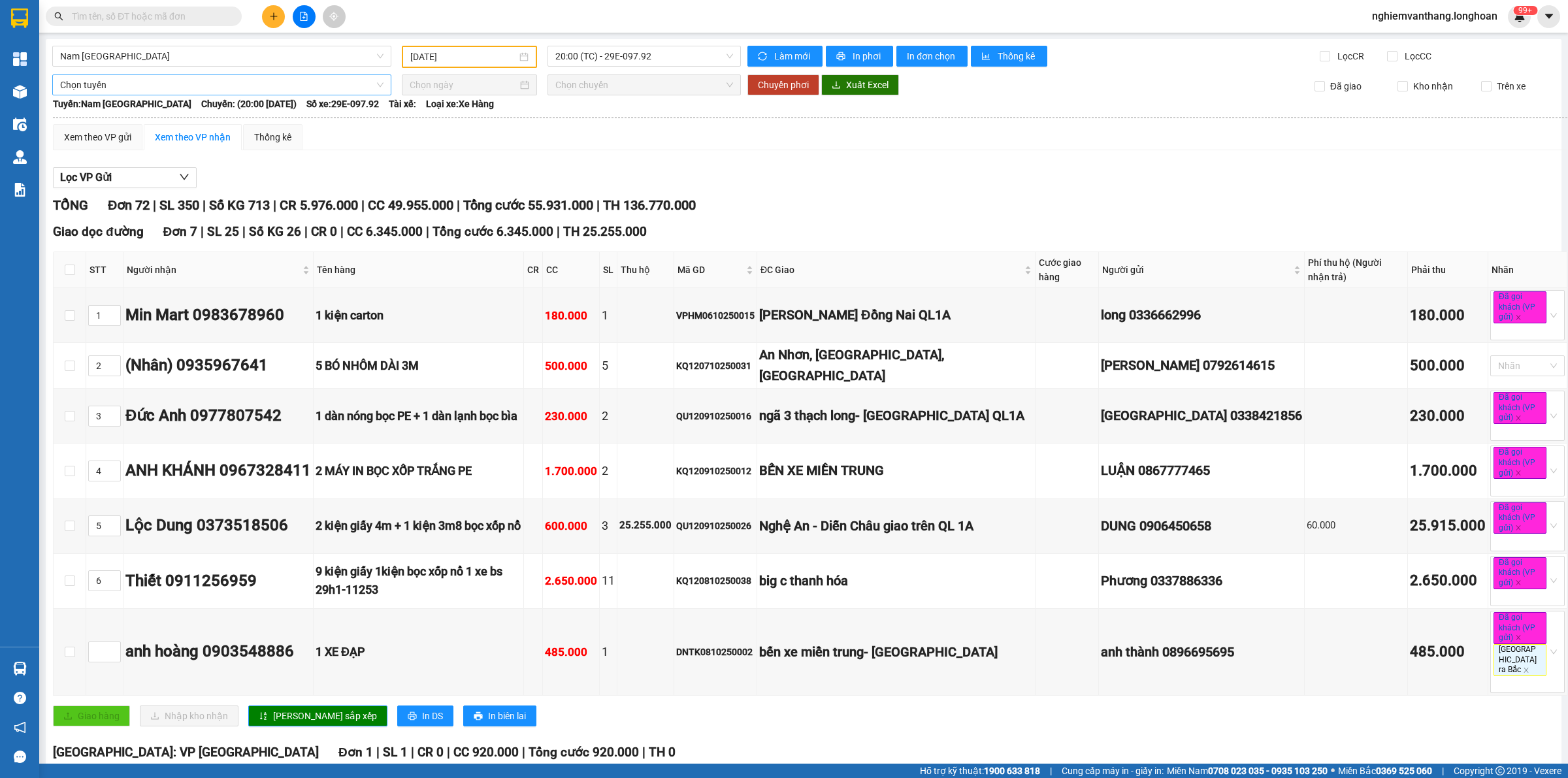
click at [139, 86] on span "Chọn tuyến" at bounding box center [221, 85] width 323 height 20
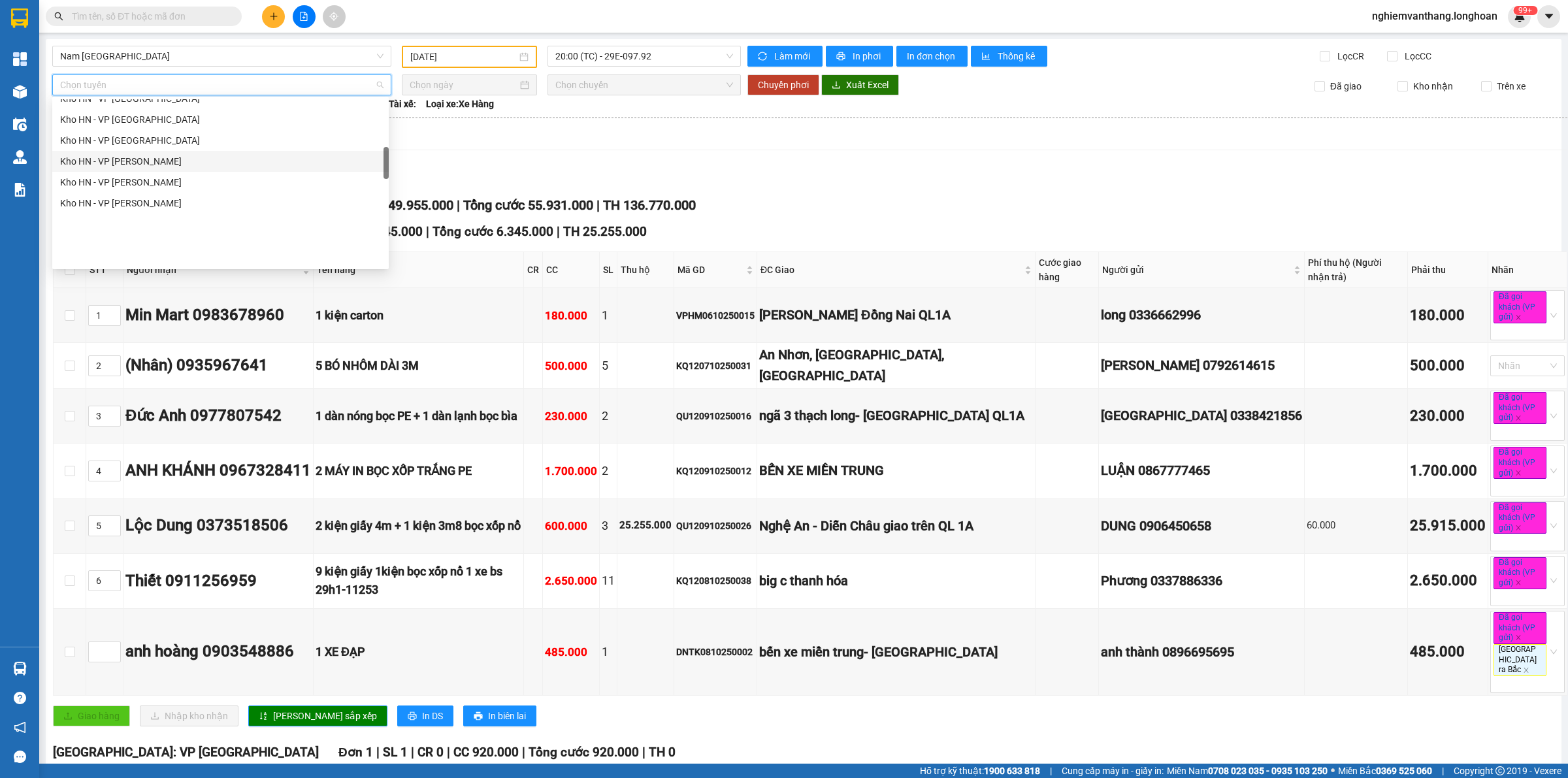
scroll to position [327, 0]
click at [164, 178] on div "Kho HN - VP [GEOGRAPHIC_DATA]" at bounding box center [220, 180] width 321 height 14
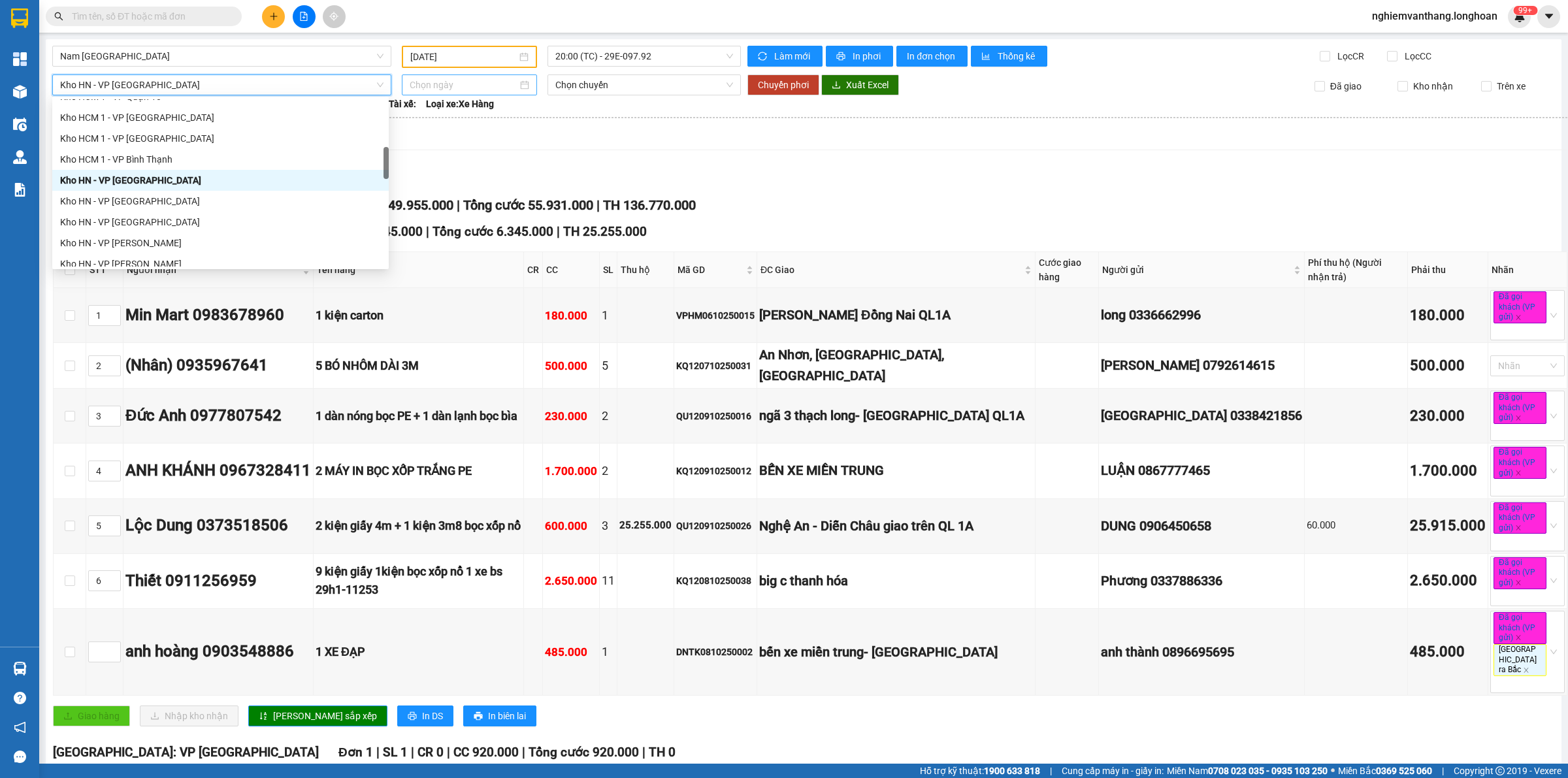
click at [429, 88] on div at bounding box center [469, 85] width 135 height 21
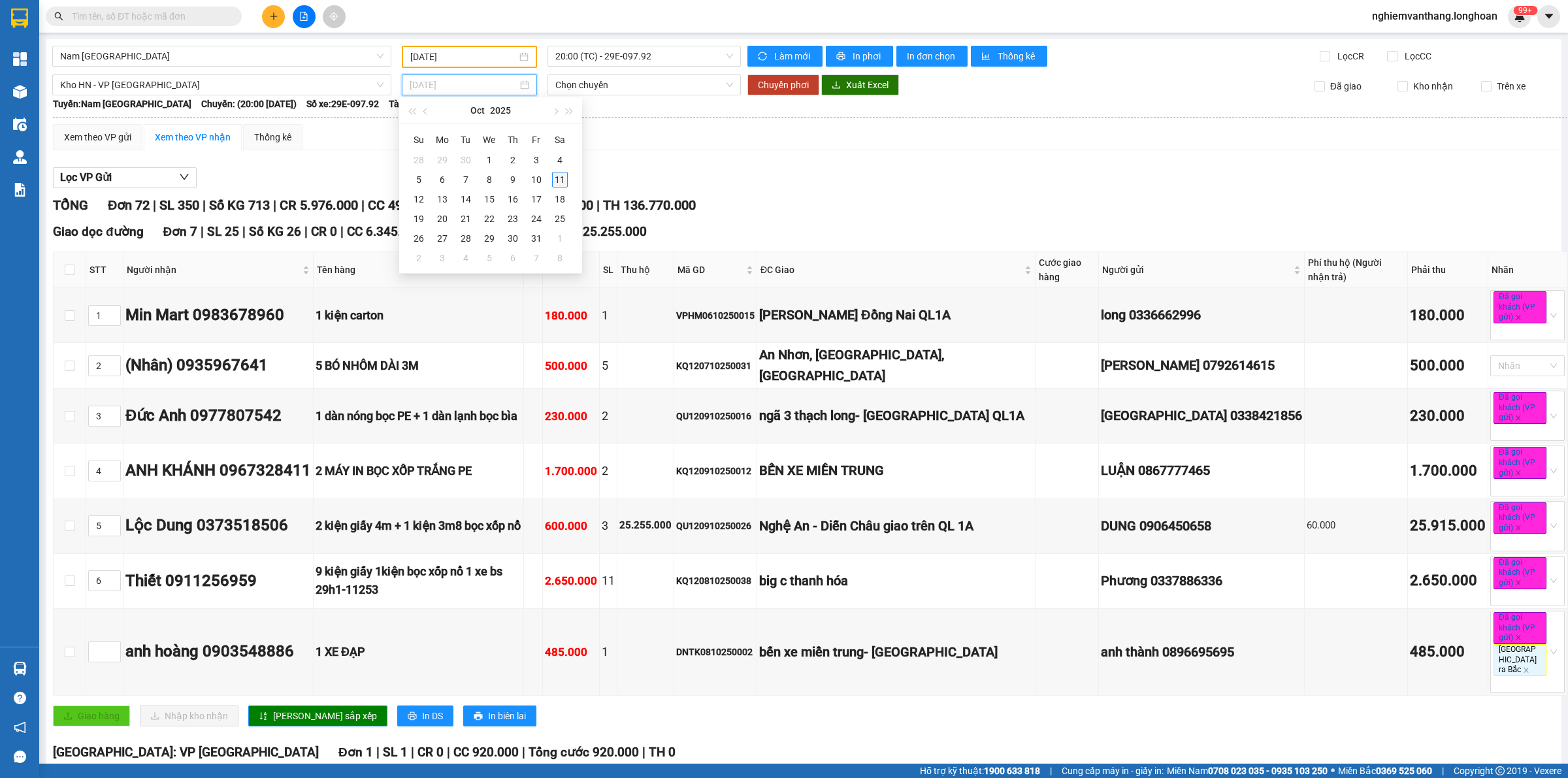
type input "[DATE]"
click at [558, 178] on div "11" at bounding box center [559, 179] width 15 height 15
type input "[DATE]"
click at [777, 91] on button "Chuyển phơi" at bounding box center [783, 85] width 72 height 21
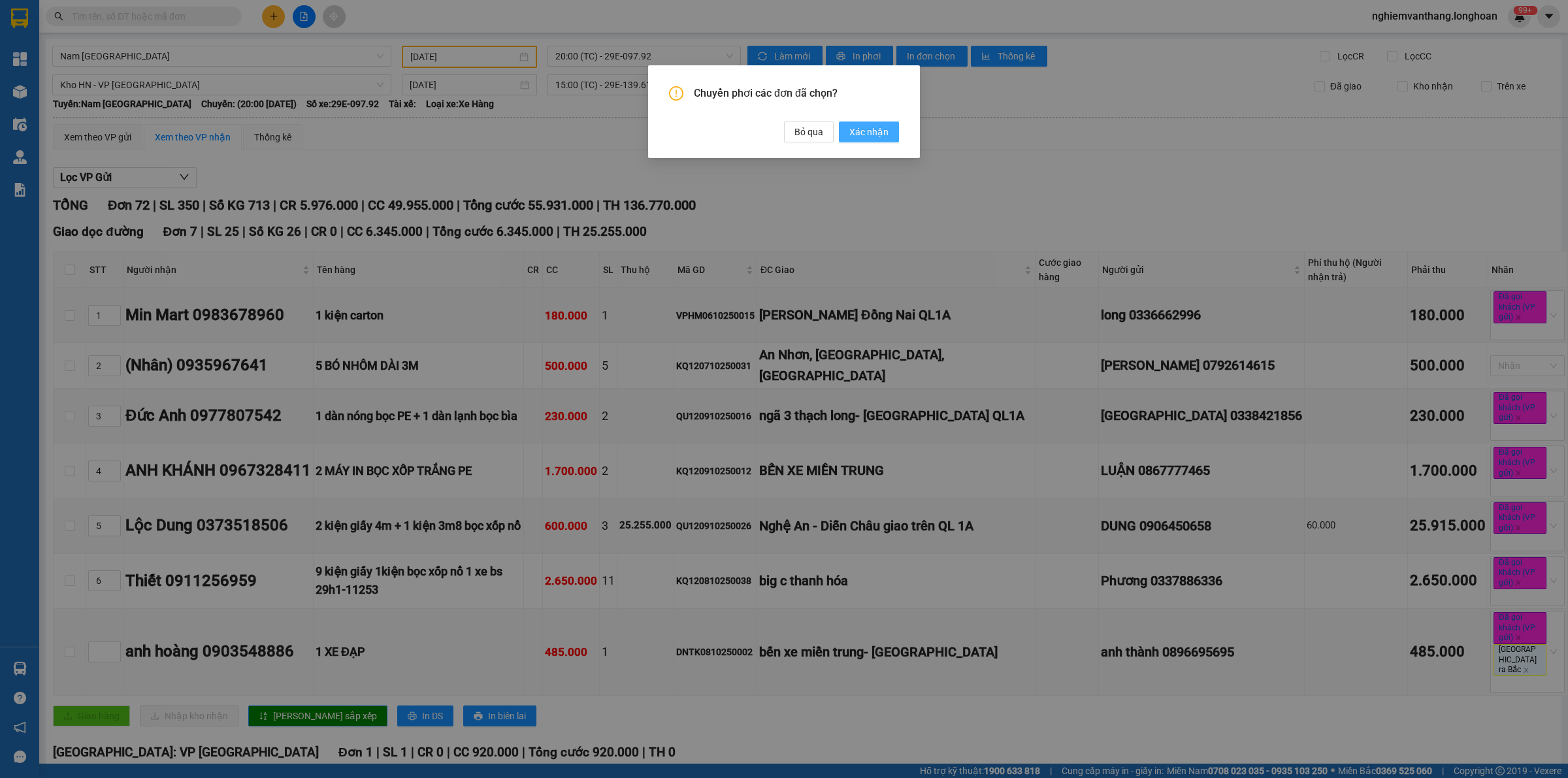
click at [890, 132] on button "Xác nhận" at bounding box center [868, 132] width 60 height 21
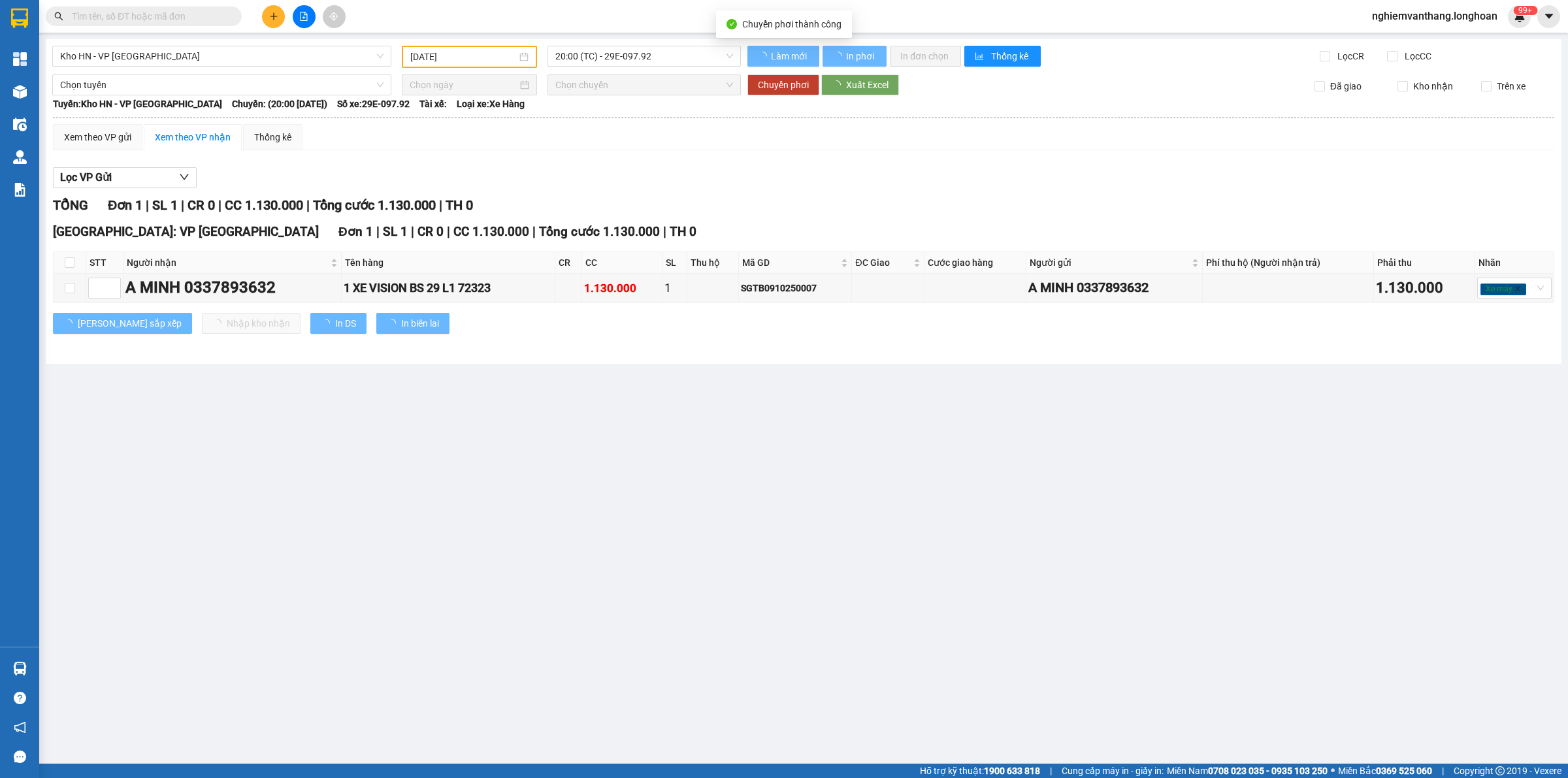
type input "[DATE]"
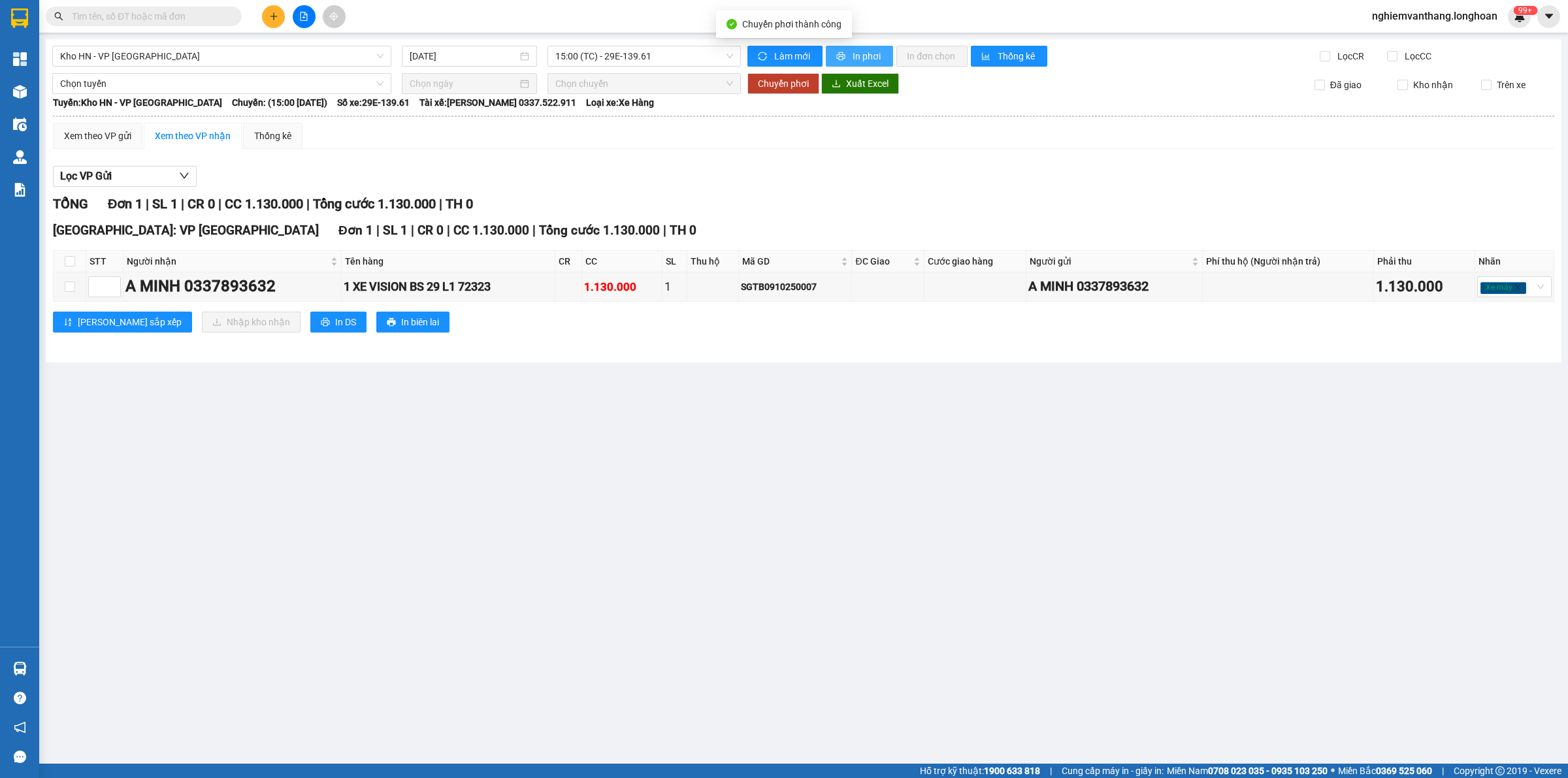
click at [870, 59] on span "In phơi" at bounding box center [867, 55] width 30 height 14
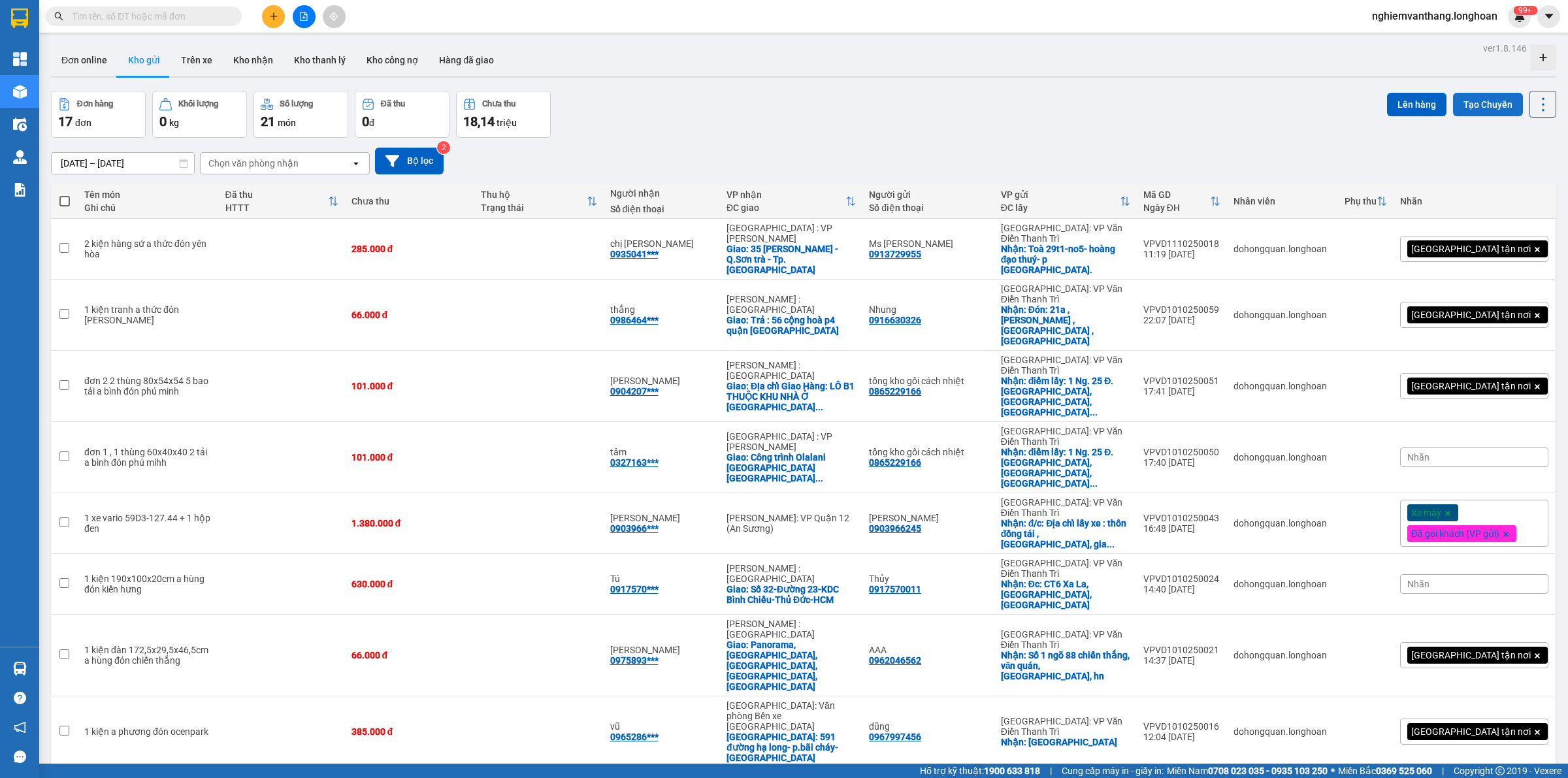
click at [1478, 103] on button "Tạo Chuyến" at bounding box center [1488, 105] width 70 height 24
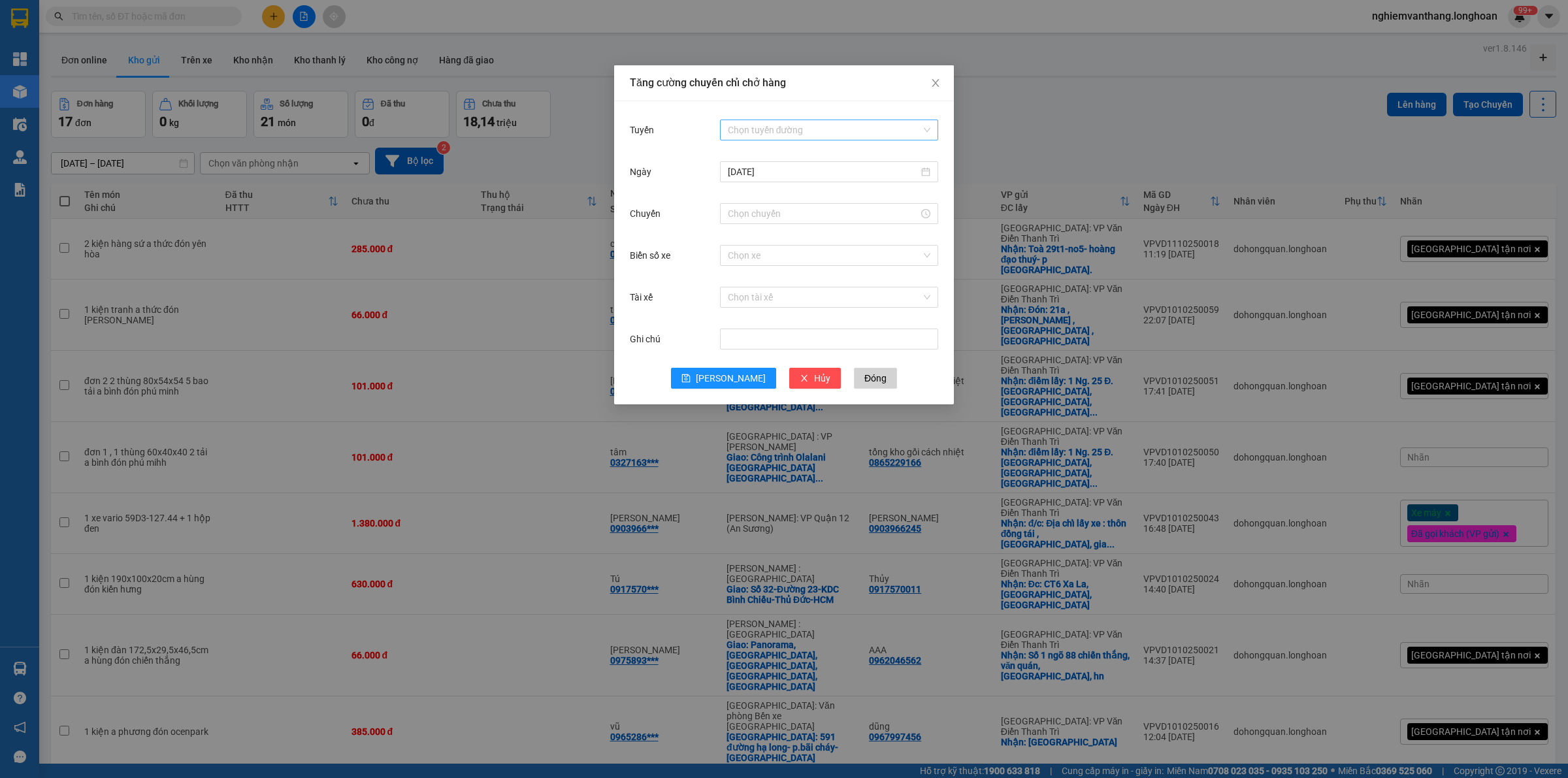
click at [802, 125] on input "Tuyến" at bounding box center [825, 130] width 193 height 20
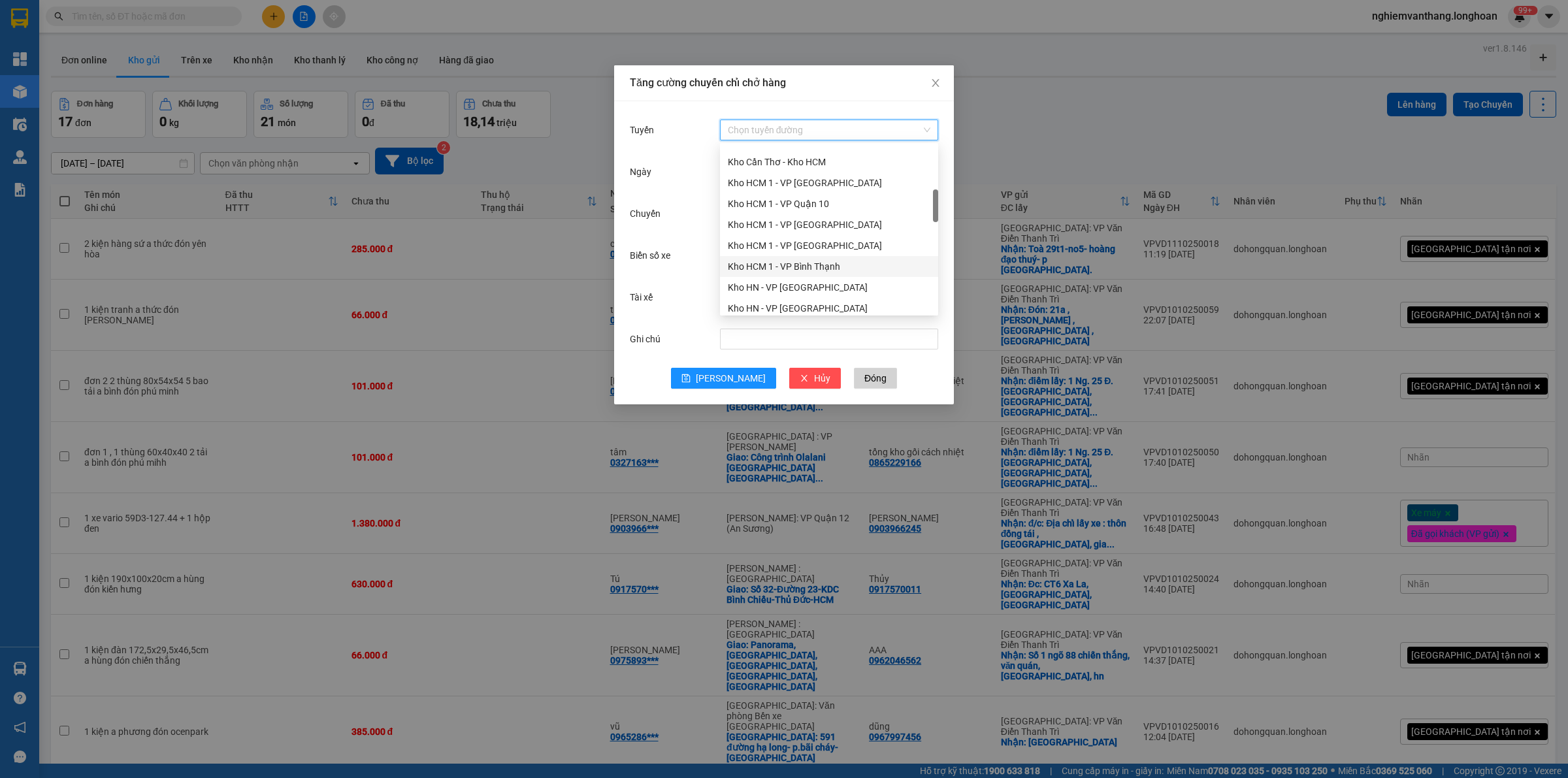
scroll to position [327, 0]
click at [835, 270] on div "Kho HN - VP Thanh Xuân" at bounding box center [829, 268] width 203 height 14
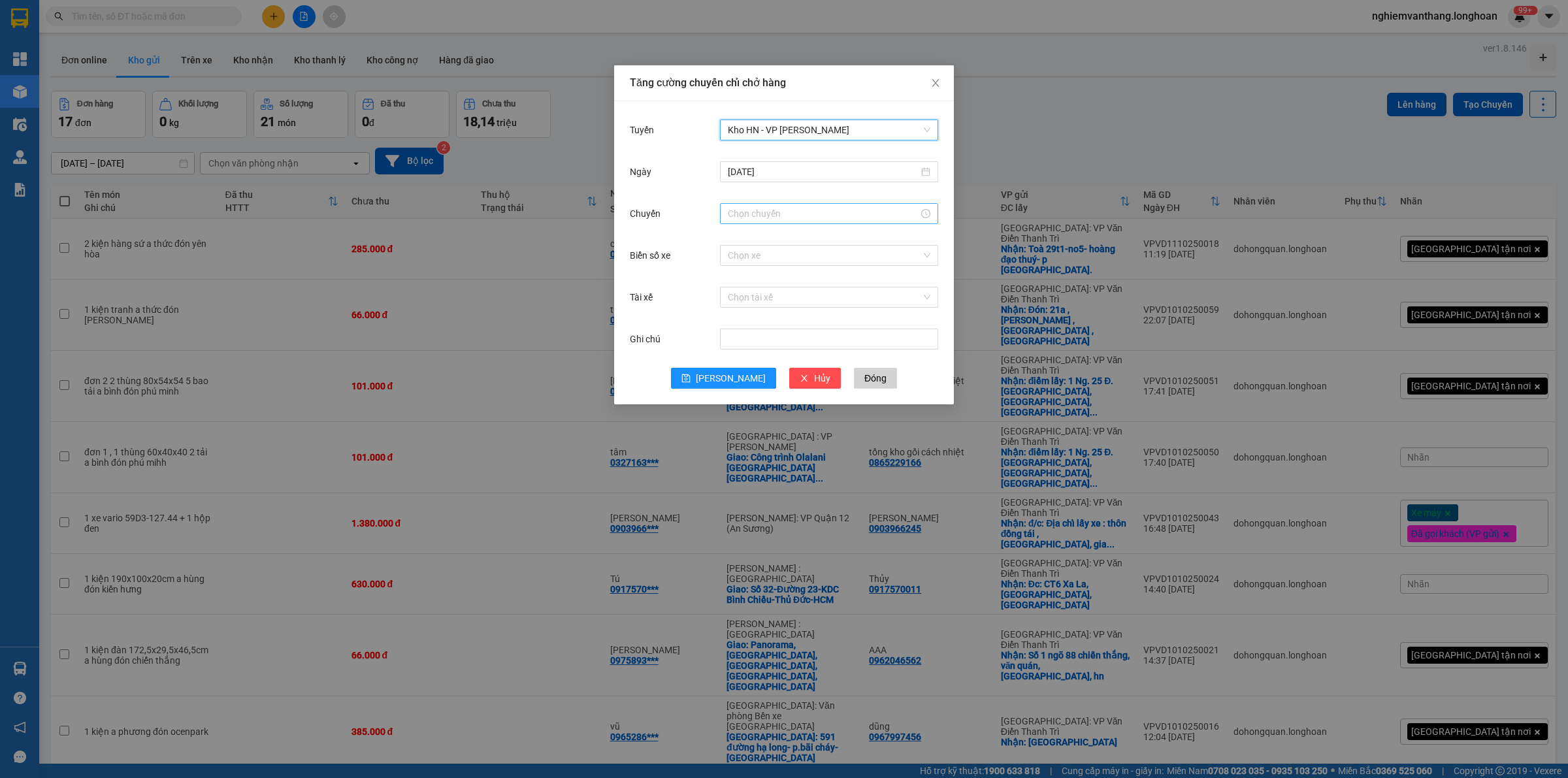
click at [758, 212] on input "Chuyến" at bounding box center [823, 213] width 191 height 14
click at [734, 347] on div "15" at bounding box center [738, 349] width 37 height 18
type input "15:00"
click at [775, 415] on span "OK" at bounding box center [774, 411] width 13 height 14
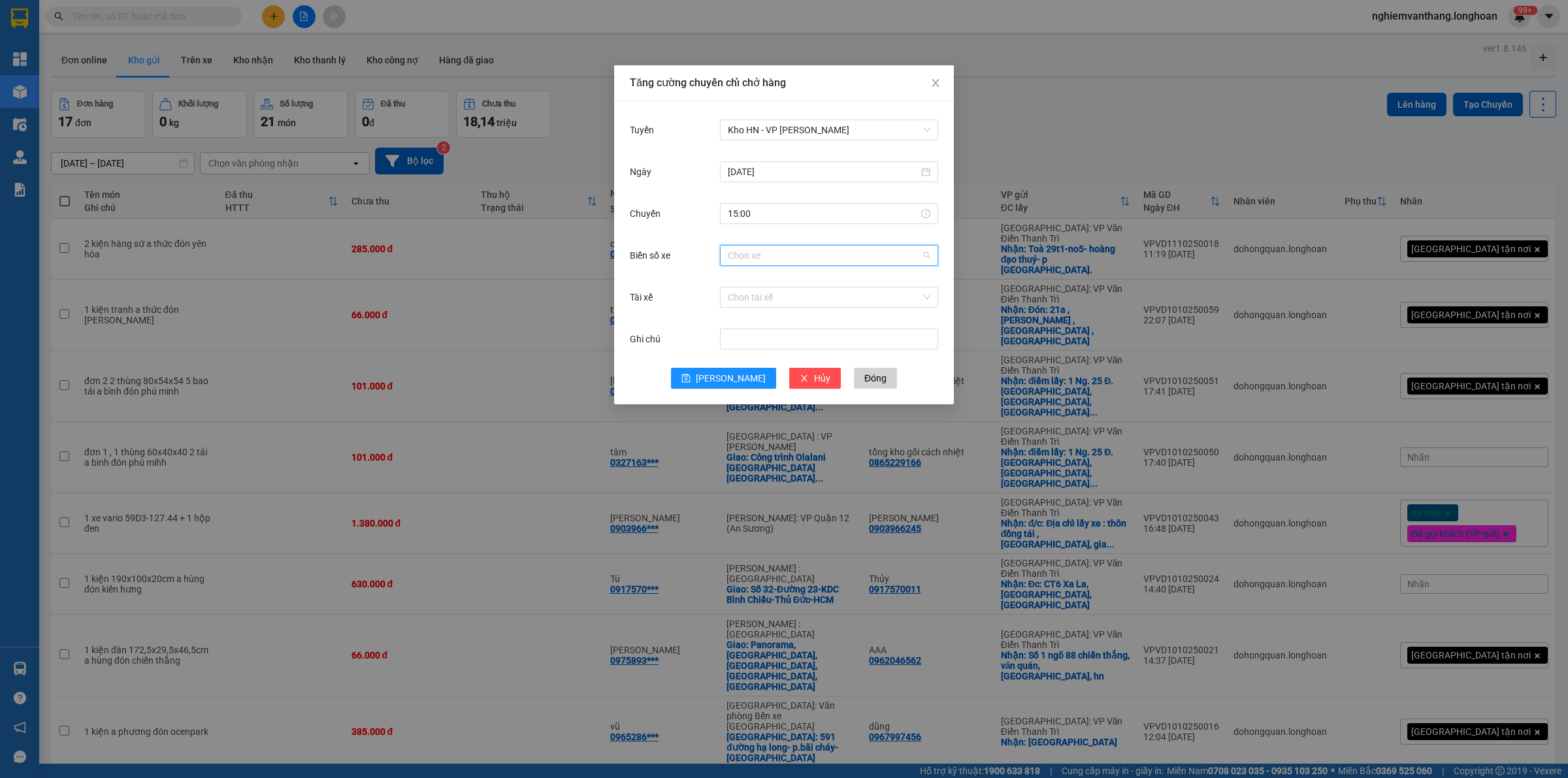
click at [761, 253] on input "Biển số xe" at bounding box center [825, 255] width 193 height 20
type input "71"
drag, startPoint x: 763, startPoint y: 294, endPoint x: 769, endPoint y: 289, distance: 7.8
click at [766, 291] on input "Tài xế" at bounding box center [825, 297] width 193 height 20
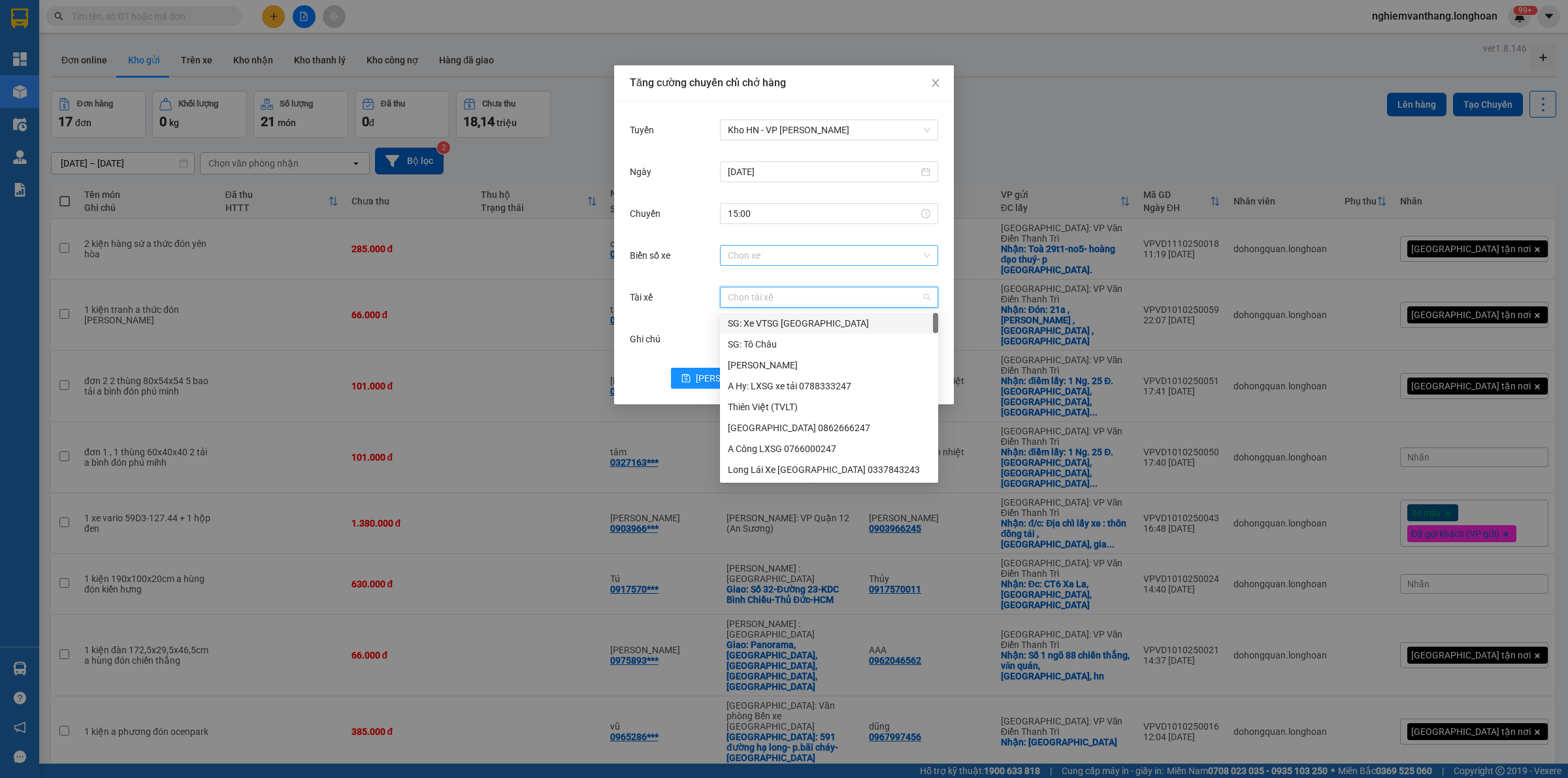
click at [760, 254] on input "Biển số xe" at bounding box center [825, 255] width 193 height 20
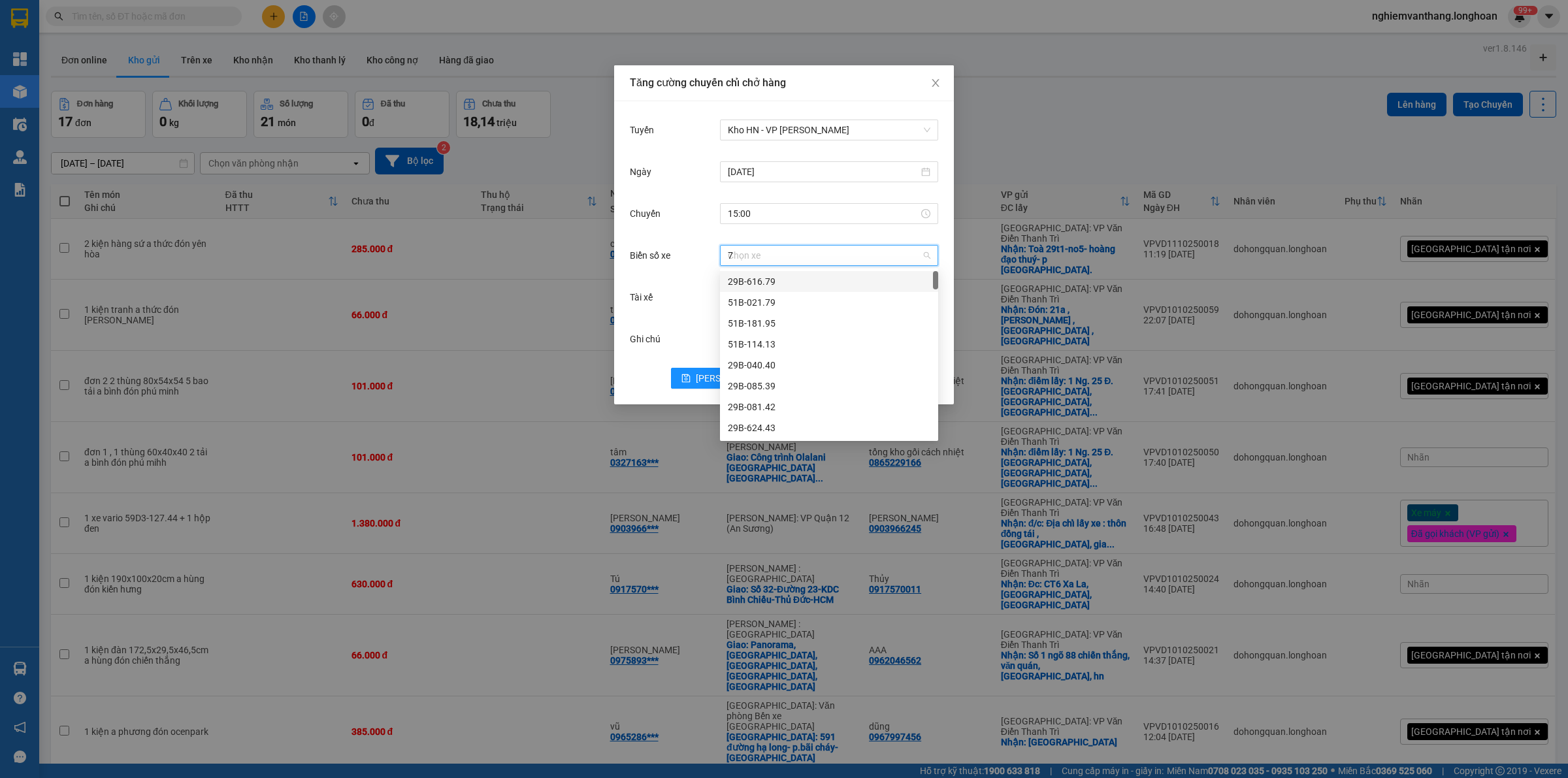
type input "71"
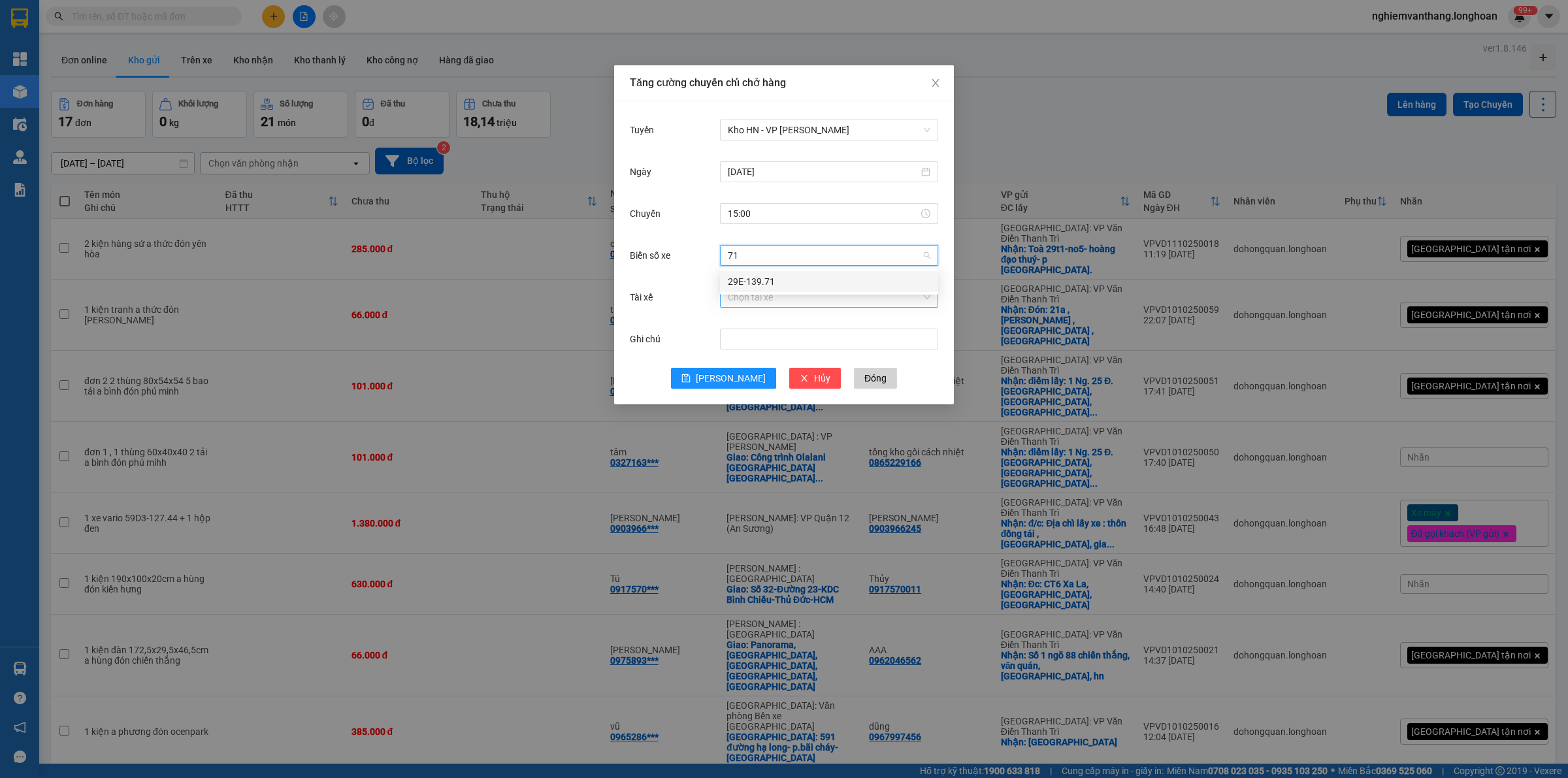
drag, startPoint x: 771, startPoint y: 276, endPoint x: 763, endPoint y: 304, distance: 29.1
click at [772, 277] on div "29E-139.71" at bounding box center [829, 281] width 203 height 14
click at [757, 305] on input "Tài xế" at bounding box center [825, 297] width 193 height 20
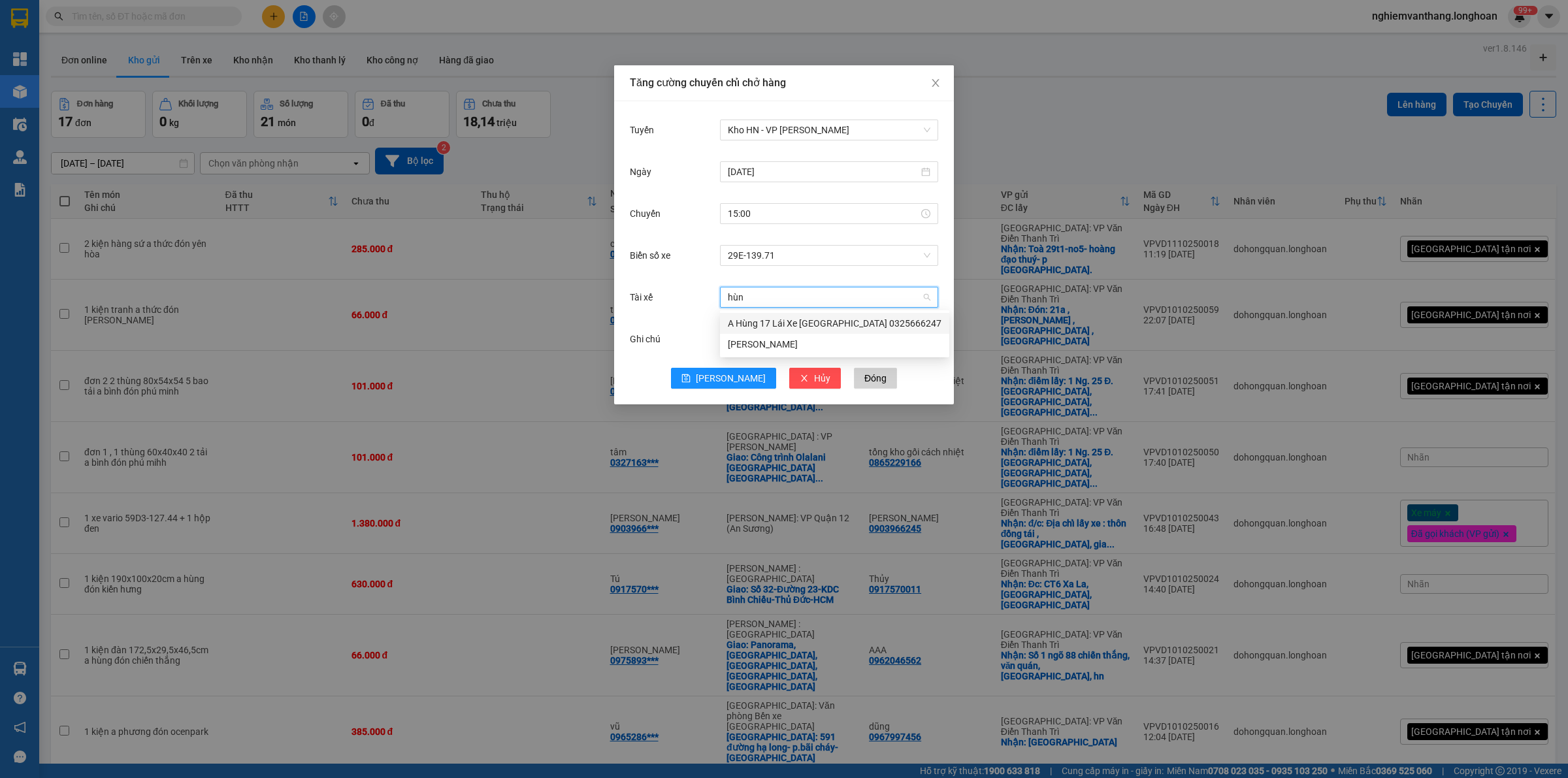
type input "hùng"
click at [791, 318] on div "A Hùng 17 Lái Xe Hà Nội 0325666247" at bounding box center [835, 323] width 214 height 14
click at [732, 382] on span "Lưu" at bounding box center [730, 378] width 70 height 14
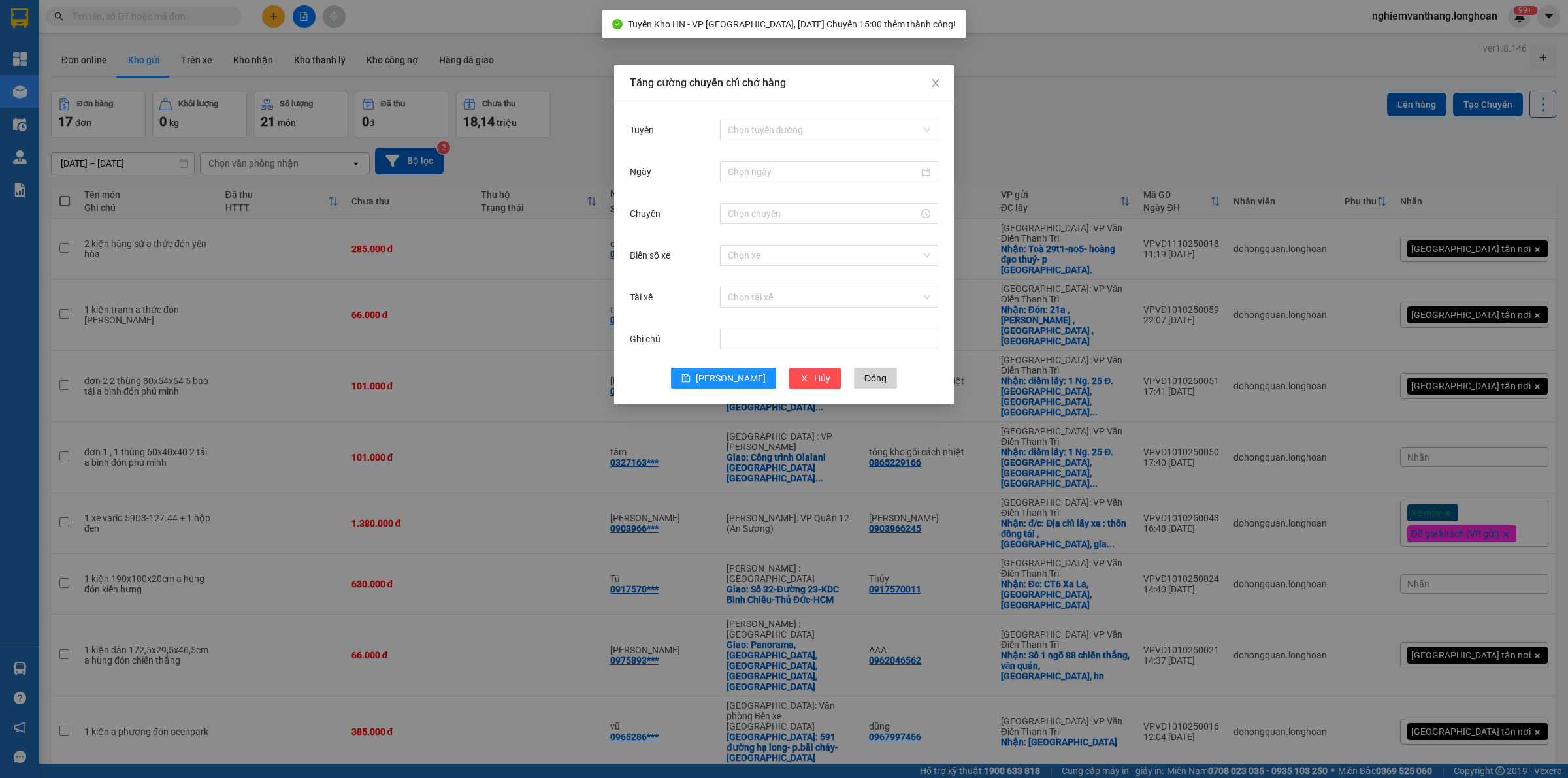
click at [1251, 154] on div "Tăng cường chuyến chỉ chở hàng Tuyến Chọn tuyến đường Ngày Chuyến Biển số xe Ch…" at bounding box center [784, 389] width 1568 height 778
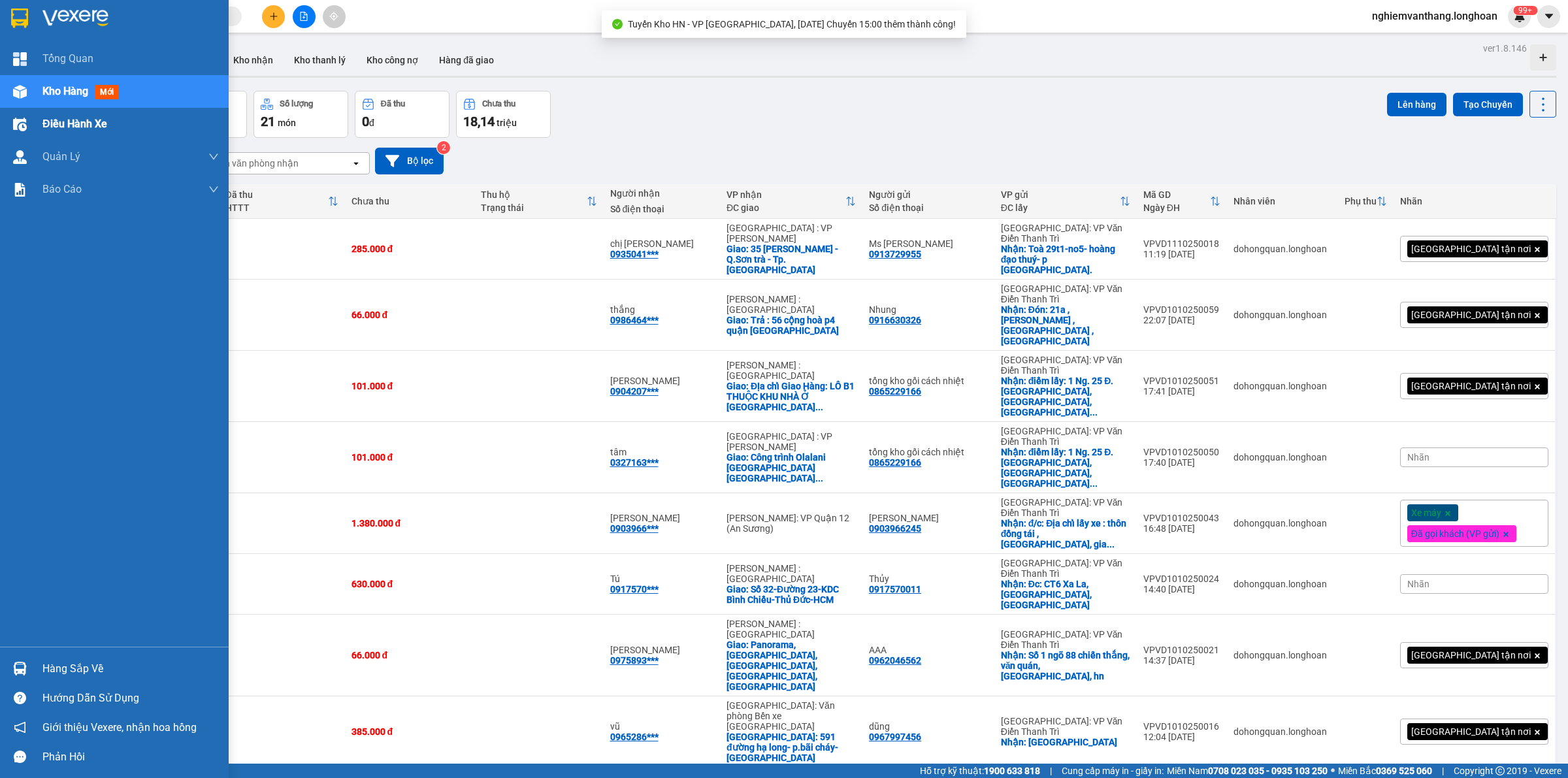
click at [41, 119] on div "Điều hành xe" at bounding box center [114, 124] width 229 height 32
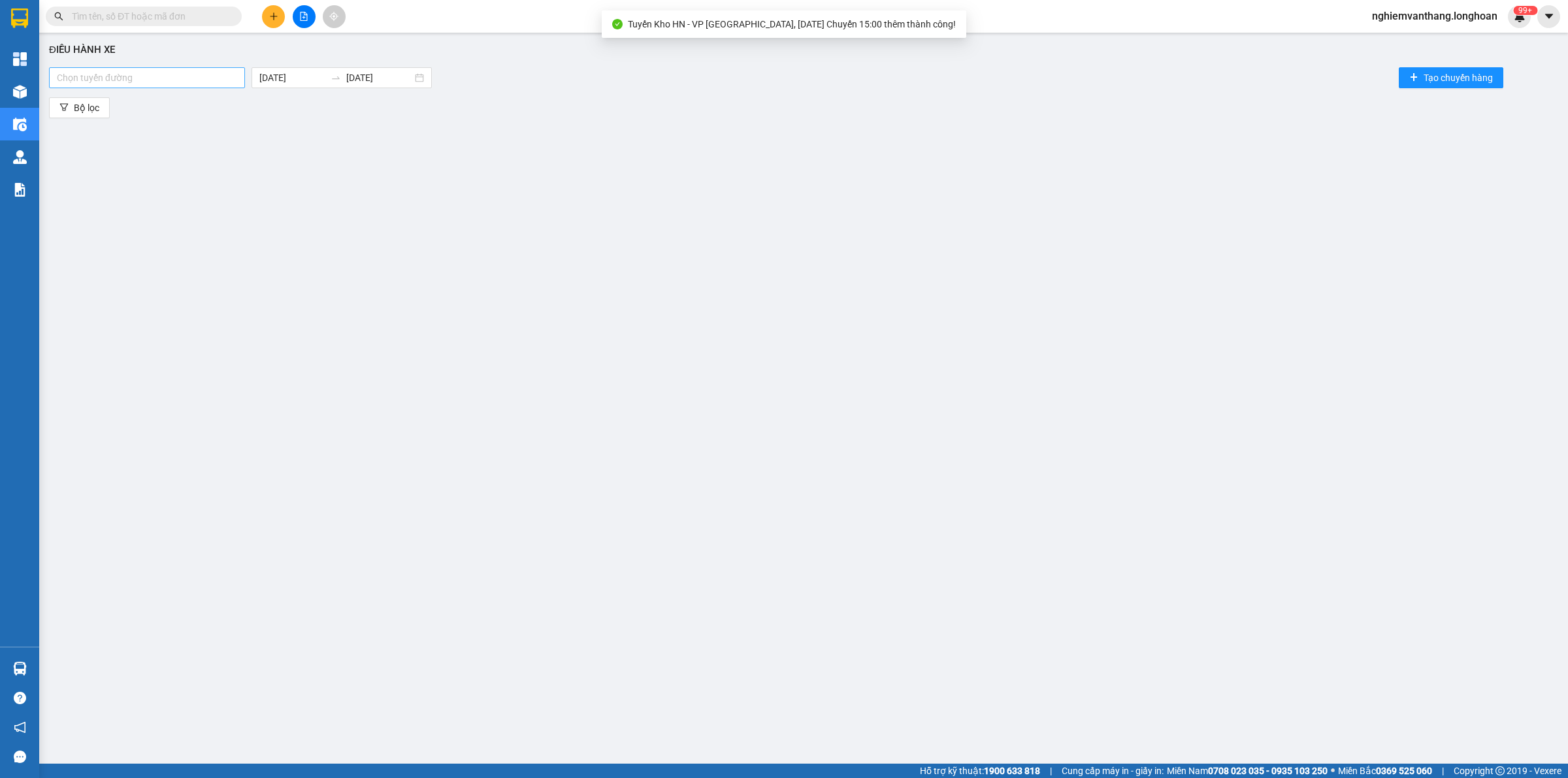
click at [115, 75] on div at bounding box center [147, 77] width 190 height 15
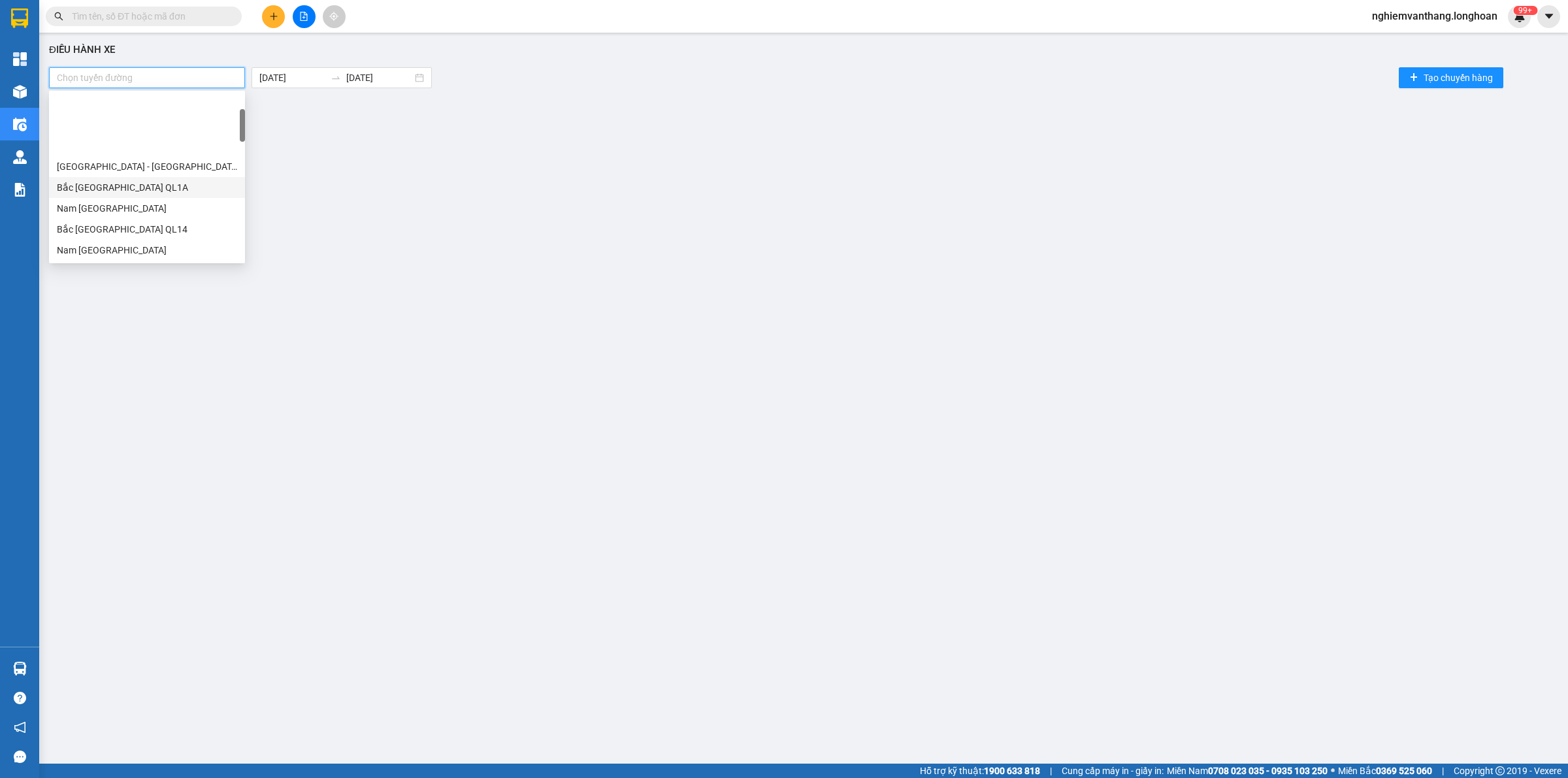
scroll to position [163, 0]
click at [142, 172] on div "[GEOGRAPHIC_DATA] - [GEOGRAPHIC_DATA]" at bounding box center [147, 170] width 180 height 14
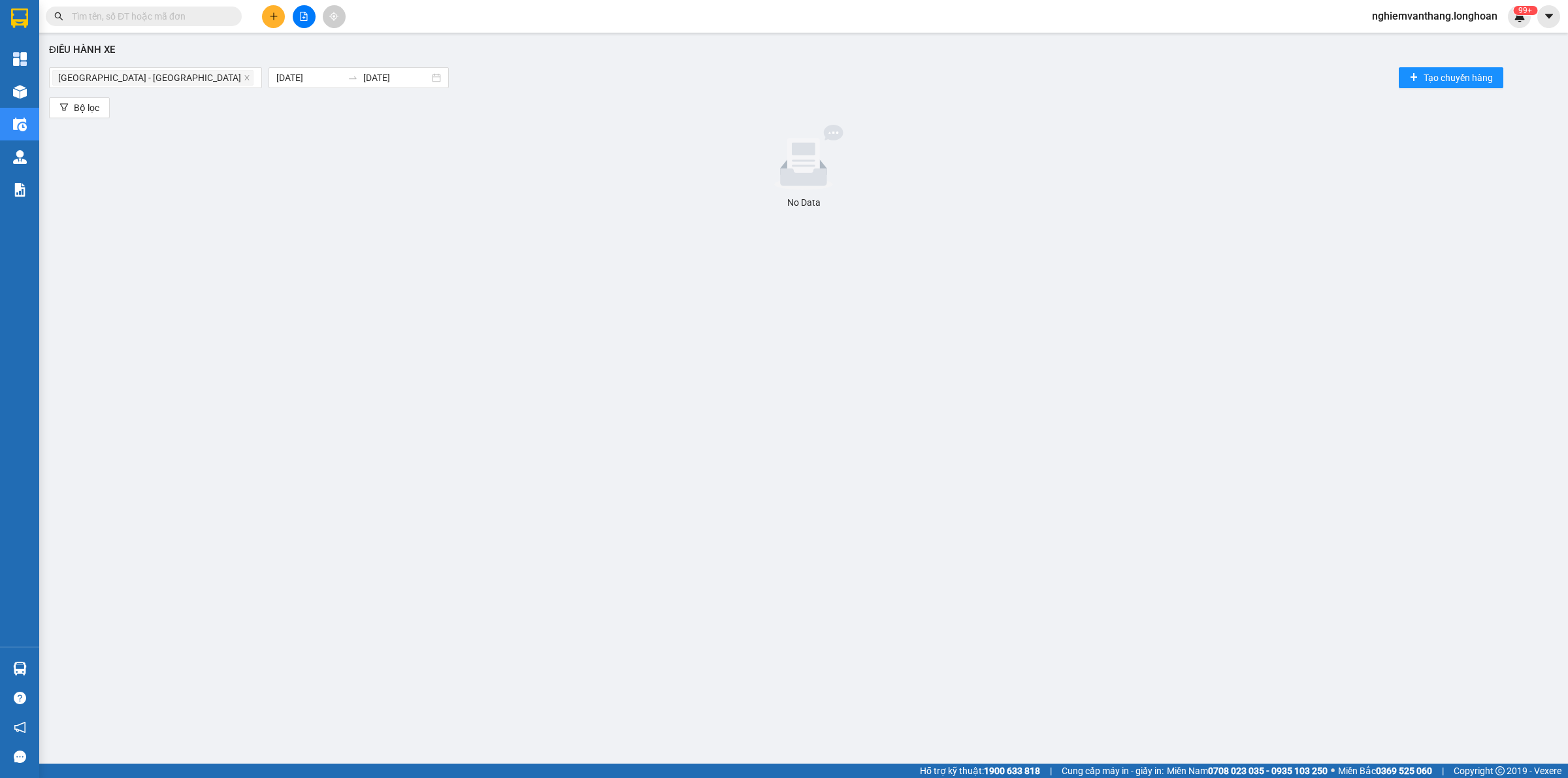
click at [446, 192] on div "No Data" at bounding box center [804, 167] width 1499 height 85
click at [266, 74] on body "Kết quả tìm kiếm ( 0 ) Bộ lọc No Data nghiemvanthang.longhoan 99+ Tổng Quan Kho…" at bounding box center [784, 389] width 1568 height 778
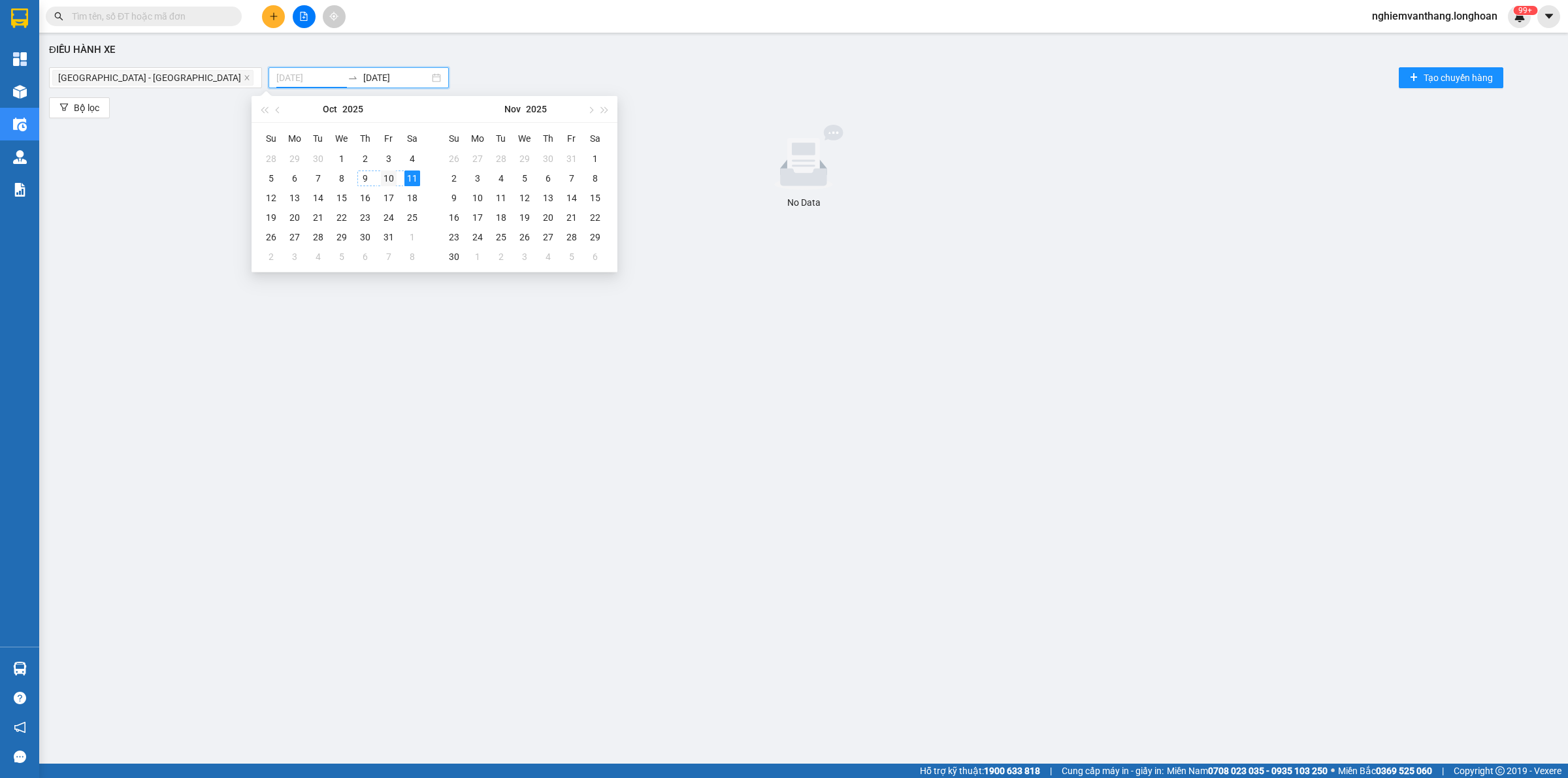
type input "10/10/2025"
click at [386, 181] on div "10" at bounding box center [388, 178] width 15 height 15
type input "[DATE]"
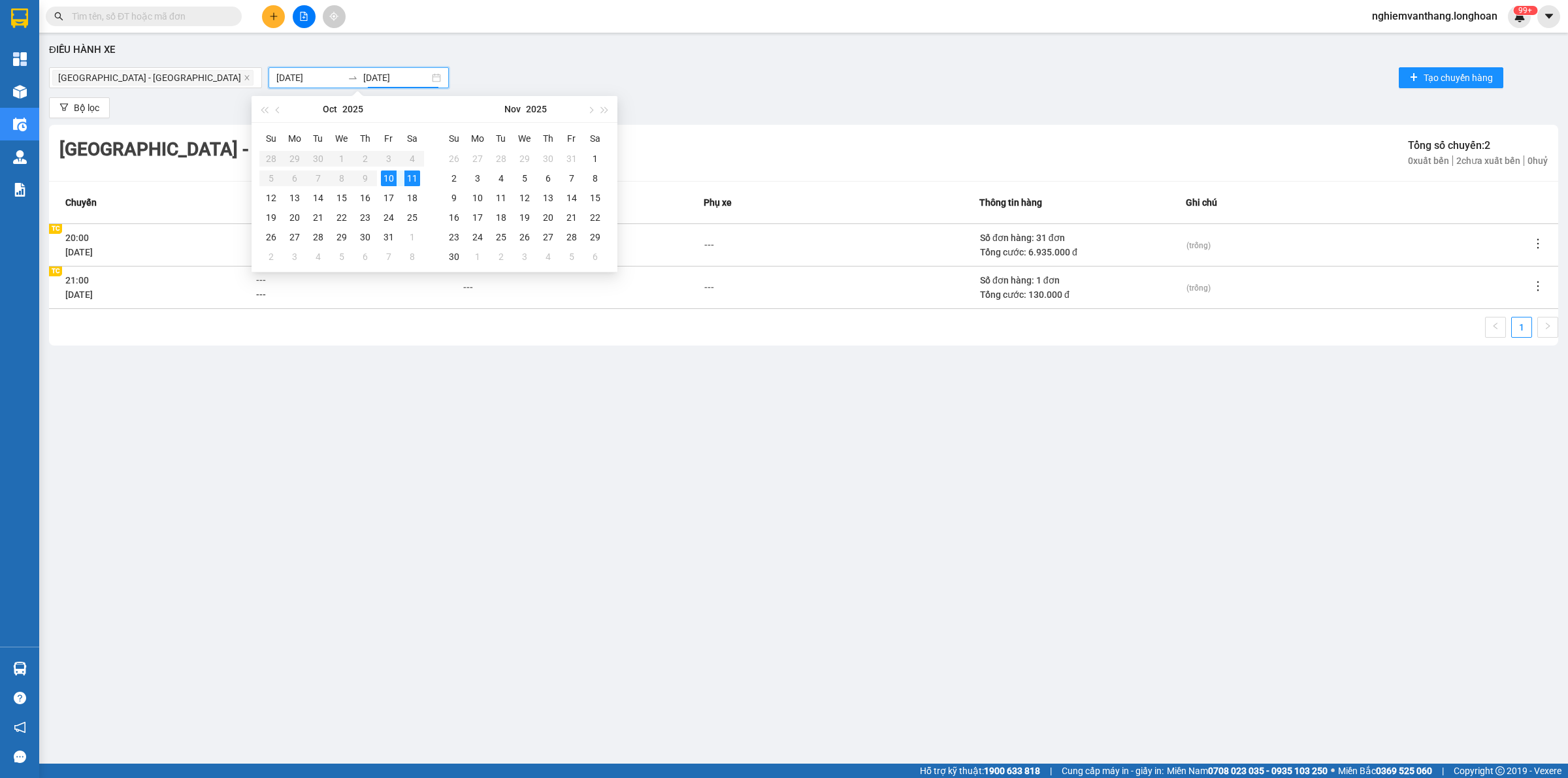
click at [613, 58] on div "Điều hành xe Hà Nội - Hải Phòng 10/10/2025 11/10/2025 Tạo chuyến hàng Bộ lọc Hà…" at bounding box center [803, 378] width 1516 height 677
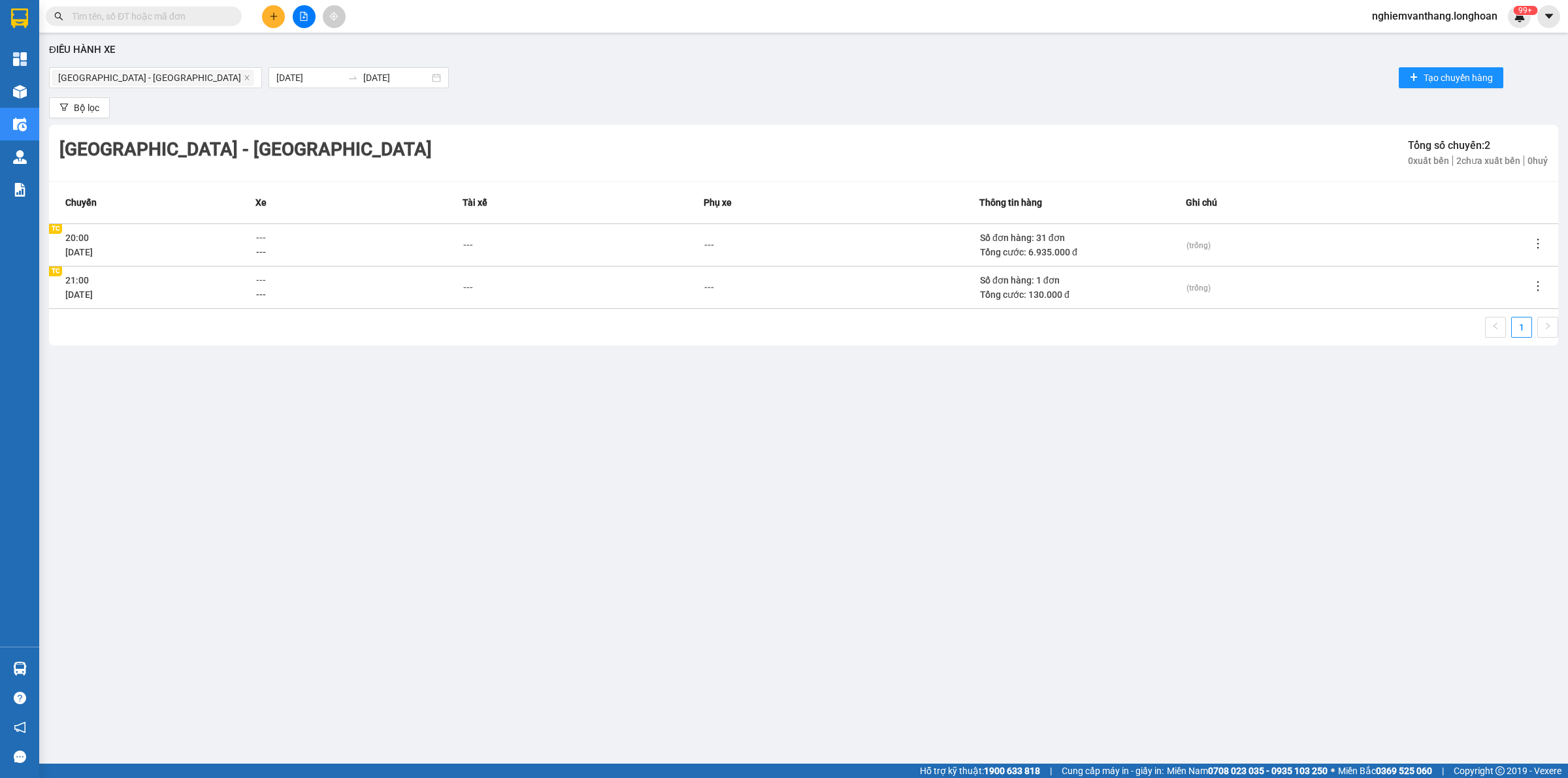
click at [254, 233] on td "20:00 10/10/2025 TC TC" at bounding box center [152, 245] width 207 height 43
click at [259, 234] on span "---" at bounding box center [260, 237] width 10 height 10
type input "44"
click at [308, 317] on div "29E-122.44" at bounding box center [315, 324] width 102 height 14
click at [472, 243] on div "---" at bounding box center [468, 244] width 10 height 14
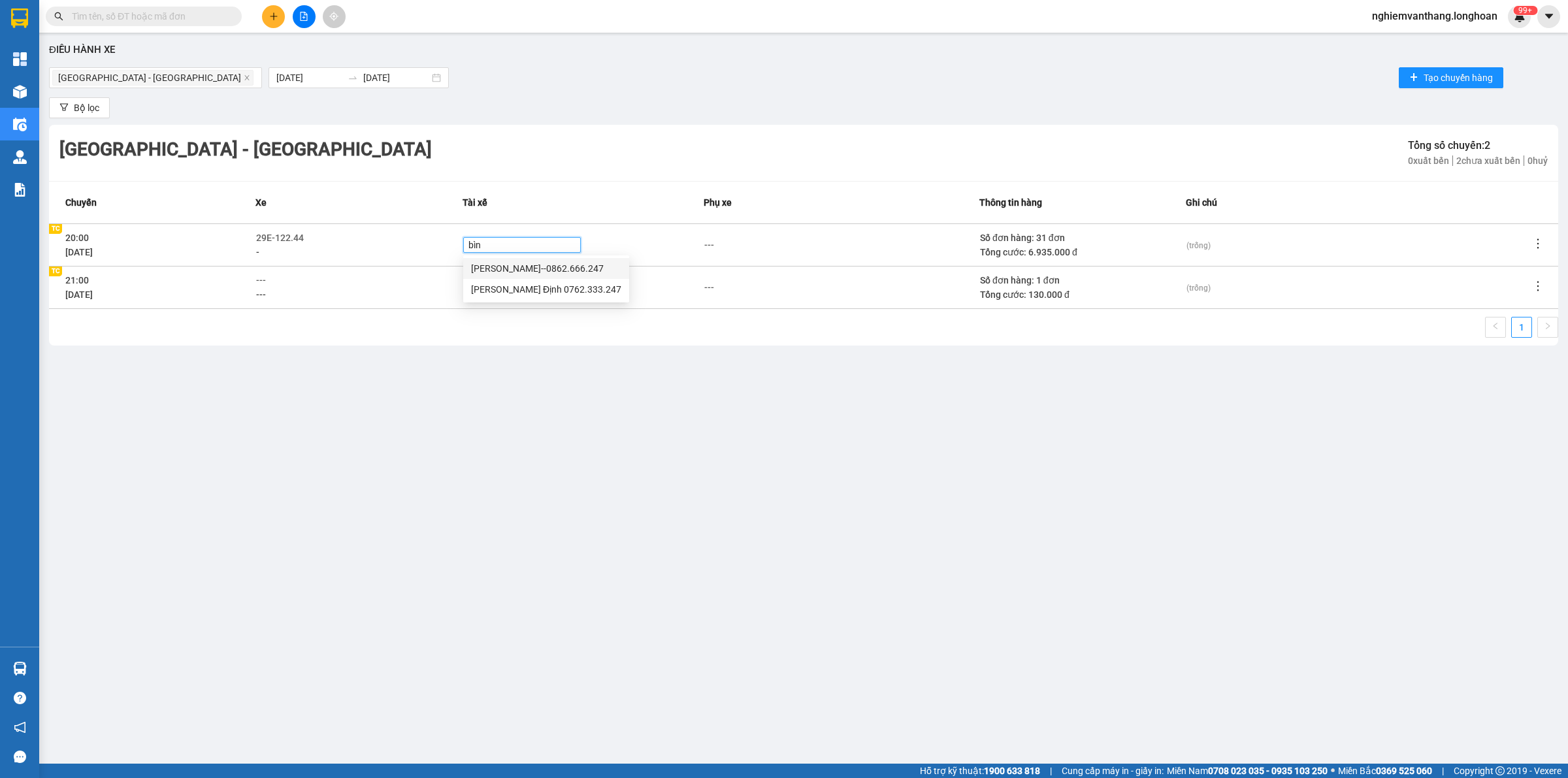
type input "bình"
click at [513, 268] on div "Trần Thanh Bình--0862.666.247" at bounding box center [547, 268] width 150 height 14
click at [261, 277] on span "---" at bounding box center [260, 280] width 10 height 10
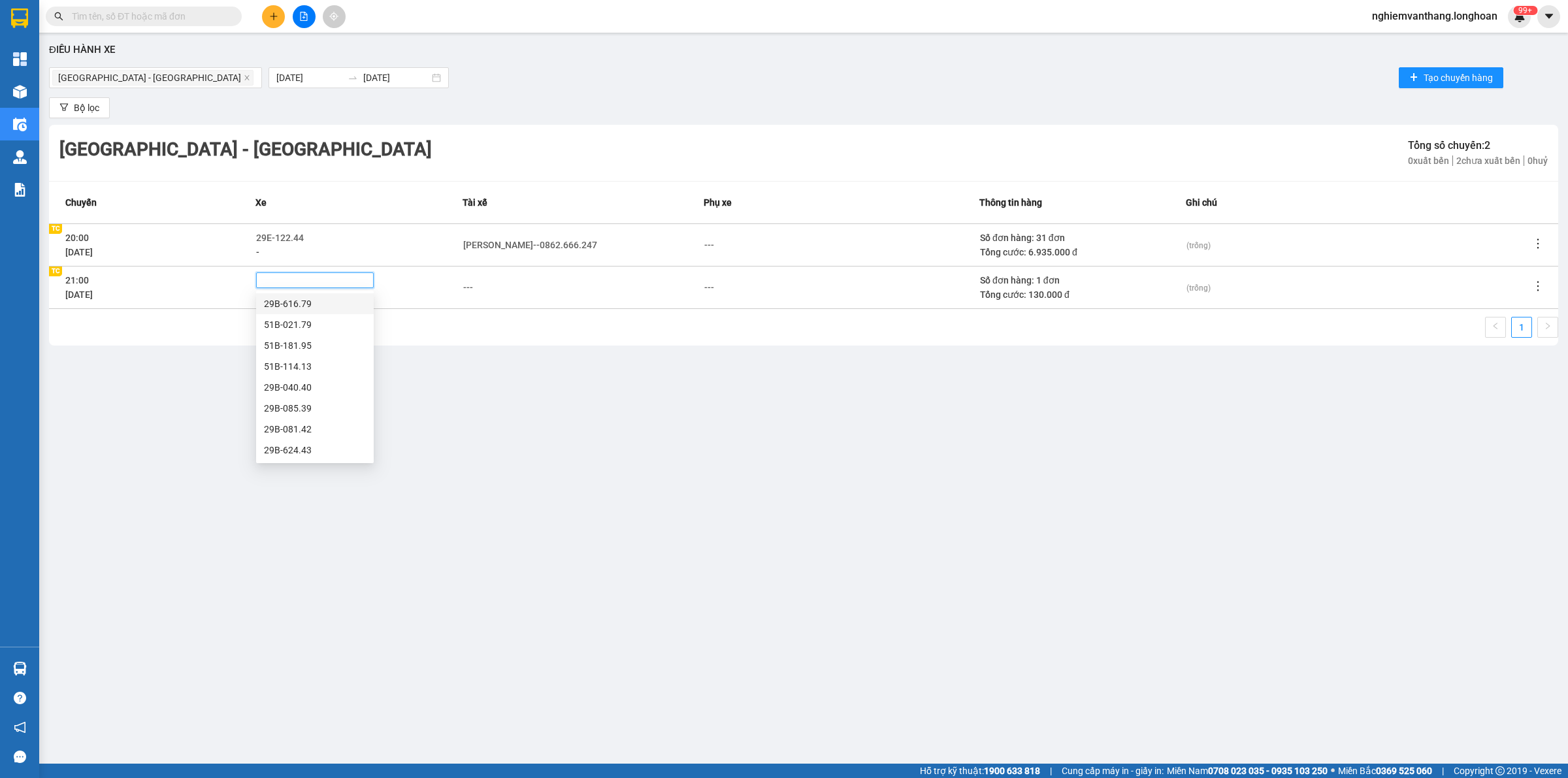
click at [316, 278] on div at bounding box center [315, 280] width 111 height 10
click at [260, 278] on span "---" at bounding box center [260, 280] width 10 height 10
type input "71"
click at [291, 320] on div "29E-139.71" at bounding box center [315, 324] width 102 height 14
click at [466, 285] on div "---" at bounding box center [468, 287] width 10 height 14
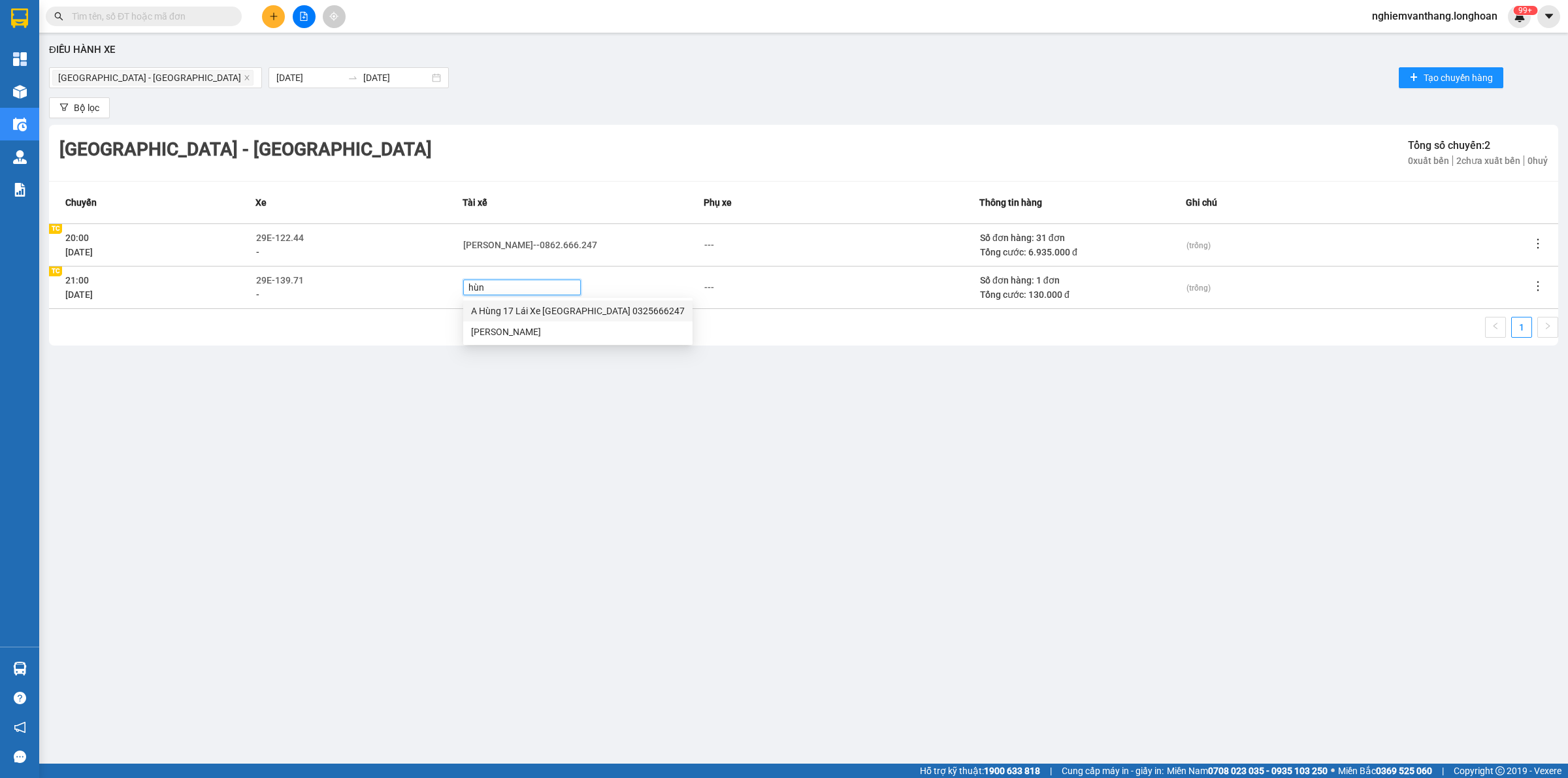
type input "hùng"
drag, startPoint x: 508, startPoint y: 305, endPoint x: 601, endPoint y: 343, distance: 100.5
click at [510, 305] on div "A Hùng 17 Lái Xe Hà Nội 0325666247" at bounding box center [578, 310] width 214 height 14
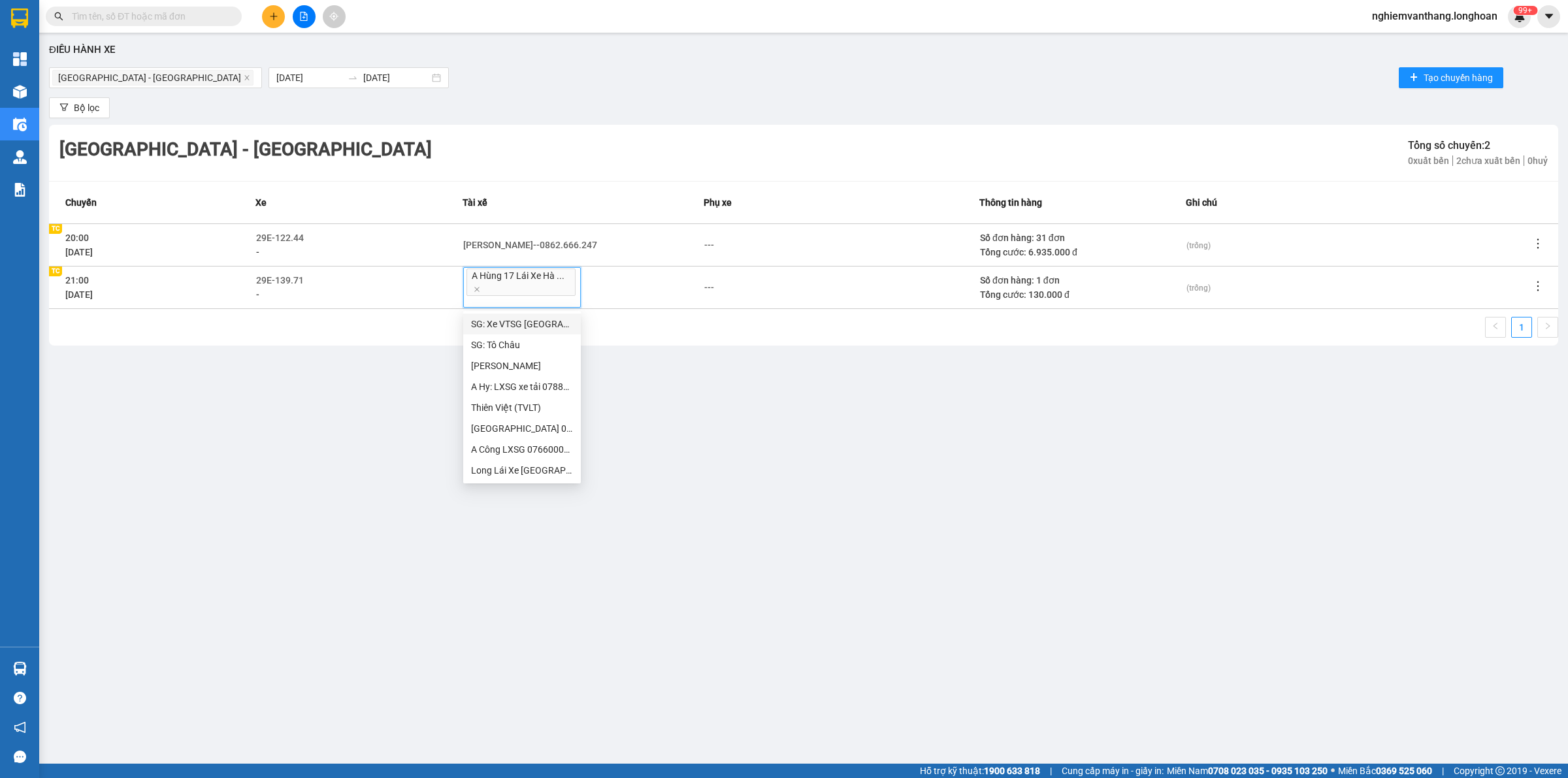
click at [772, 400] on div "Điều hành xe Hà Nội - Hải Phòng 10/10/2025 11/10/2025 Tạo chuyến hàng Bộ lọc Hà…" at bounding box center [803, 378] width 1516 height 677
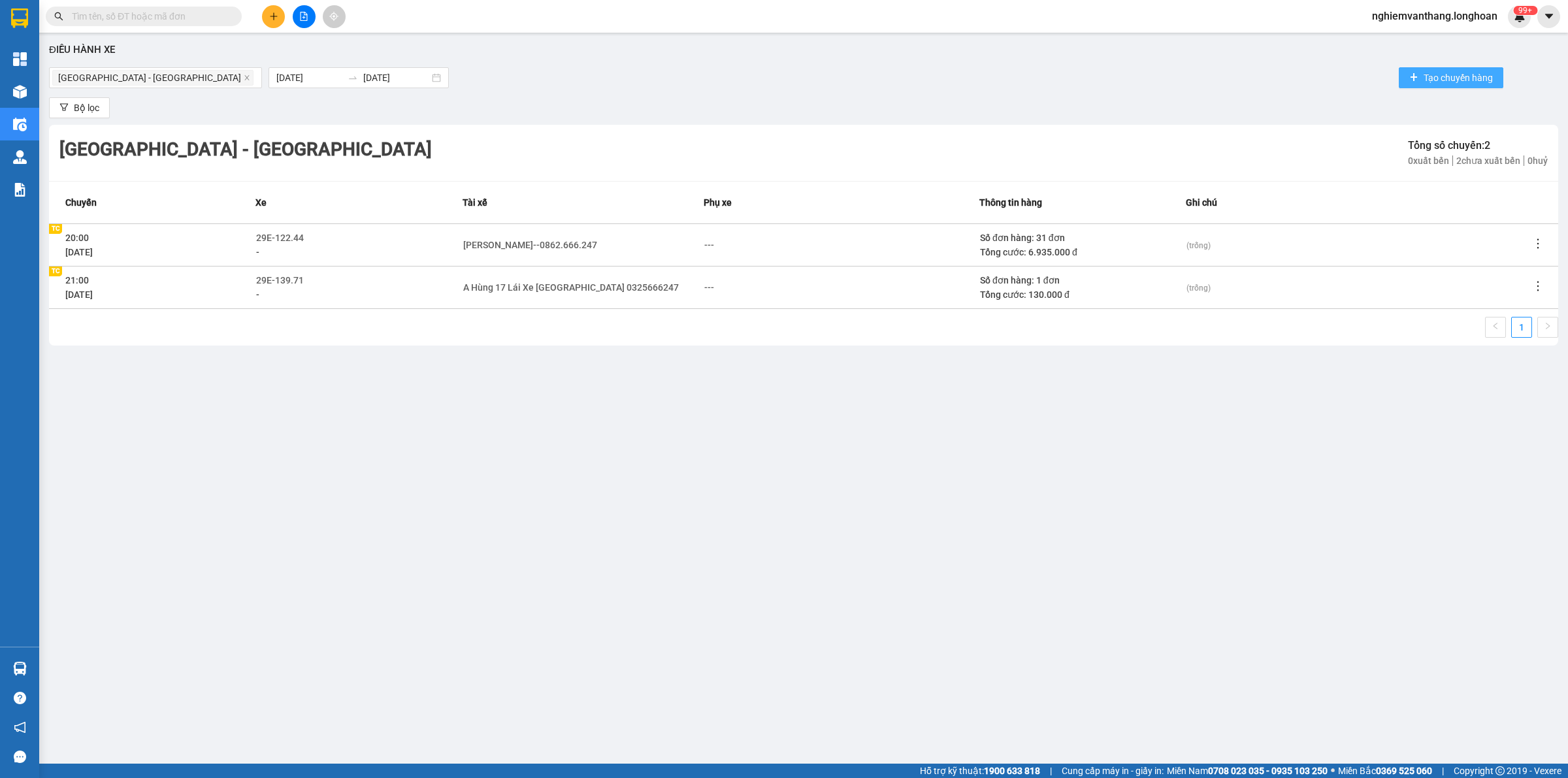
click at [1411, 72] on button "Tạo chuyến hàng" at bounding box center [1451, 77] width 105 height 21
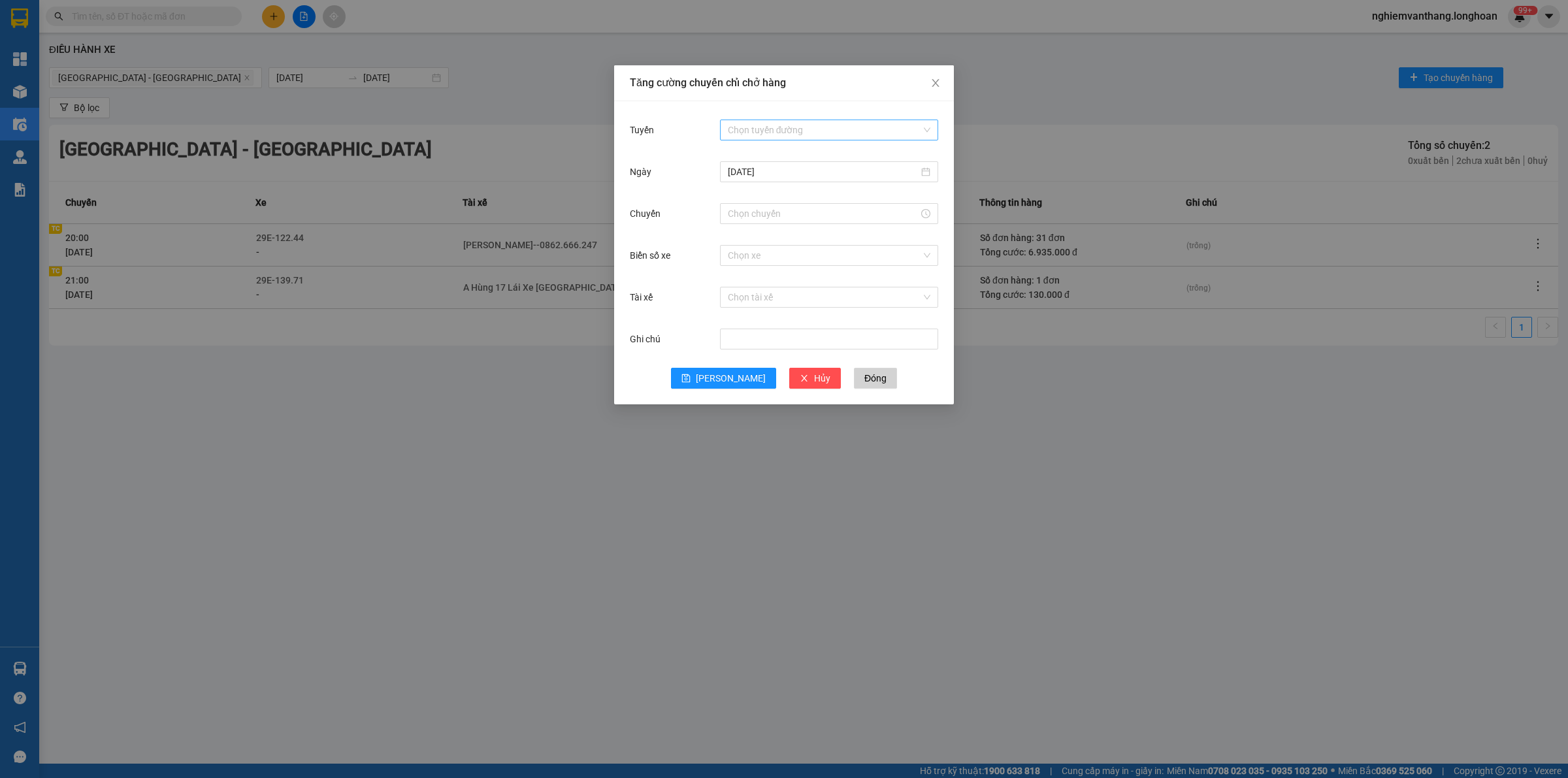
click at [769, 125] on div "Chọn tuyến đường" at bounding box center [829, 130] width 218 height 26
click at [786, 121] on input "Tuyến" at bounding box center [825, 130] width 193 height 20
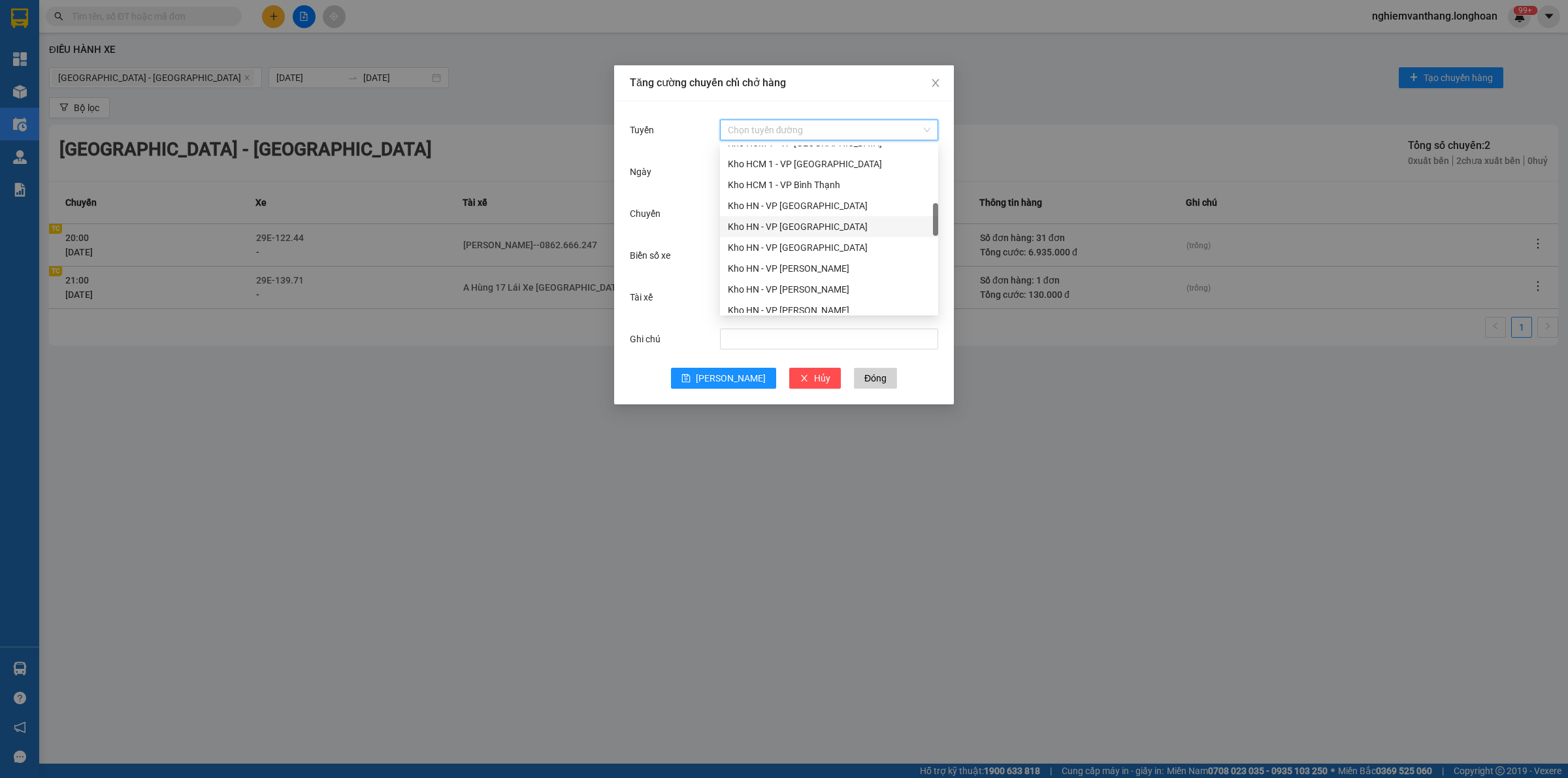
click at [827, 209] on div "Kho HN - VP [GEOGRAPHIC_DATA]" at bounding box center [829, 205] width 203 height 14
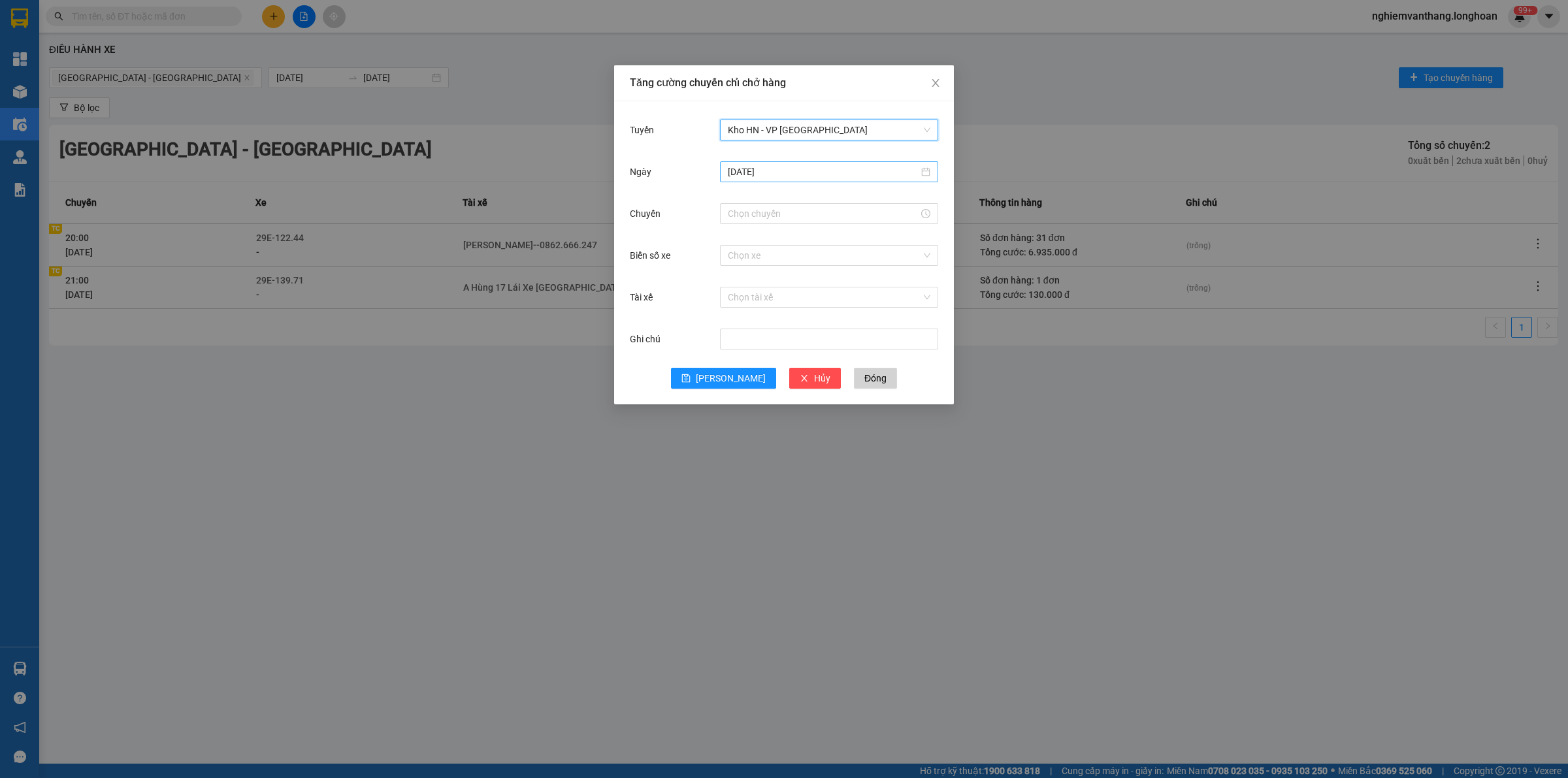
click at [786, 171] on input "[DATE]" at bounding box center [823, 171] width 191 height 14
type input "[DATE]"
drag, startPoint x: 884, startPoint y: 266, endPoint x: 875, endPoint y: 266, distance: 9.0
click at [883, 266] on div "11" at bounding box center [880, 267] width 15 height 15
click at [789, 201] on div at bounding box center [829, 213] width 218 height 26
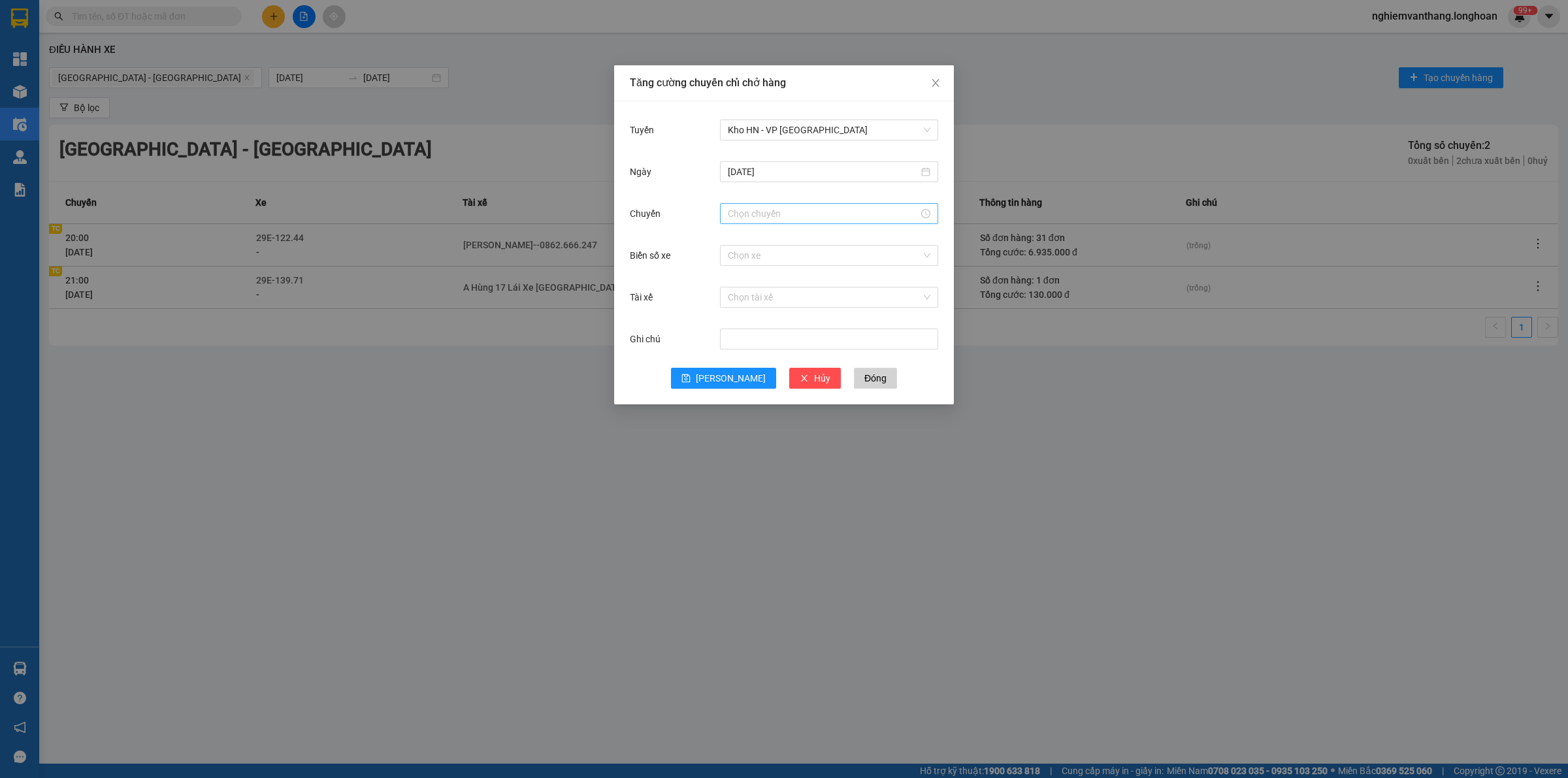
click at [763, 215] on input "Chuyến" at bounding box center [823, 213] width 191 height 14
click at [735, 344] on div "15" at bounding box center [738, 349] width 37 height 18
type input "15:00"
click at [778, 403] on li "OK" at bounding box center [774, 412] width 23 height 22
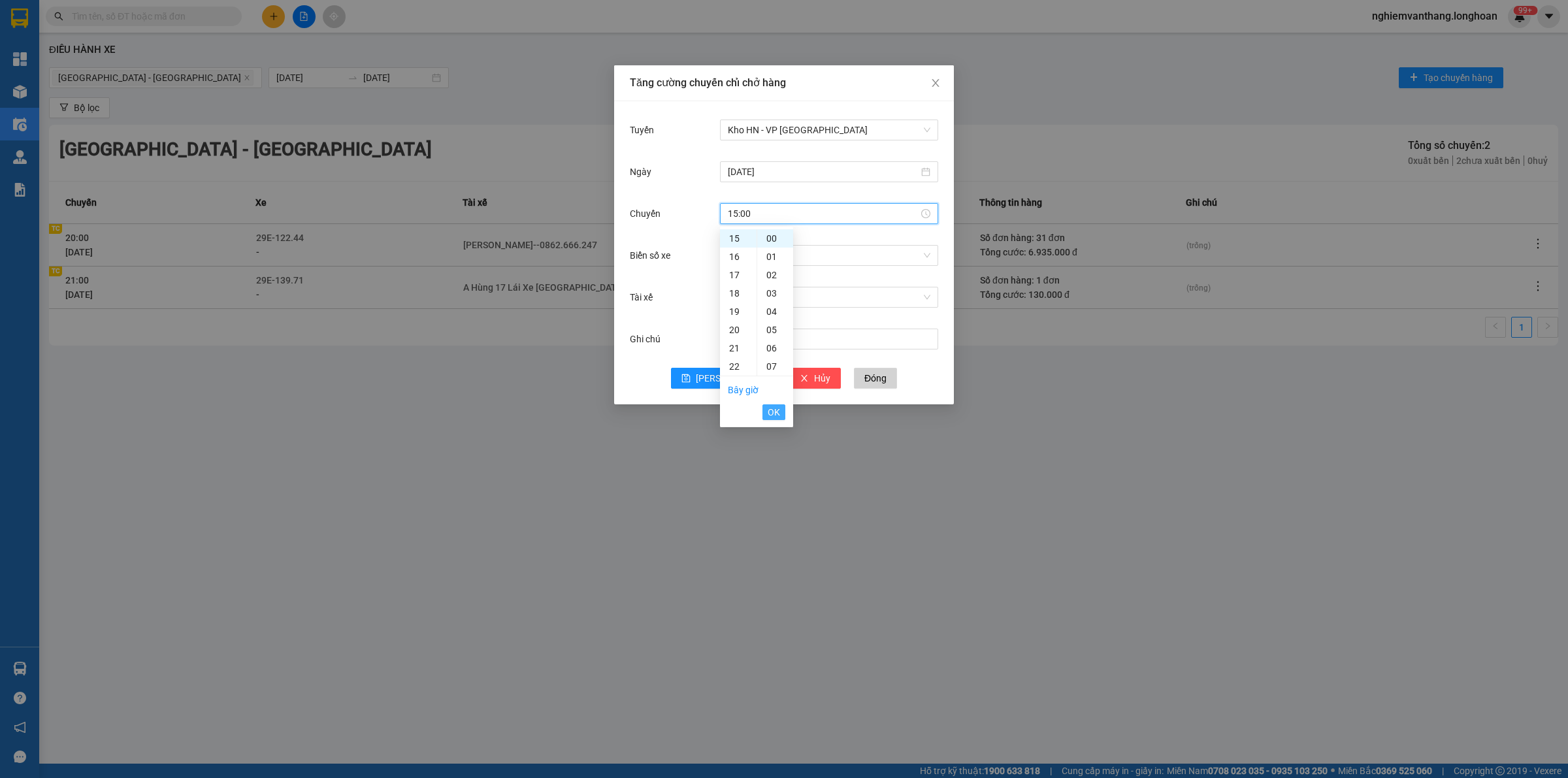
click at [778, 404] on button "OK" at bounding box center [774, 411] width 23 height 15
click at [755, 263] on input "Biển số xe" at bounding box center [825, 255] width 193 height 20
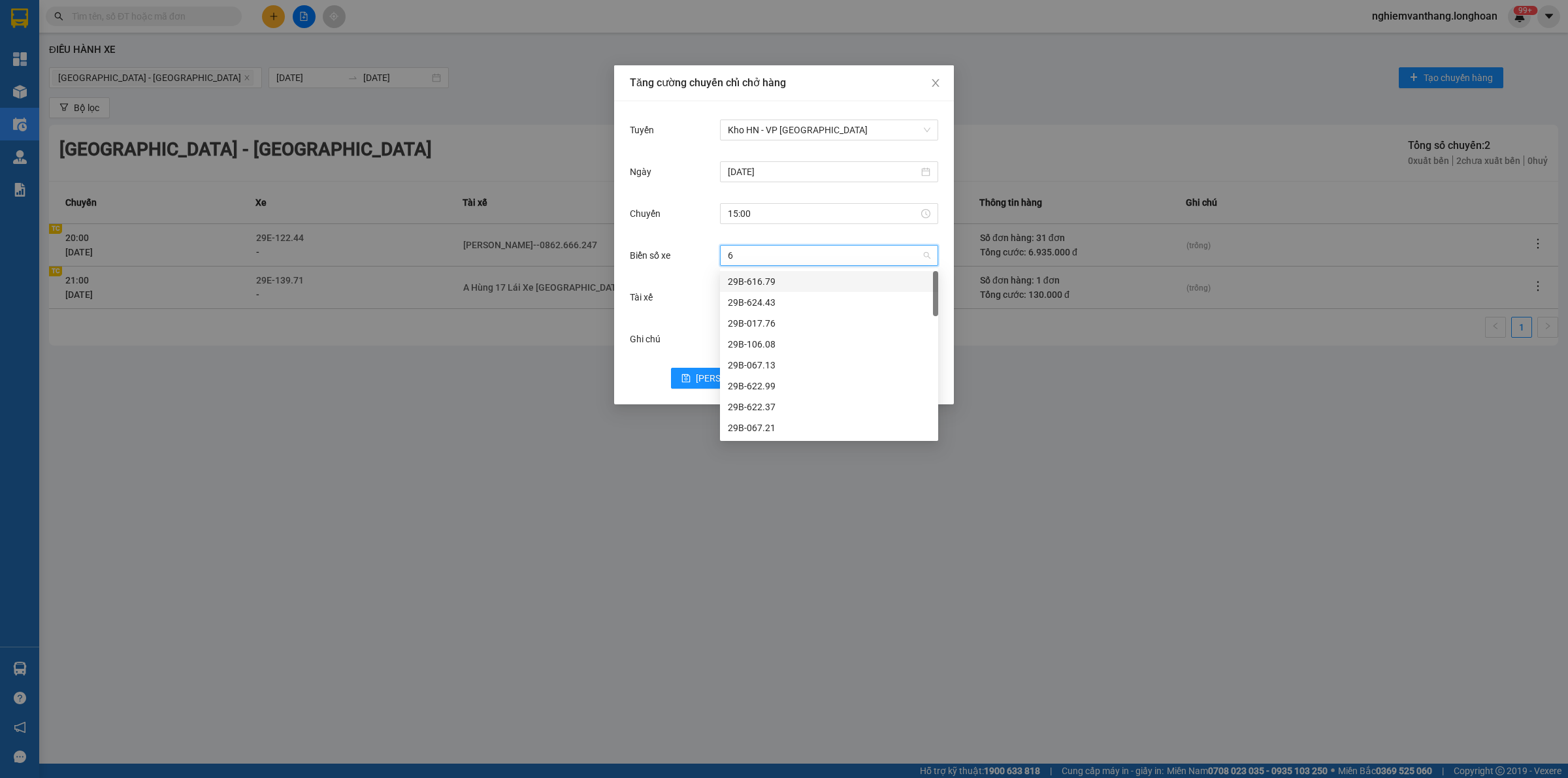
type input "61"
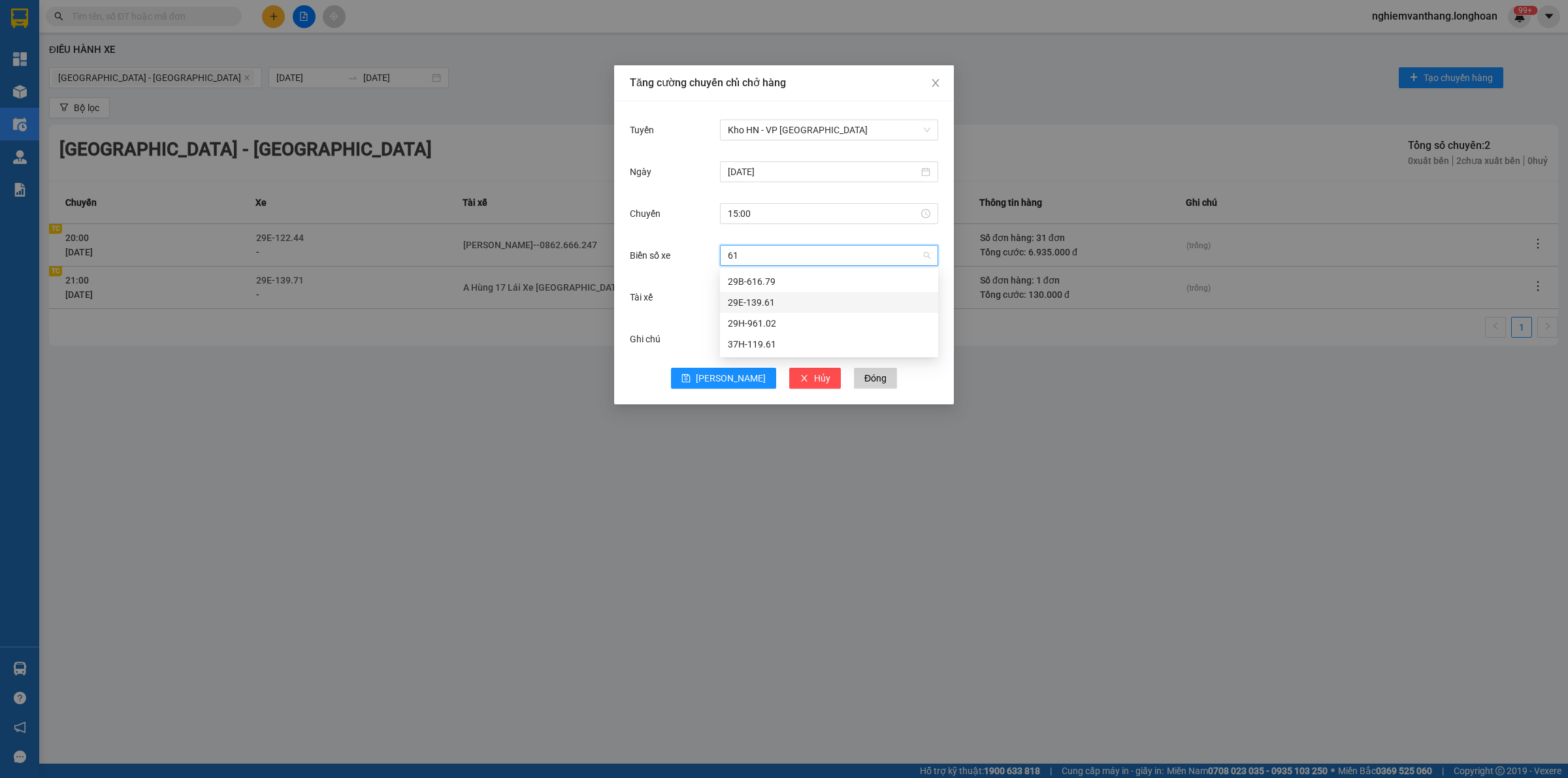
drag, startPoint x: 781, startPoint y: 305, endPoint x: 777, endPoint y: 294, distance: 11.7
click at [780, 302] on div "29E-139.61" at bounding box center [829, 302] width 203 height 14
click at [768, 291] on input "Tài xế" at bounding box center [825, 297] width 193 height 20
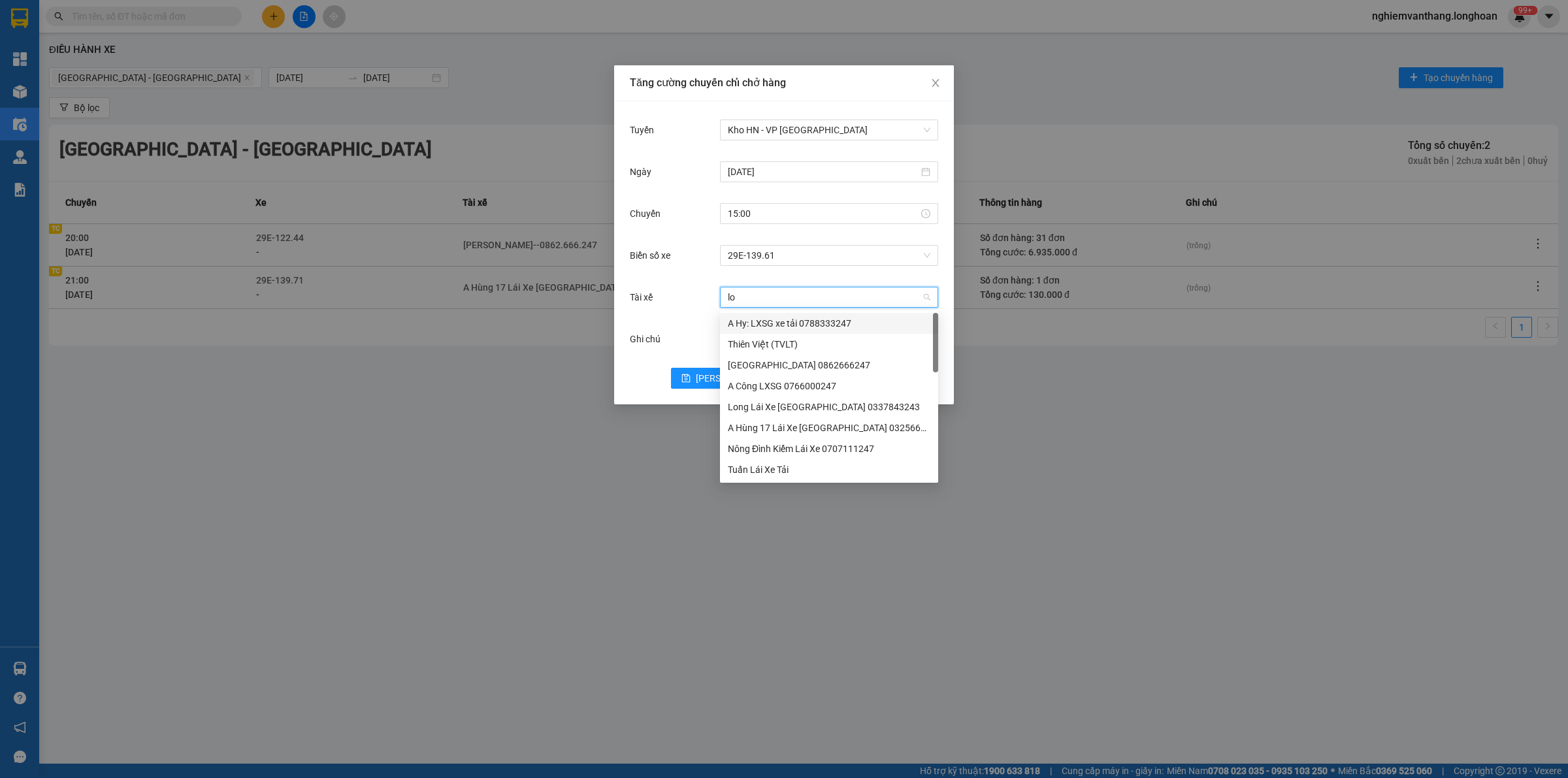
type input "l"
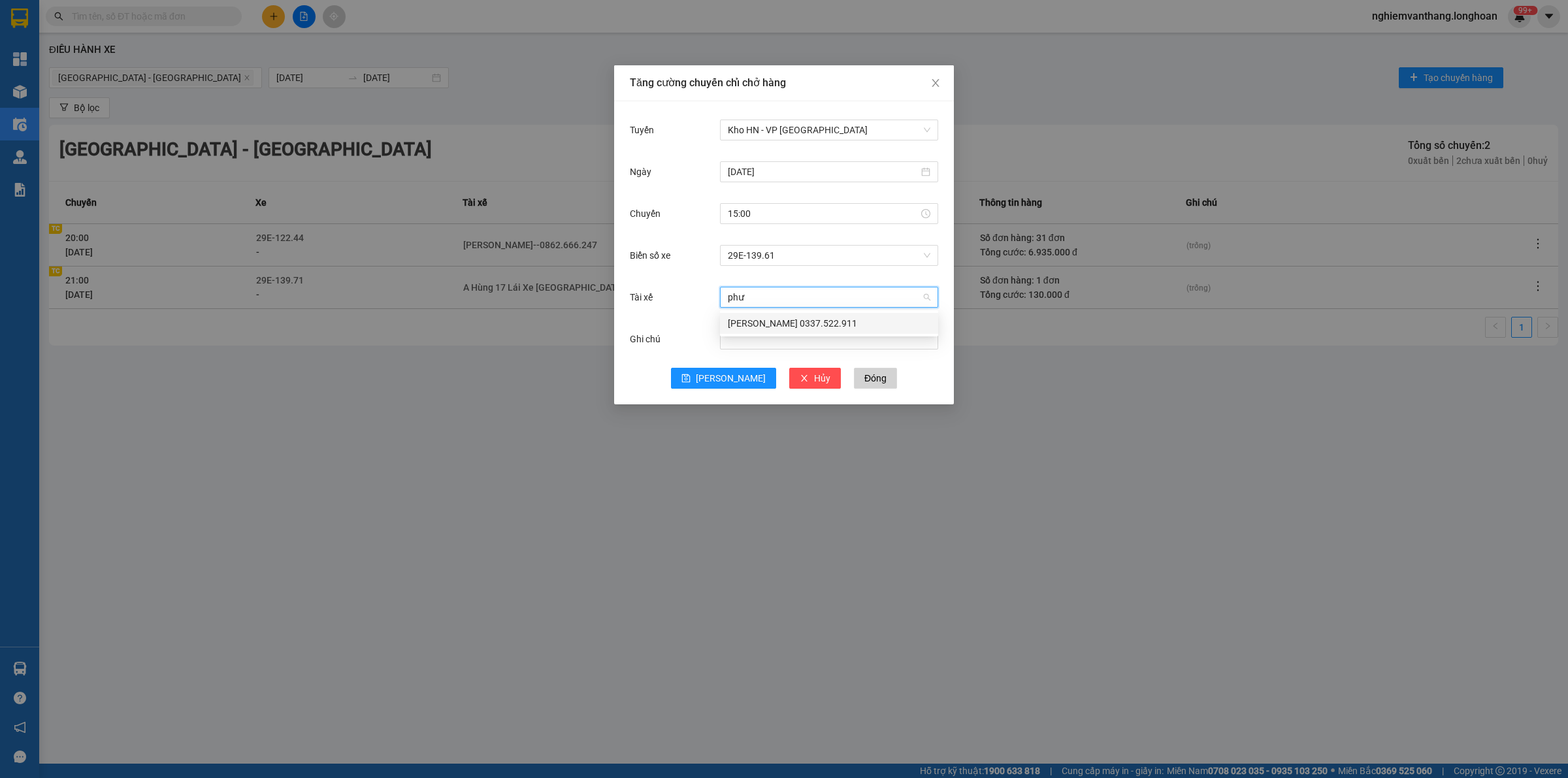
type input "phươ"
click at [754, 324] on div "[PERSON_NAME] 0337.522.911" at bounding box center [829, 323] width 203 height 14
click at [729, 386] on button "Lưu" at bounding box center [724, 378] width 105 height 21
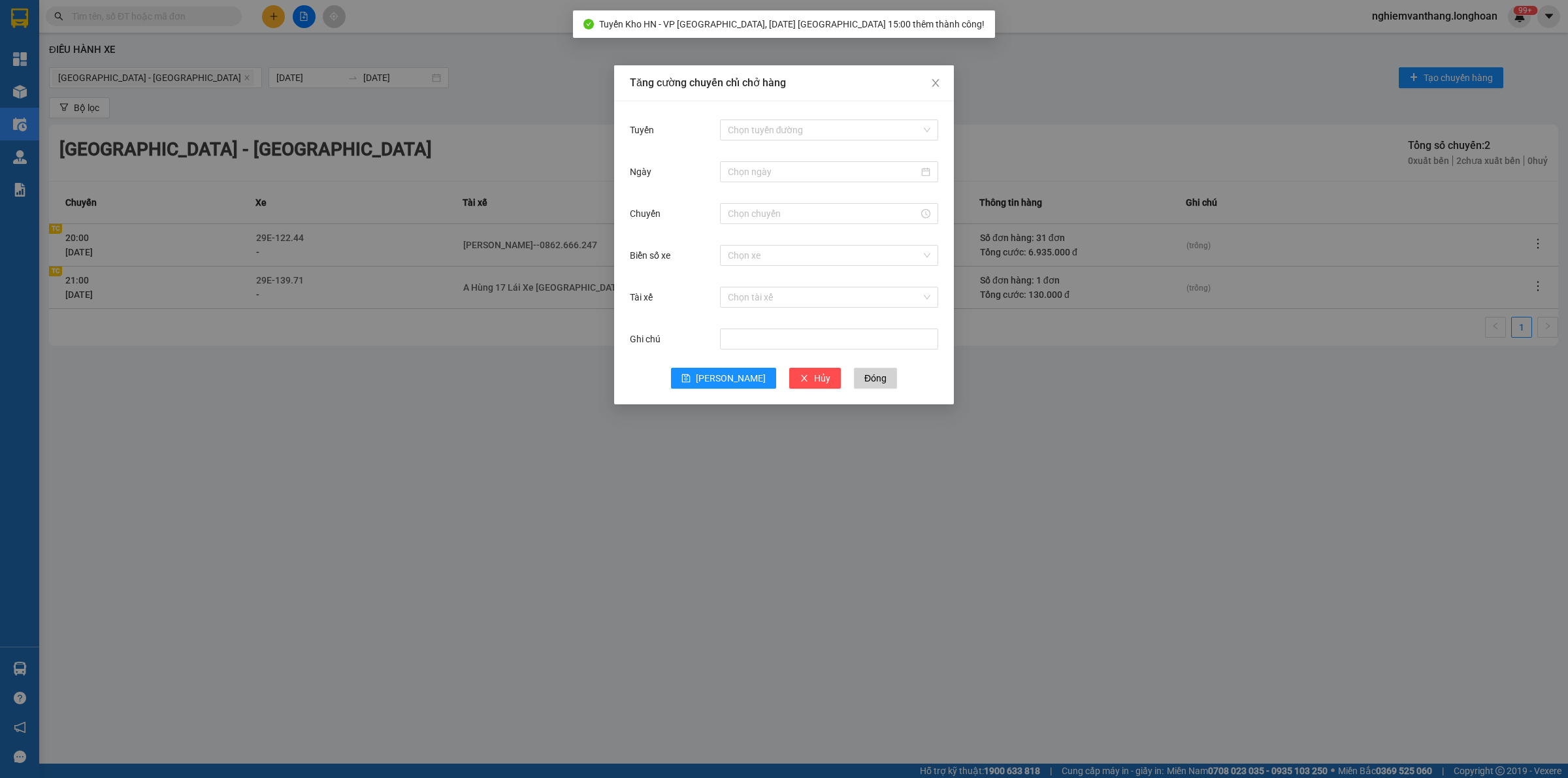
click at [521, 184] on div "Tăng cường chuyến chỉ chở hàng Tuyến Chọn tuyến đường Ngày Chuyến Biển số xe Ch…" at bounding box center [784, 389] width 1568 height 778
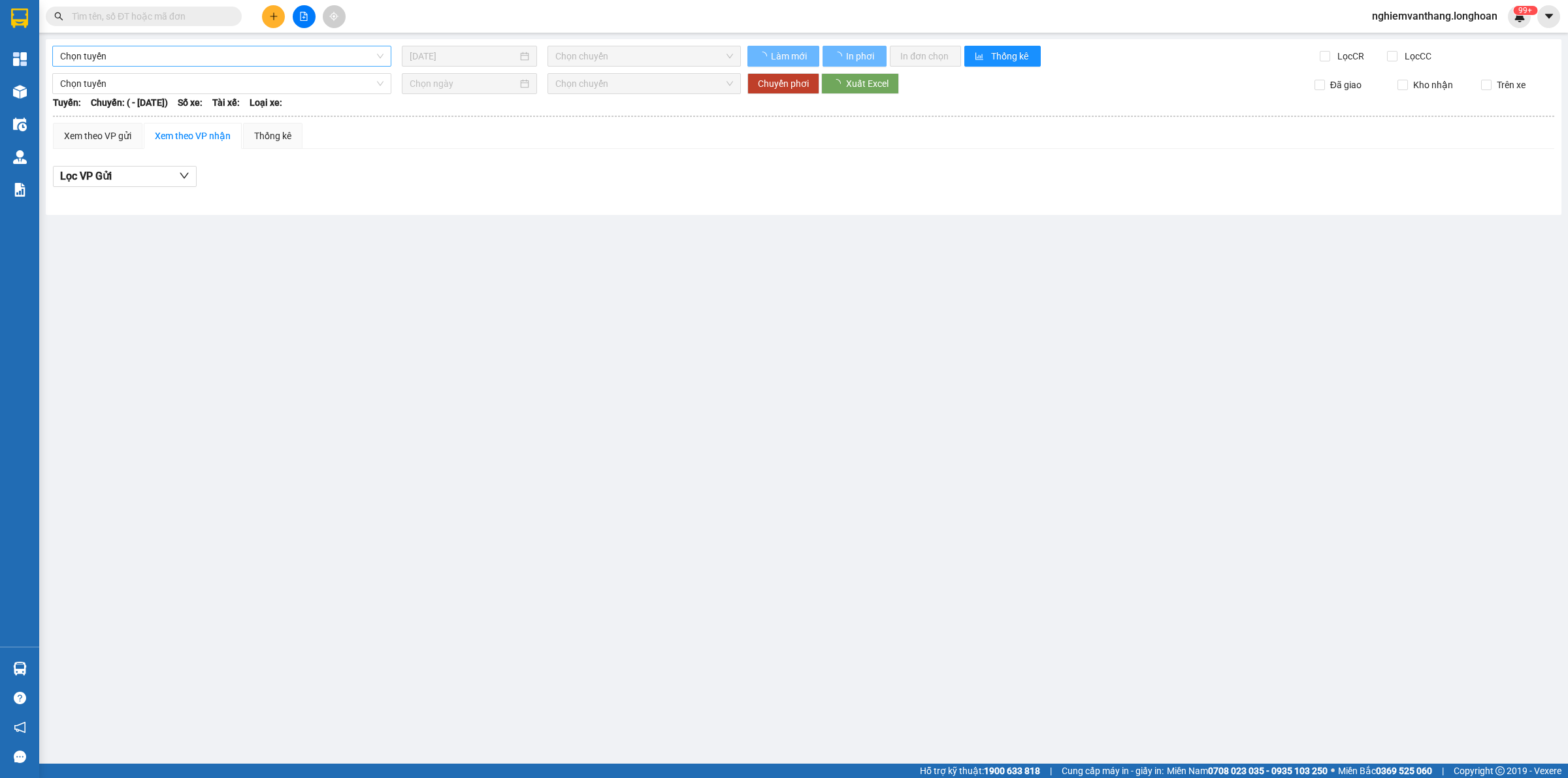
click at [152, 48] on span "Chọn tuyến" at bounding box center [221, 56] width 323 height 20
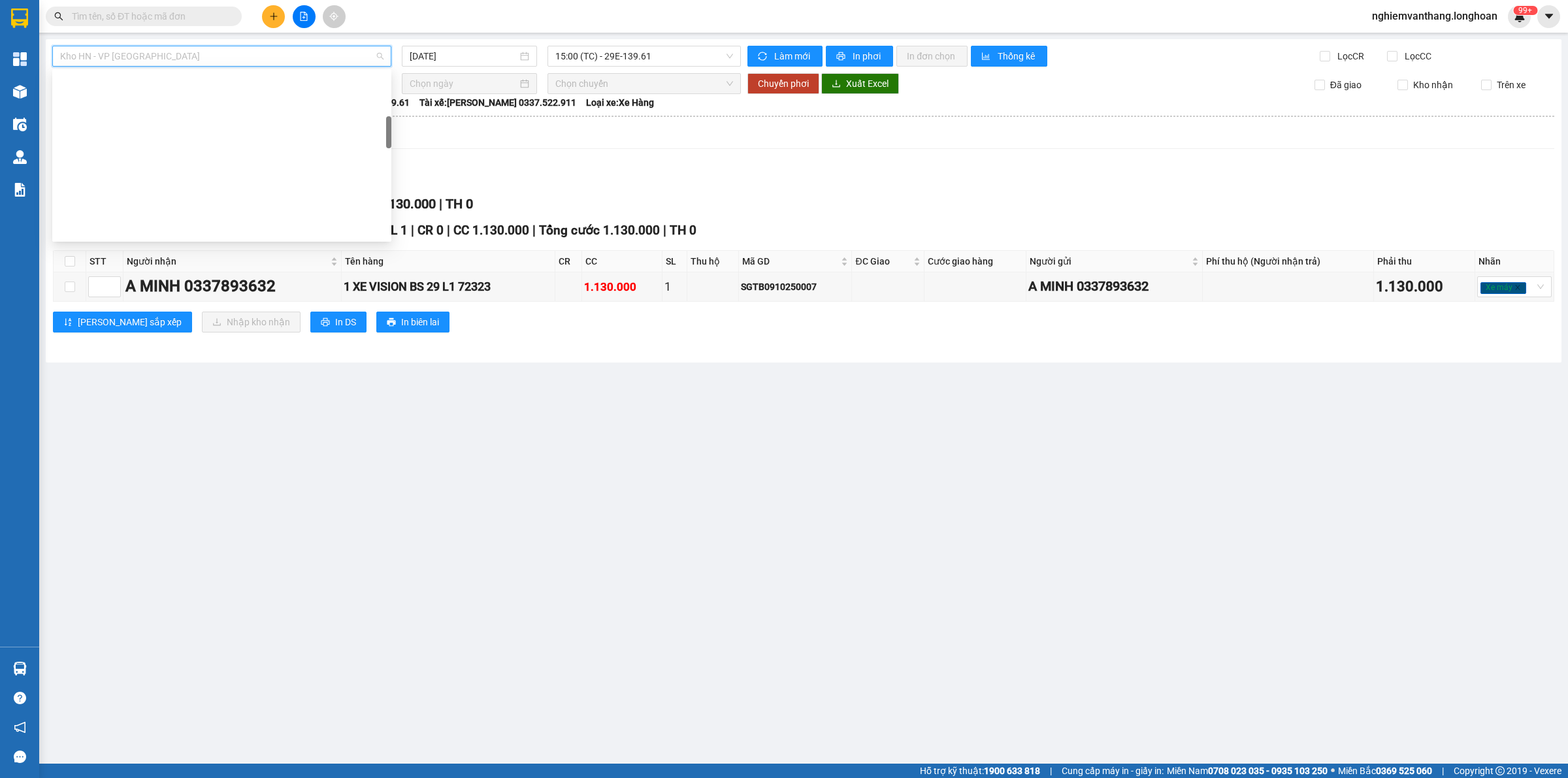
scroll to position [250, 0]
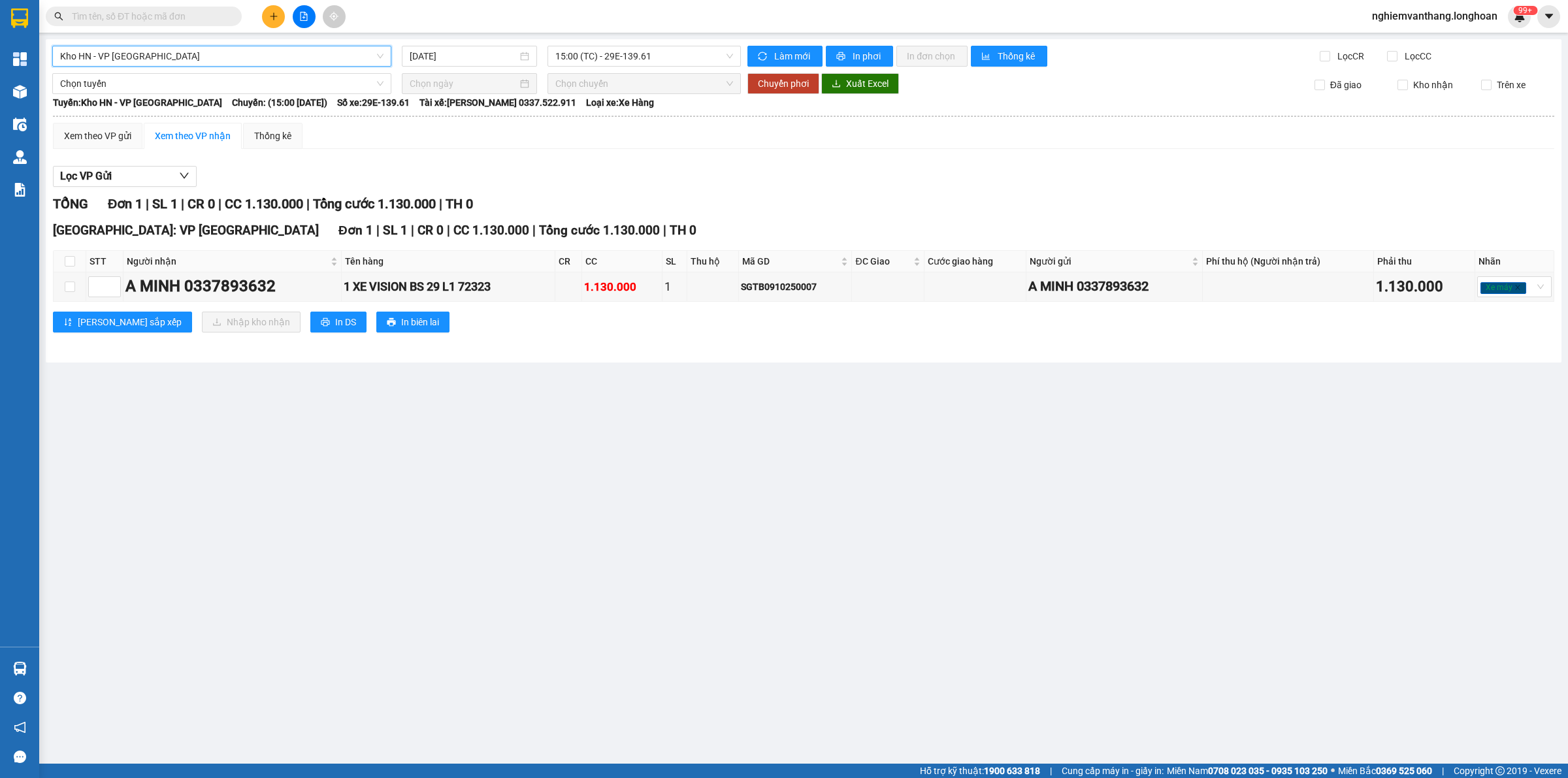
click at [171, 62] on span "Kho HN - VP [GEOGRAPHIC_DATA]" at bounding box center [221, 56] width 323 height 20
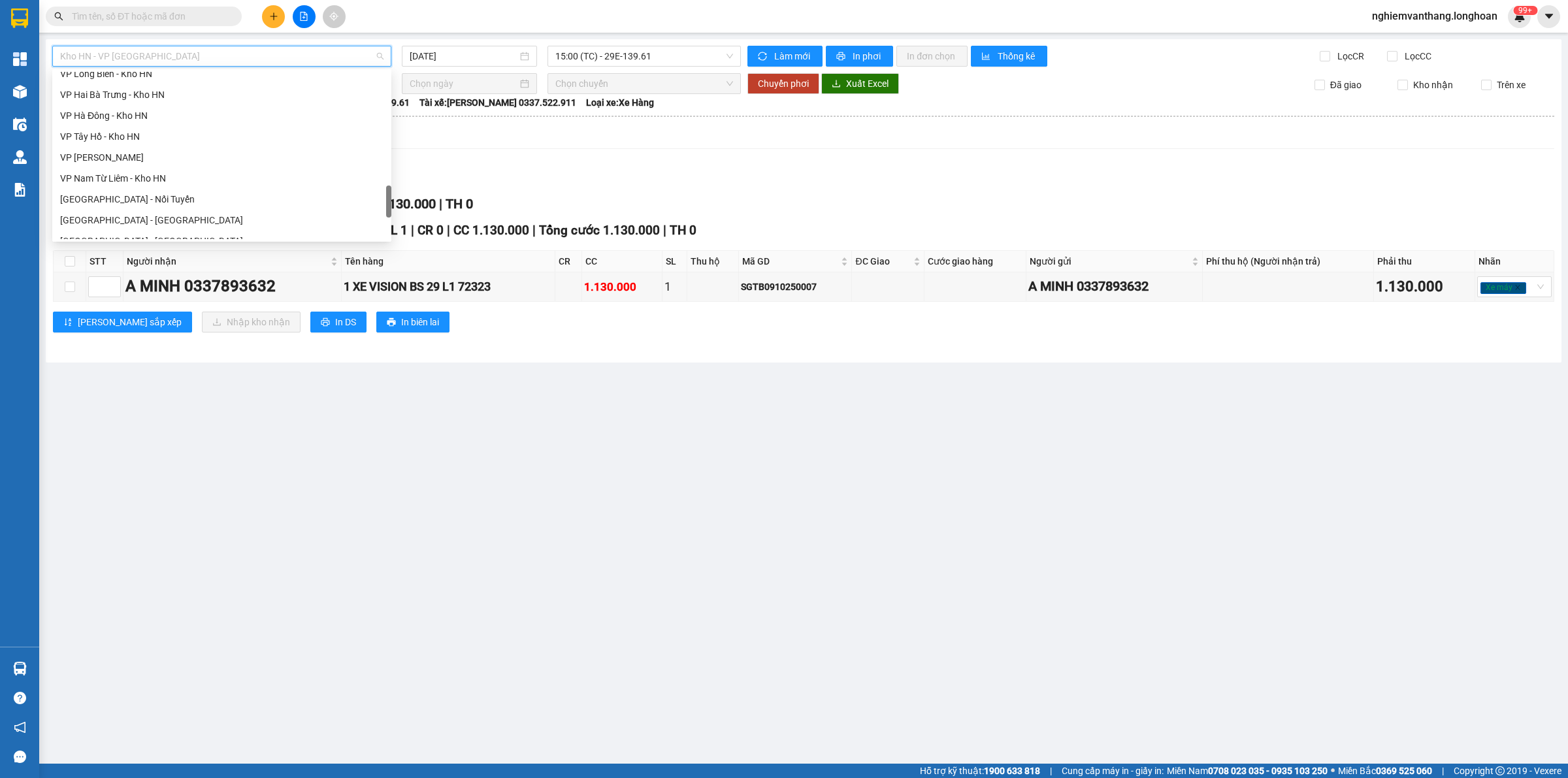
scroll to position [919, 0]
click at [145, 144] on div "Bắc [GEOGRAPHIC_DATA] QL1A" at bounding box center [221, 145] width 323 height 14
type input "[DATE]"
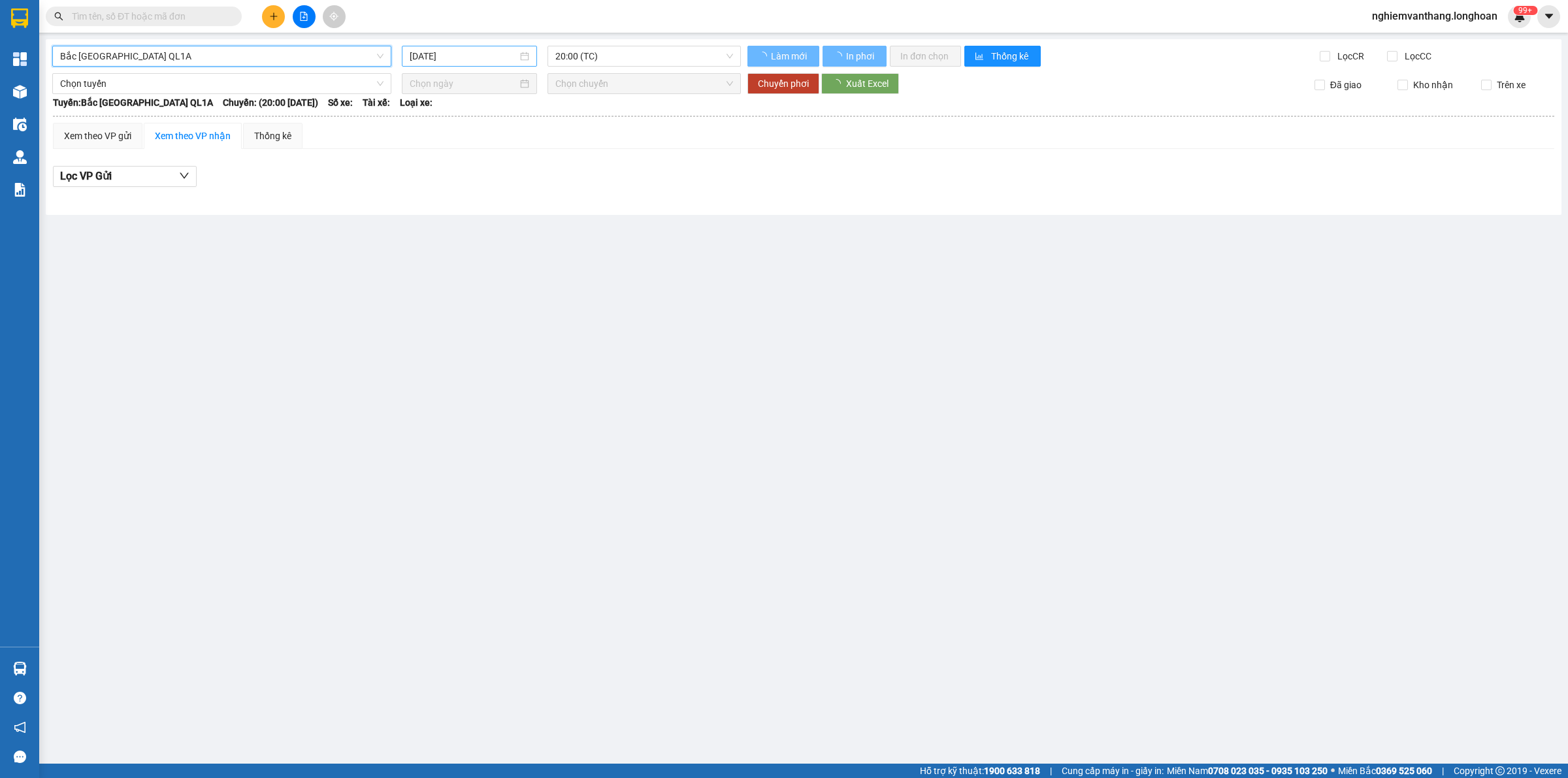
click at [414, 48] on div "[DATE]" at bounding box center [469, 56] width 135 height 21
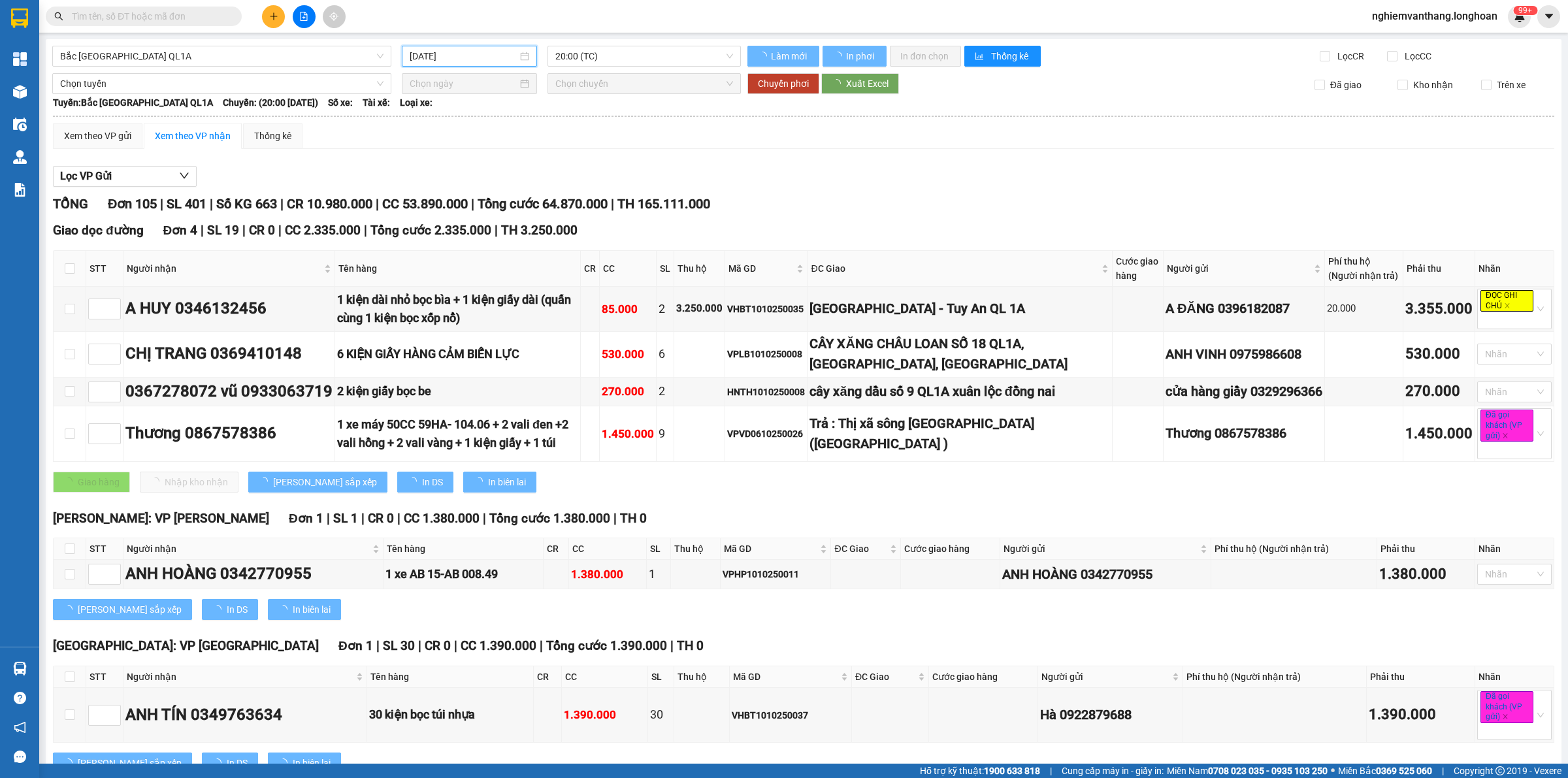
click at [466, 55] on input "[DATE]" at bounding box center [463, 55] width 108 height 14
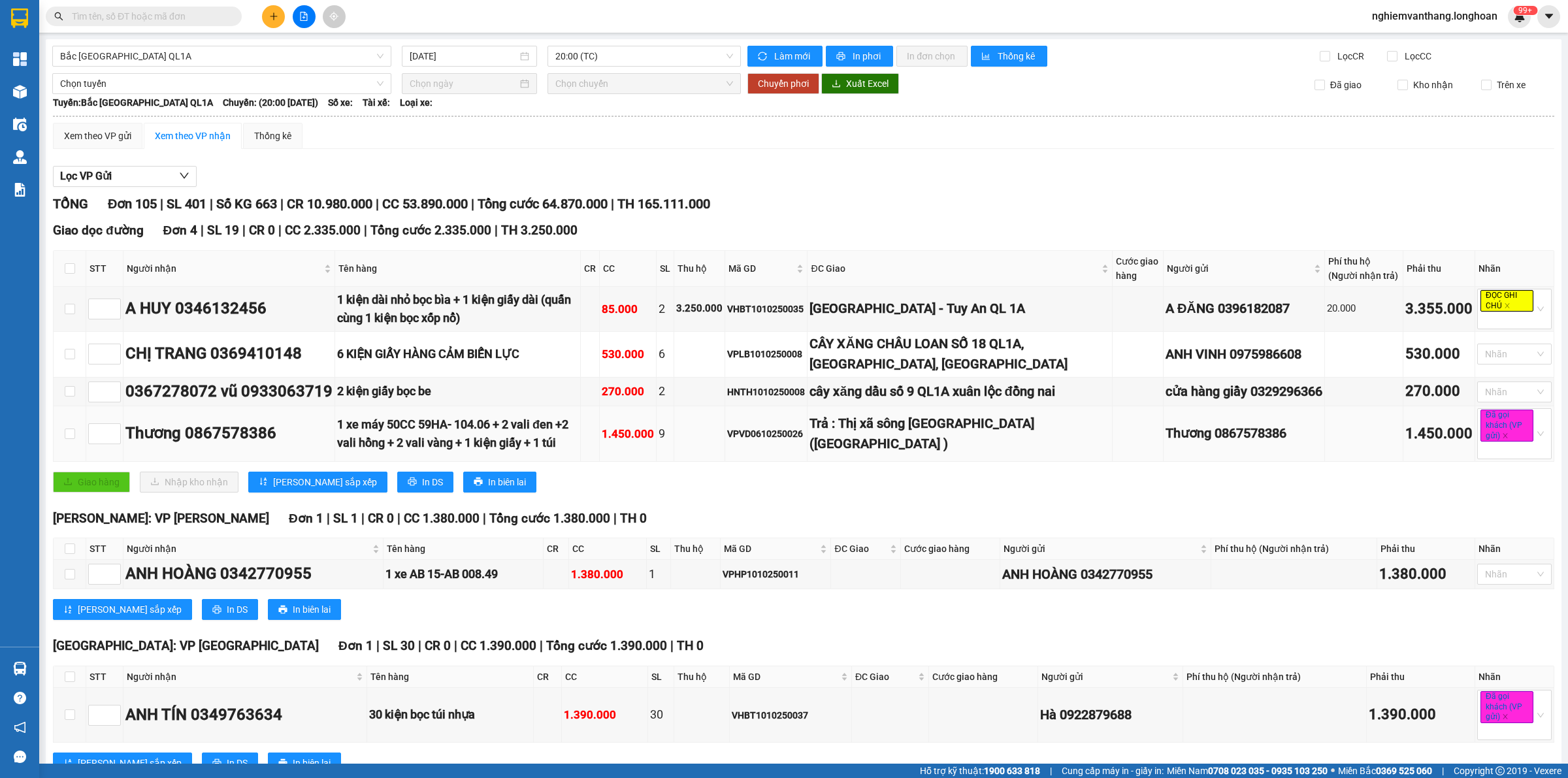
click at [906, 455] on div "Trả : Thị xã sông [GEOGRAPHIC_DATA] ([GEOGRAPHIC_DATA] )" at bounding box center [960, 434] width 300 height 41
drag, startPoint x: 929, startPoint y: 481, endPoint x: 978, endPoint y: 460, distance: 53.3
click at [929, 489] on div "Giao dọc đường Đơn 4 | SL 19 | CR 0 | CC 2.335.000 | Tổng cước 2.335.000 | TH 3…" at bounding box center [804, 361] width 1502 height 281
